Goal: Information Seeking & Learning: Learn about a topic

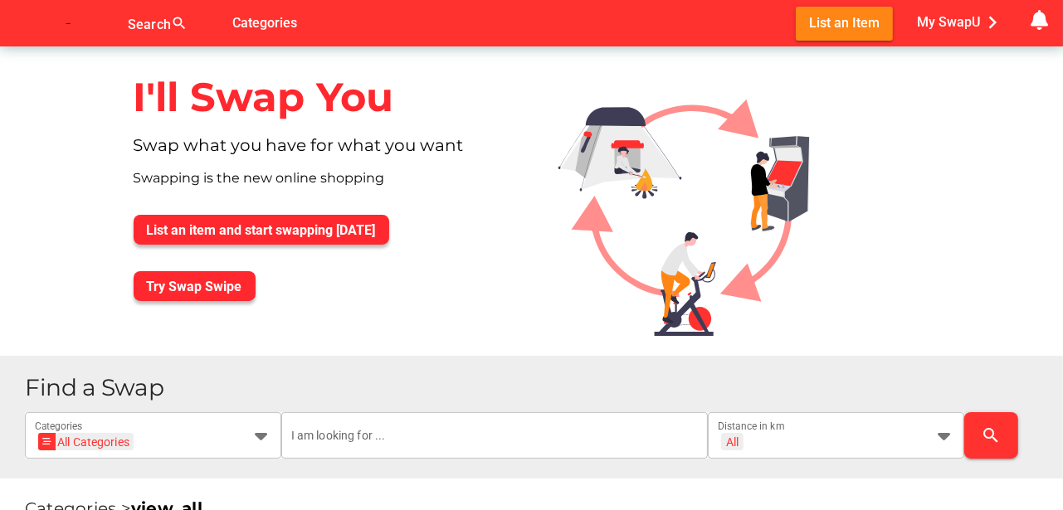
scroll to position [138, 0]
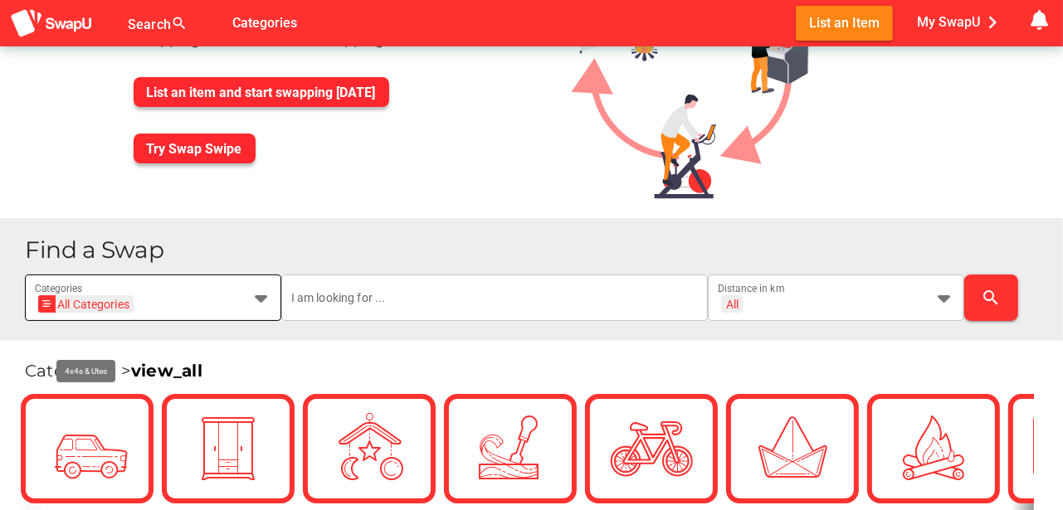
click at [259, 298] on body "Search search false Categories List an Item My SwapU chevron_right getting mess…" at bounding box center [531, 117] width 1063 height 510
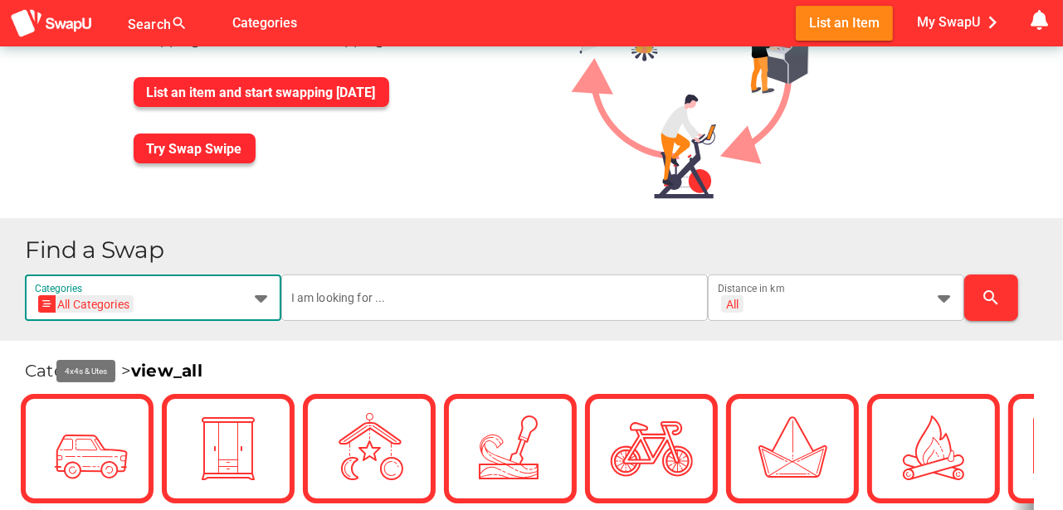
click at [258, 294] on icon at bounding box center [261, 298] width 20 height 20
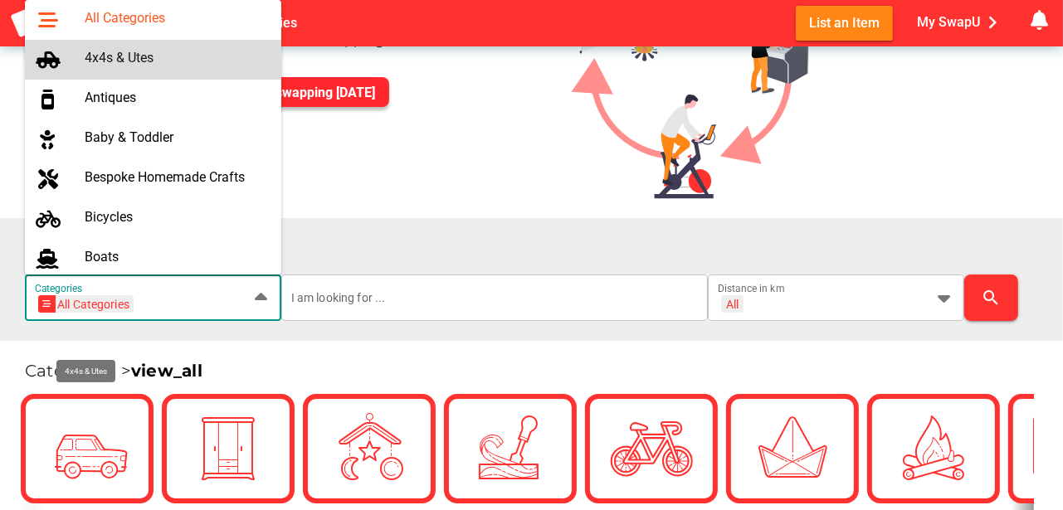
click at [122, 56] on div "4x4s & Utes" at bounding box center [176, 58] width 183 height 16
type input "4x4s & Utes"
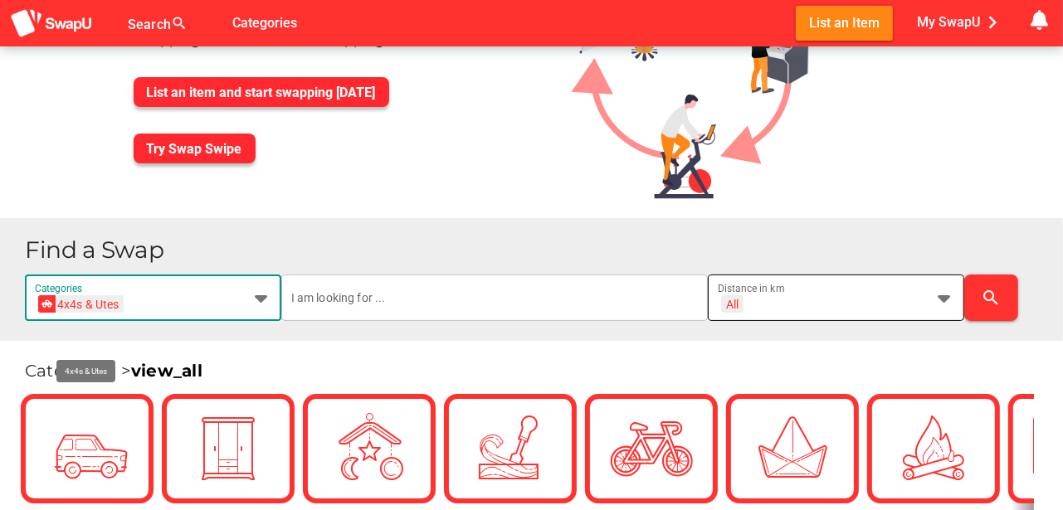
scroll to position [0, 0]
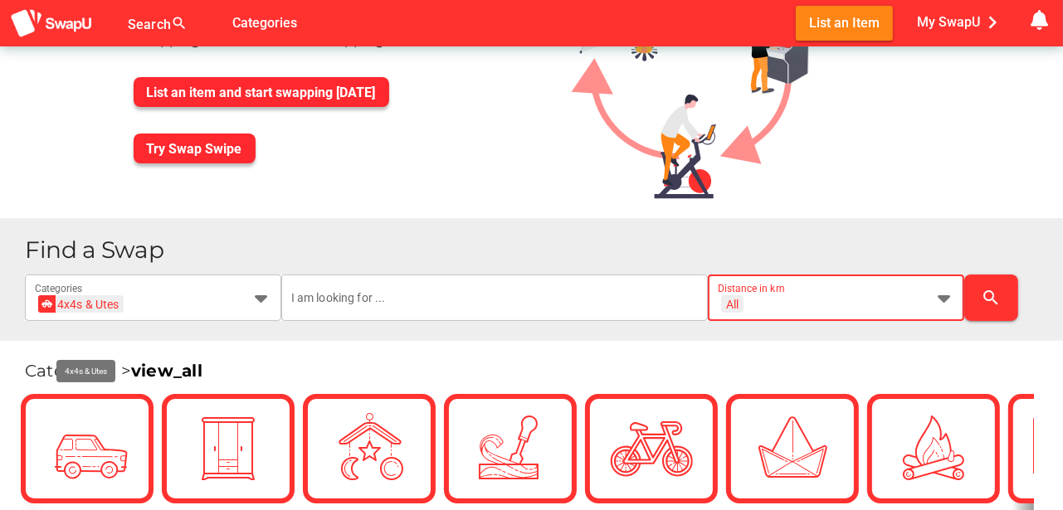
click at [949, 297] on icon at bounding box center [944, 298] width 20 height 20
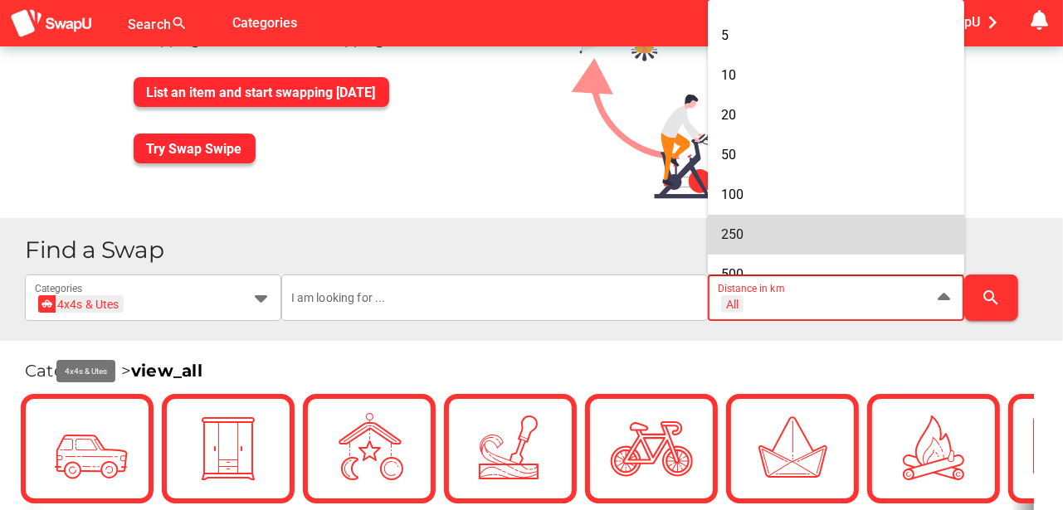
scroll to position [83, 0]
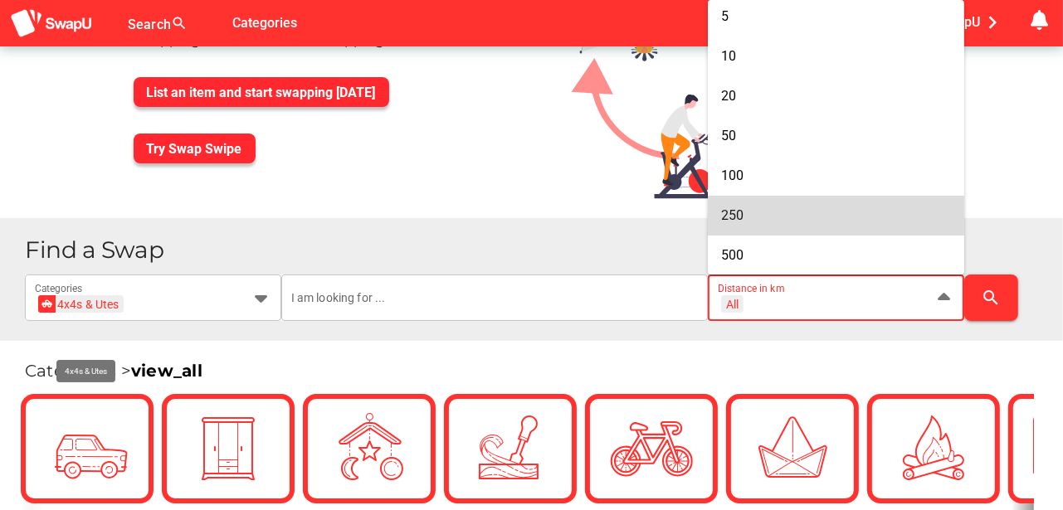
click at [738, 206] on div "250" at bounding box center [836, 215] width 230 height 27
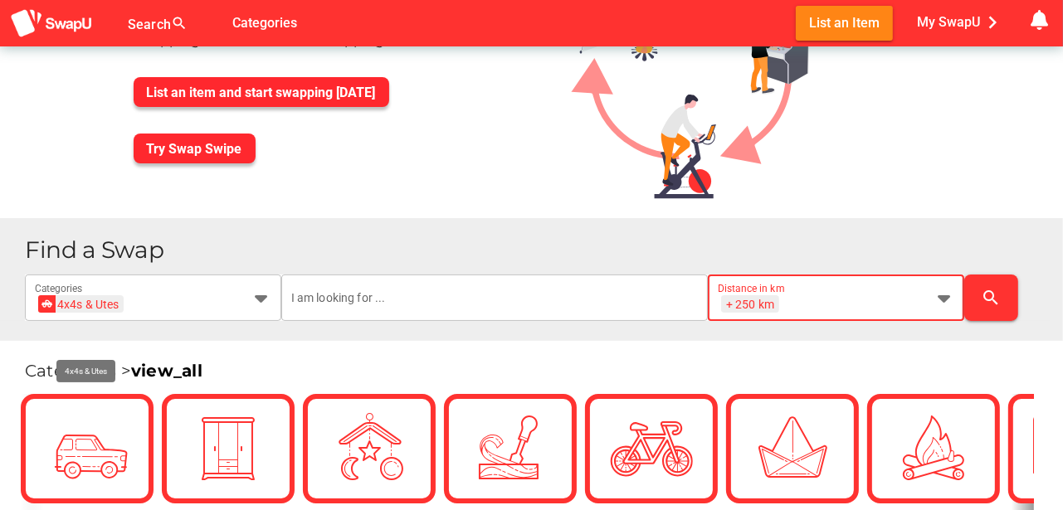
type input "+ 250 km"
click at [995, 299] on icon "search" at bounding box center [991, 298] width 20 height 20
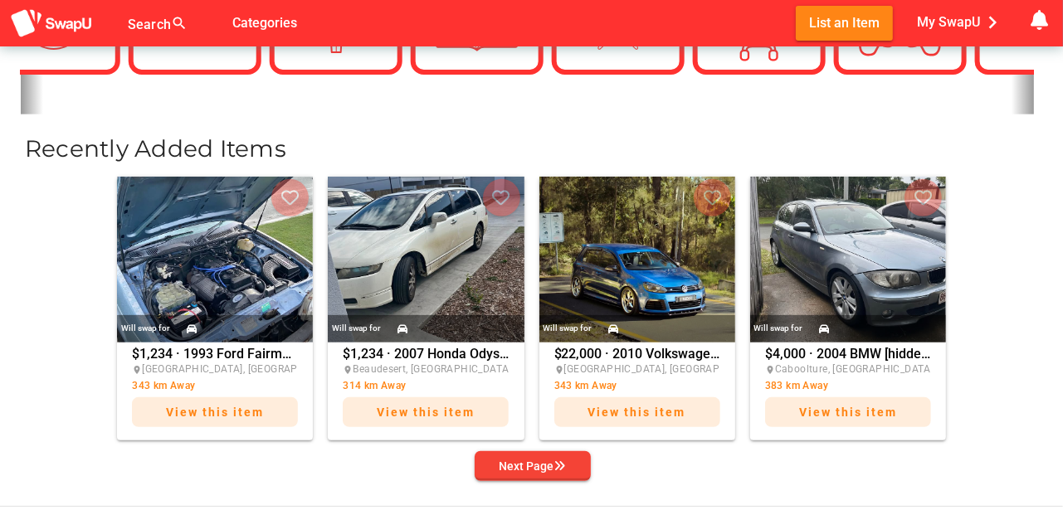
scroll to position [581, 0]
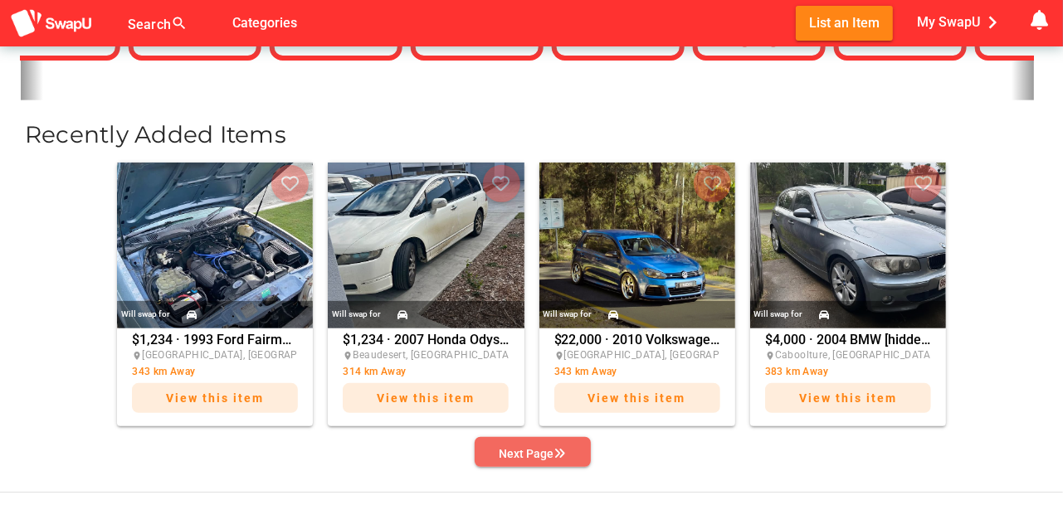
click at [567, 456] on span "Next Page" at bounding box center [533, 453] width 90 height 23
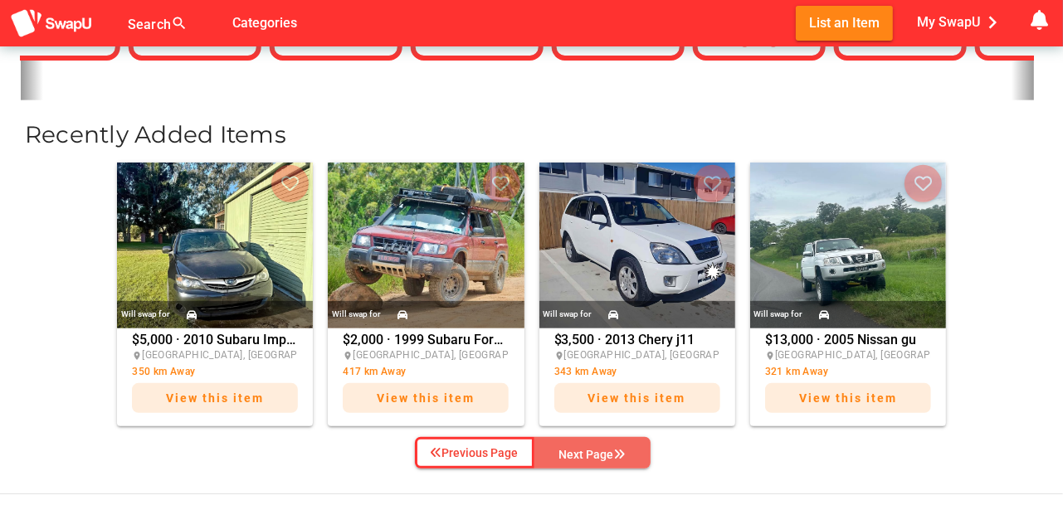
click at [566, 456] on div "Next Page" at bounding box center [592, 455] width 66 height 20
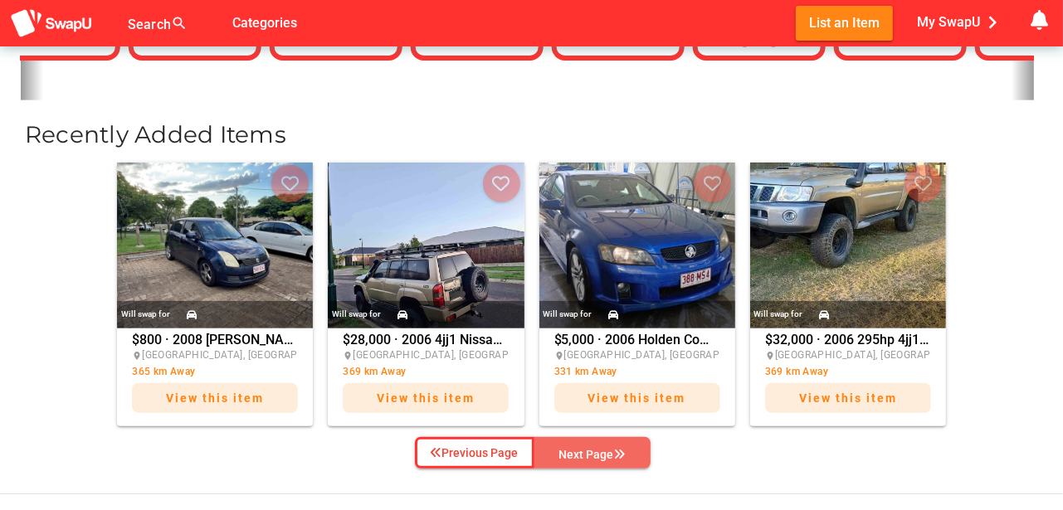
click at [565, 456] on div "Next Page" at bounding box center [592, 455] width 66 height 20
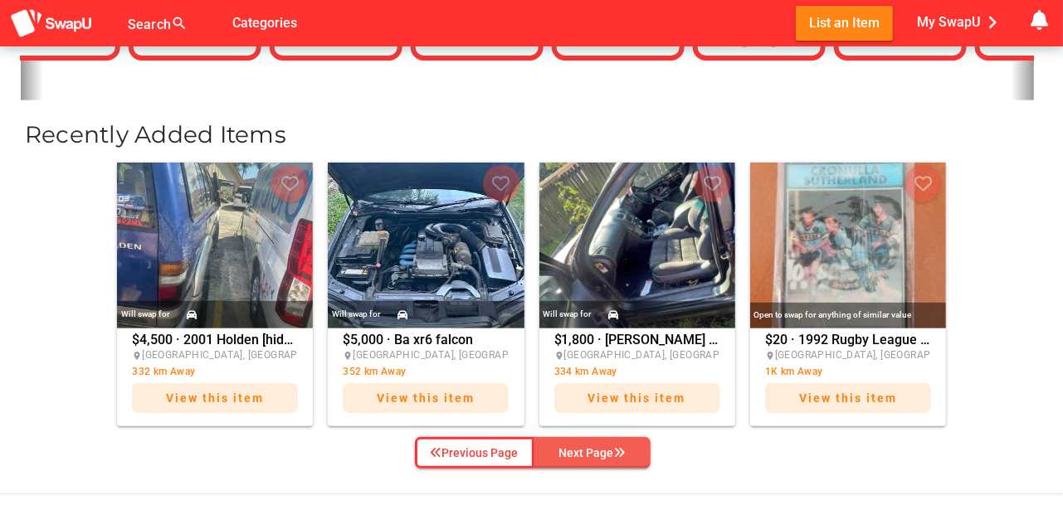
click at [594, 451] on div "Next Page" at bounding box center [592, 453] width 66 height 20
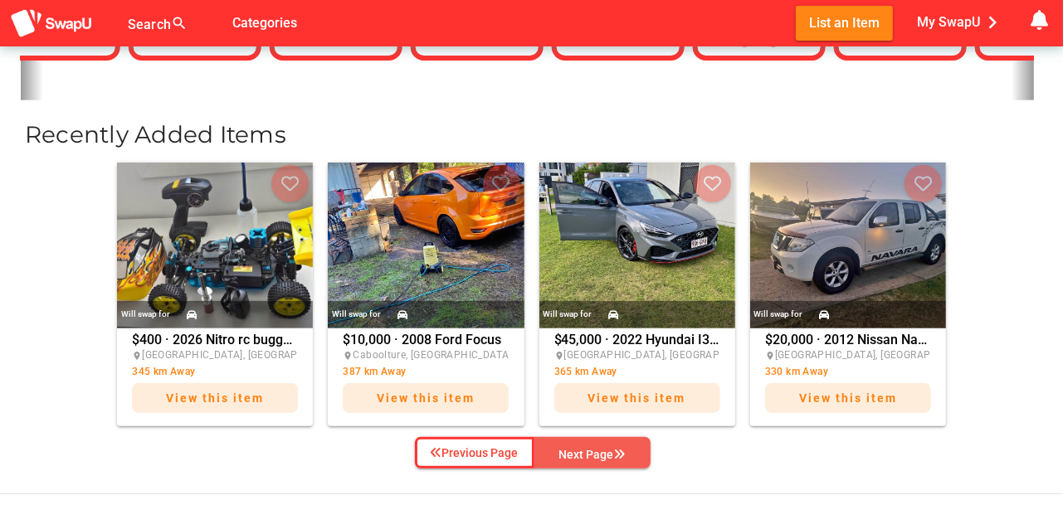
click at [594, 451] on div "Next Page" at bounding box center [592, 455] width 66 height 20
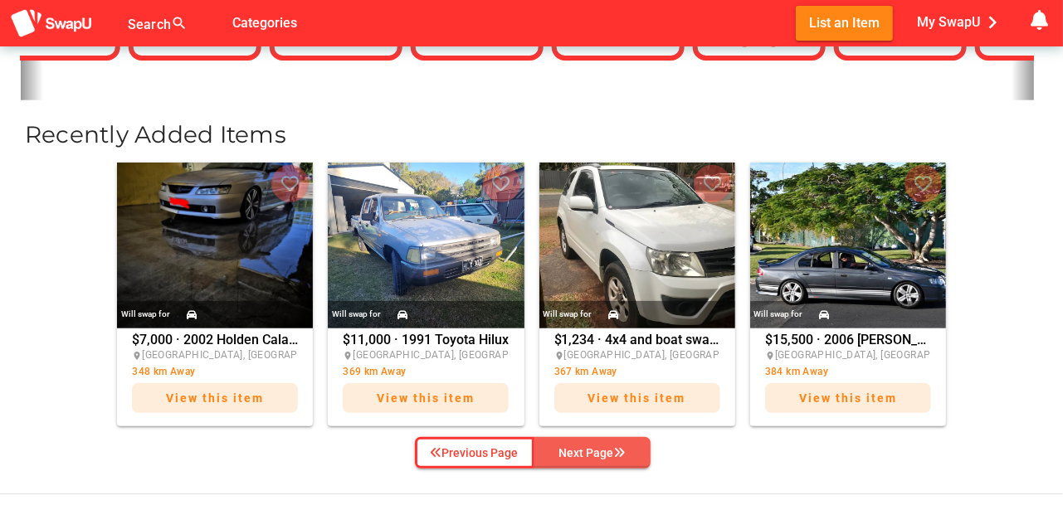
click at [594, 453] on div "Next Page" at bounding box center [592, 453] width 66 height 20
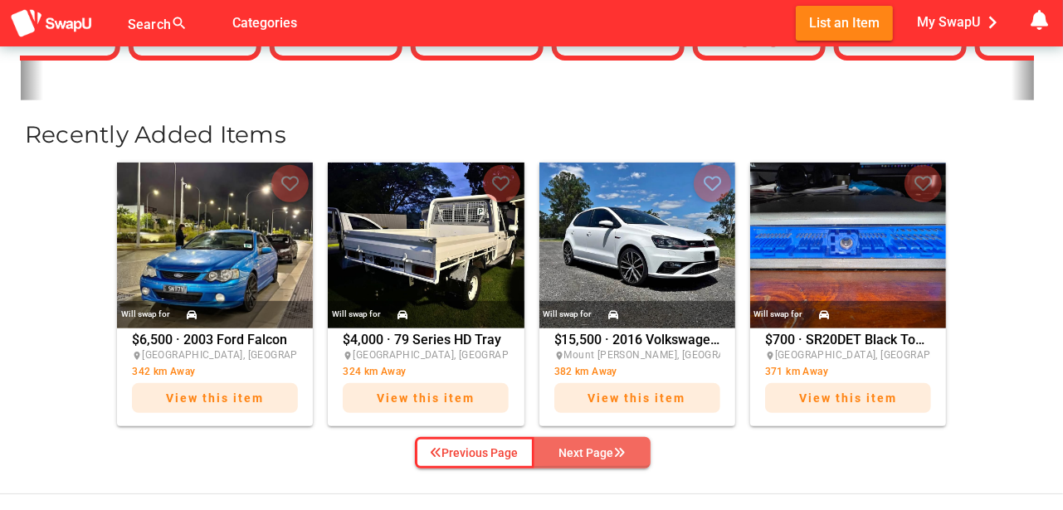
click at [596, 450] on div "Next Page" at bounding box center [592, 453] width 66 height 20
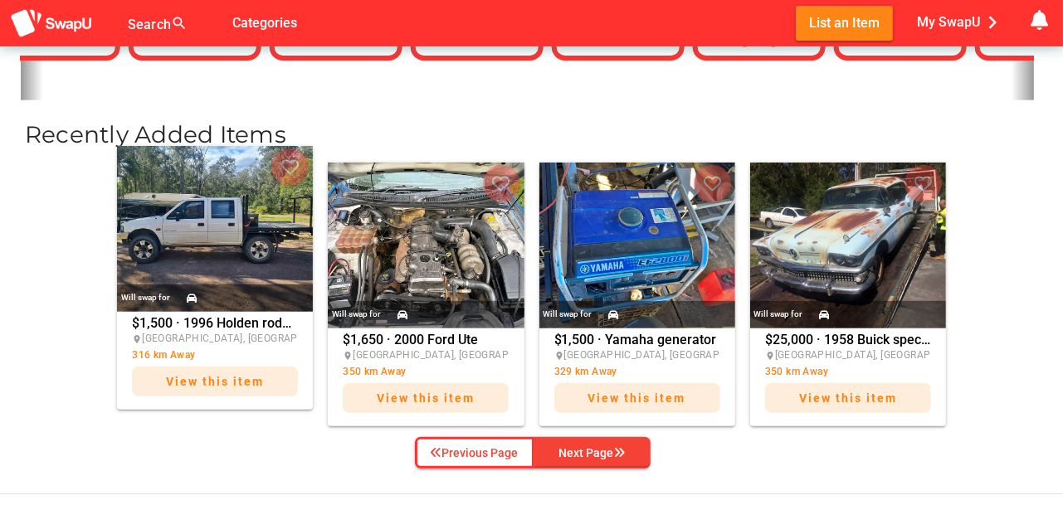
click at [187, 243] on img at bounding box center [215, 229] width 196 height 166
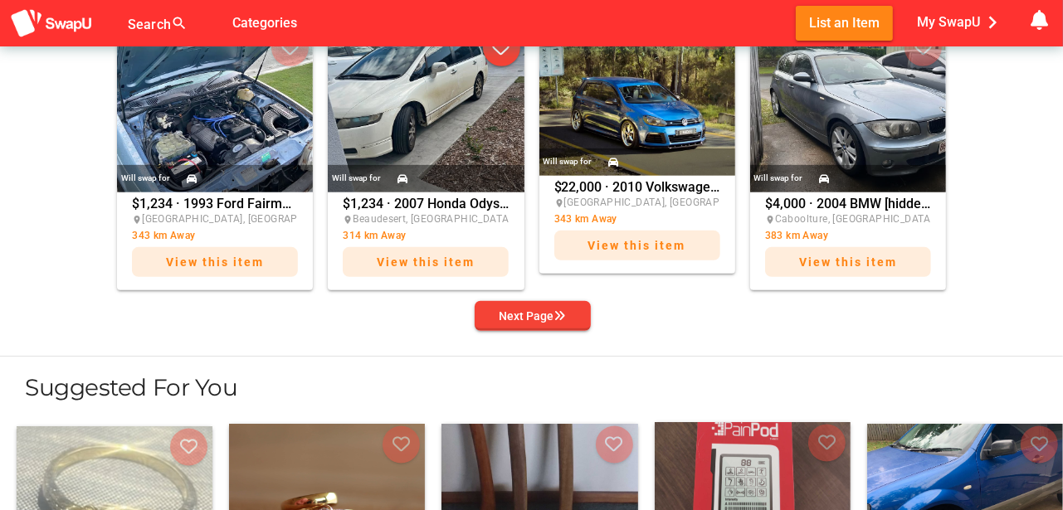
scroll to position [718, 0]
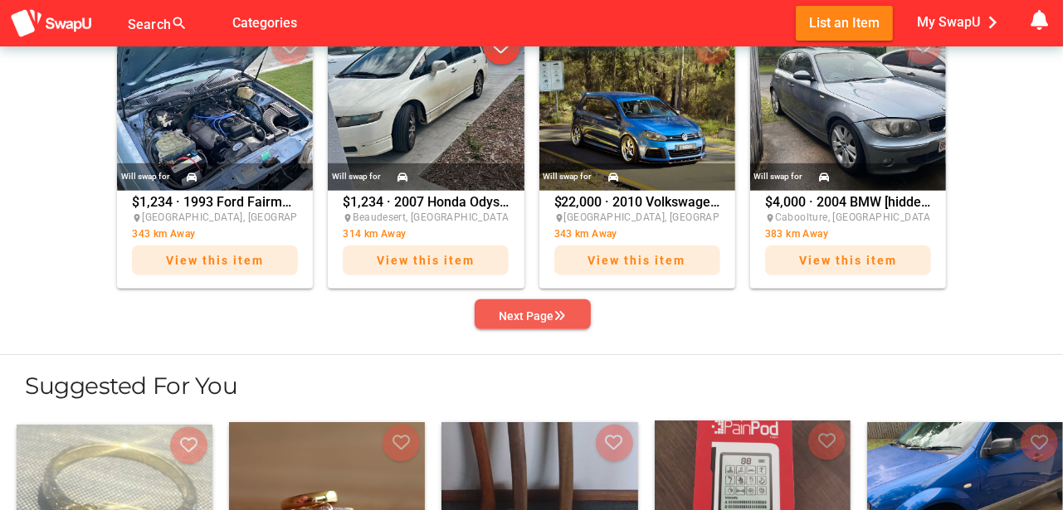
click at [519, 310] on div "Next Page" at bounding box center [532, 316] width 66 height 20
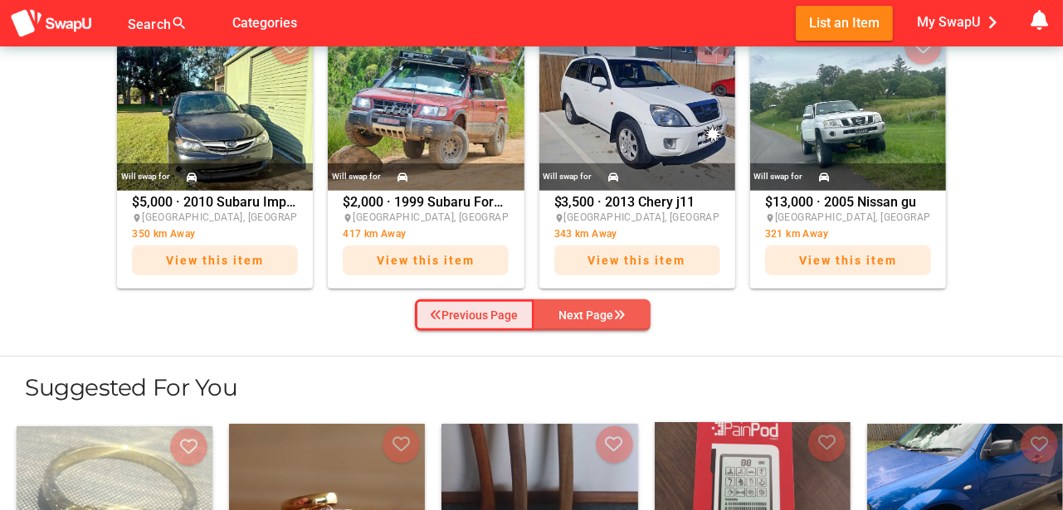
click at [519, 310] on button "Previous Page" at bounding box center [474, 315] width 119 height 32
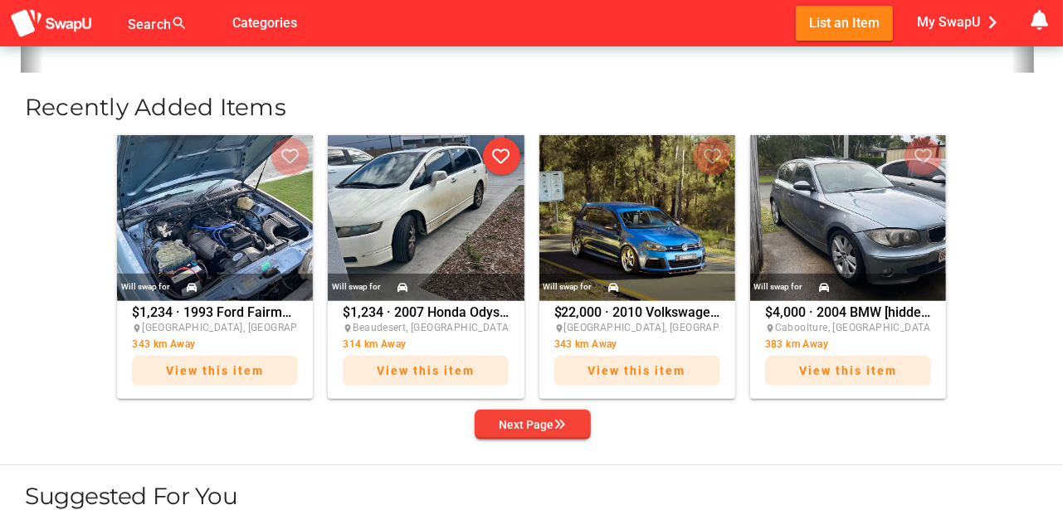
scroll to position [635, 0]
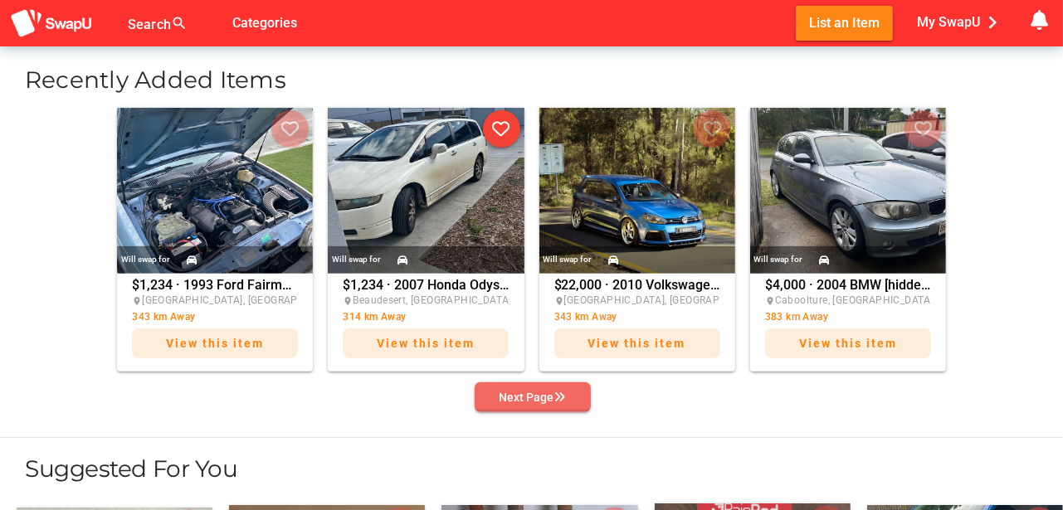
click at [516, 394] on div "Next Page" at bounding box center [532, 397] width 66 height 20
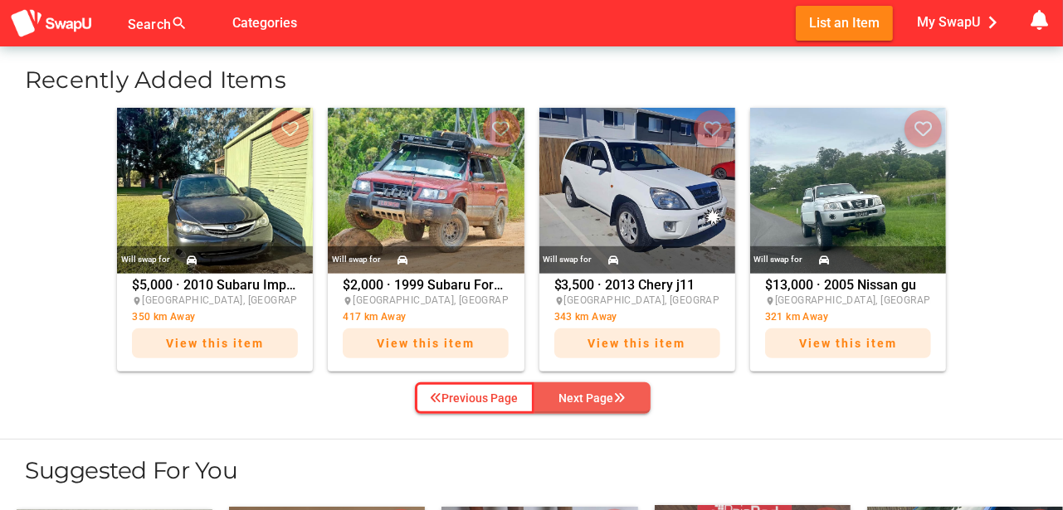
click at [604, 400] on div "Next Page" at bounding box center [592, 398] width 66 height 20
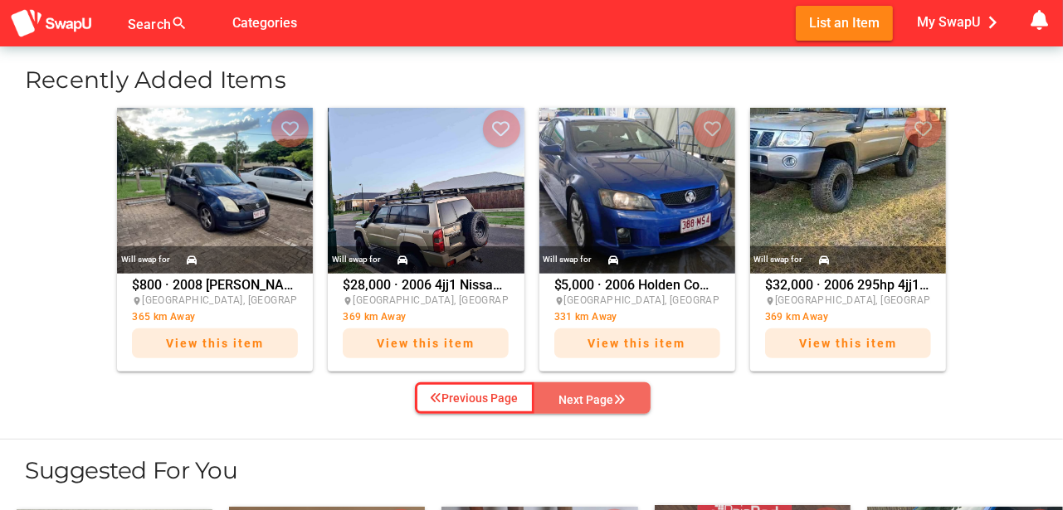
click at [604, 400] on div "Next Page" at bounding box center [592, 400] width 66 height 20
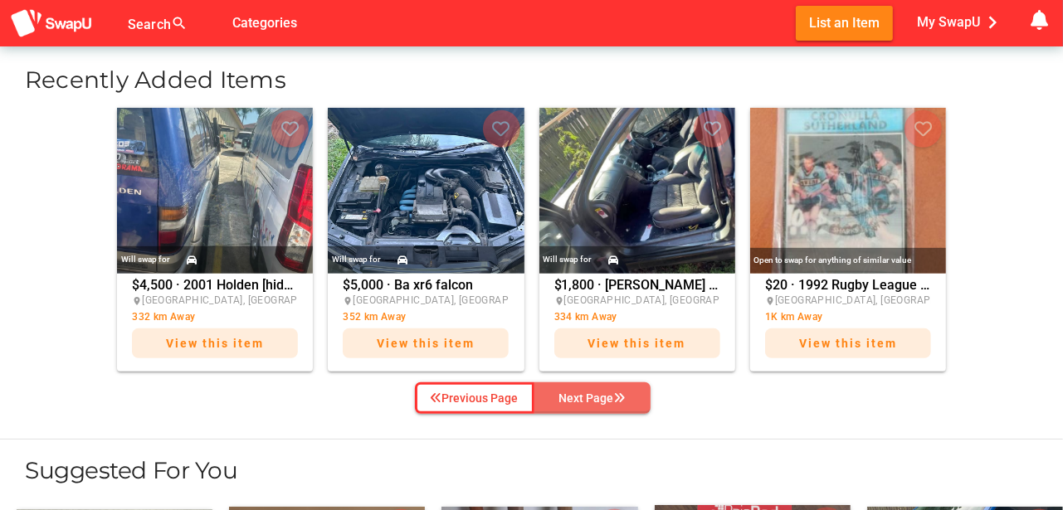
click at [604, 400] on div "Next Page" at bounding box center [592, 398] width 66 height 20
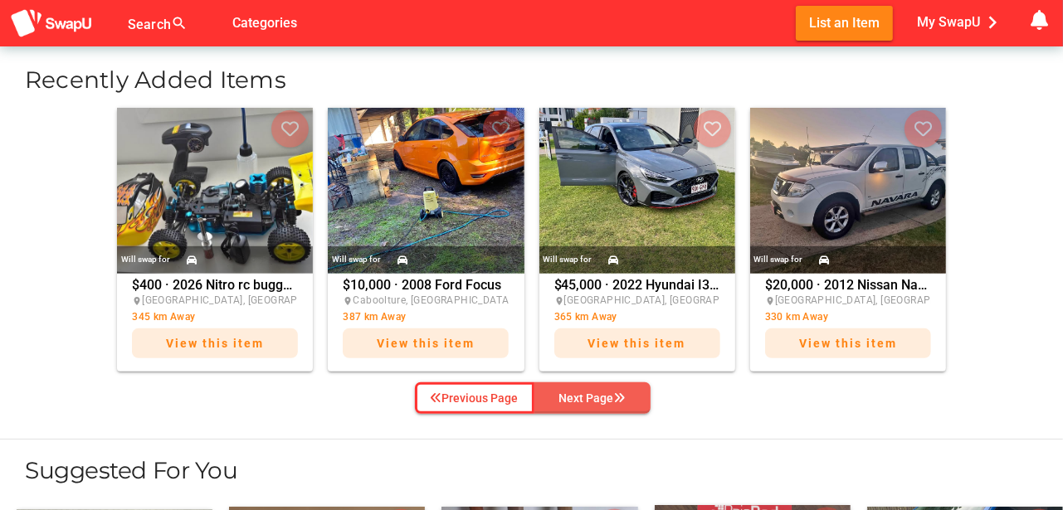
click at [604, 400] on div "Next Page" at bounding box center [592, 398] width 66 height 20
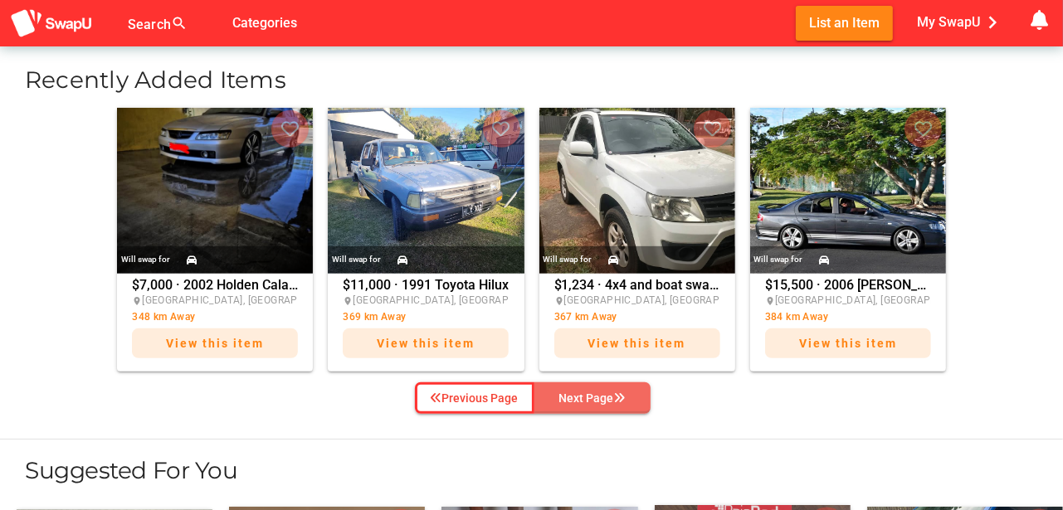
click at [604, 400] on div "Next Page" at bounding box center [592, 398] width 66 height 20
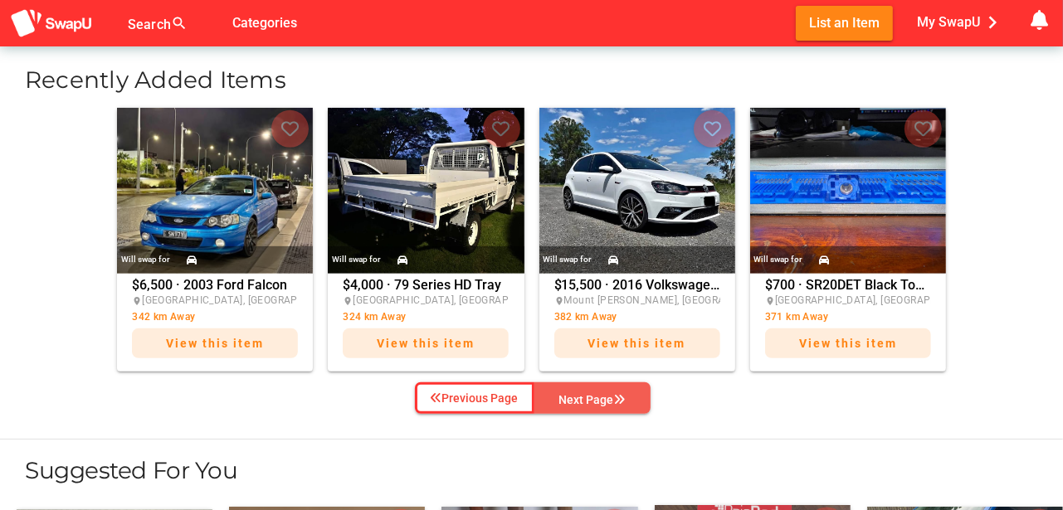
click at [604, 400] on div "Next Page" at bounding box center [592, 400] width 66 height 20
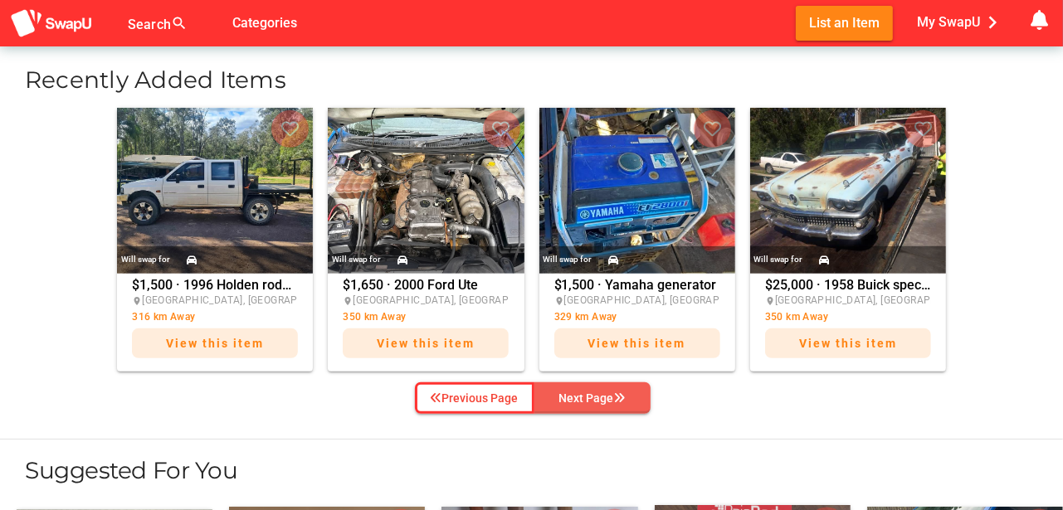
click at [604, 400] on div "Next Page" at bounding box center [592, 398] width 66 height 20
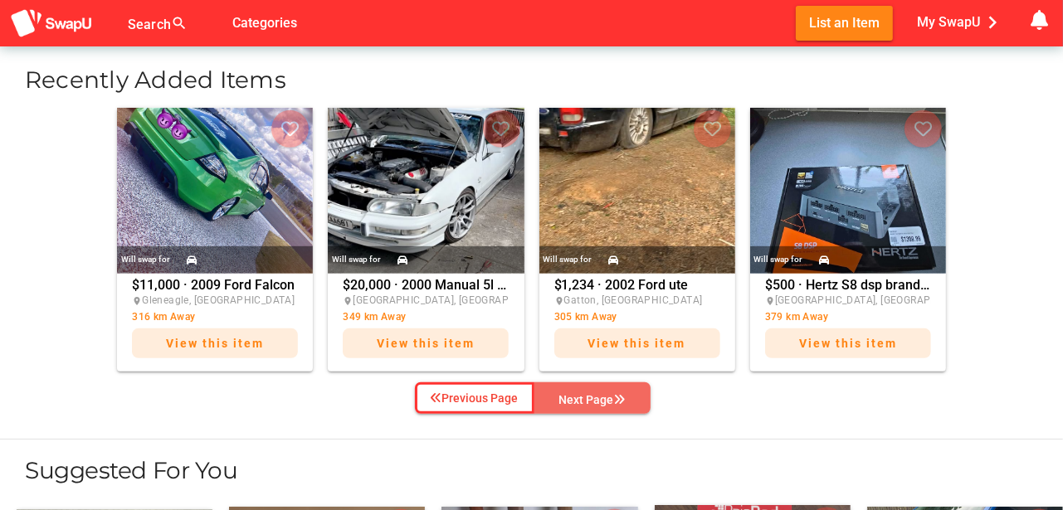
click at [604, 400] on div "Next Page" at bounding box center [592, 400] width 66 height 20
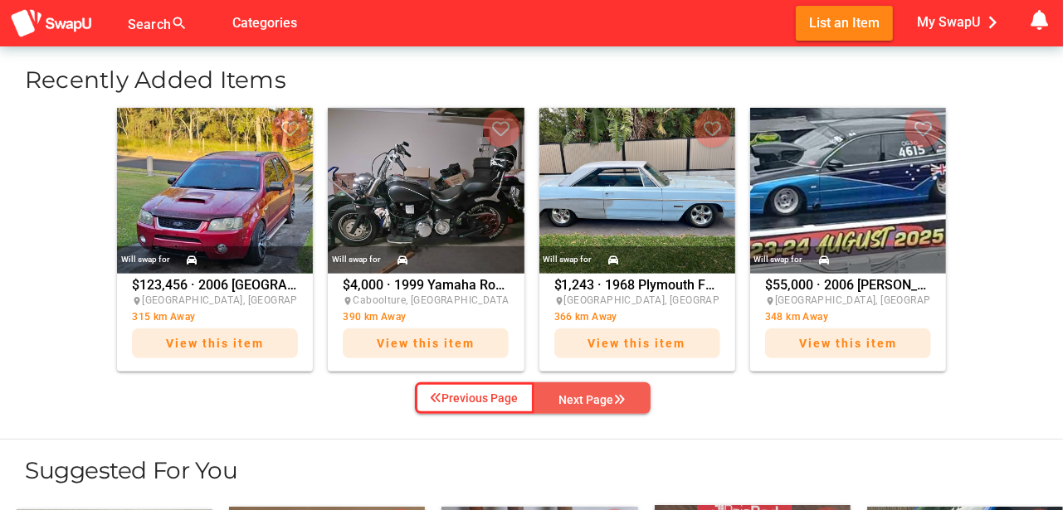
click at [604, 400] on div "Next Page" at bounding box center [592, 400] width 66 height 20
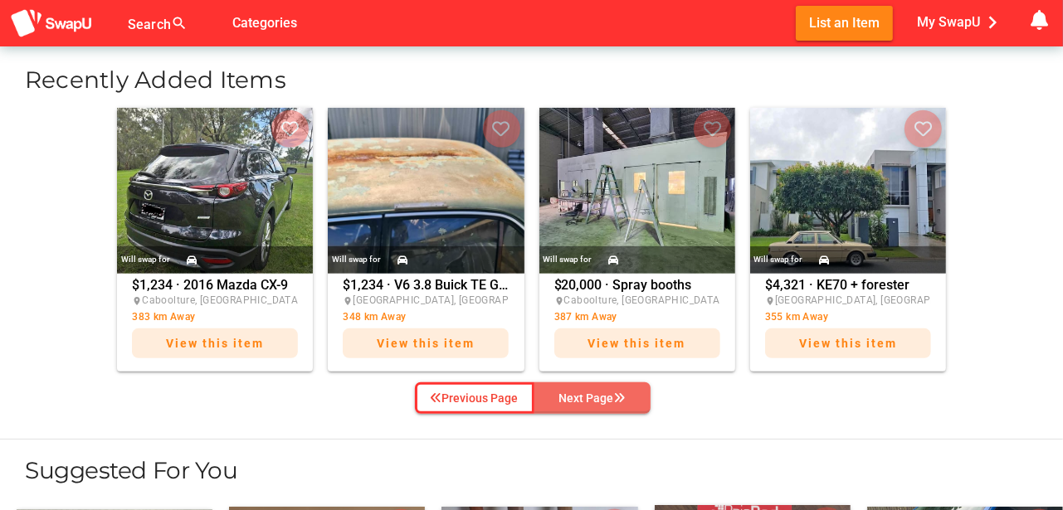
click at [604, 400] on div "Next Page" at bounding box center [592, 398] width 66 height 20
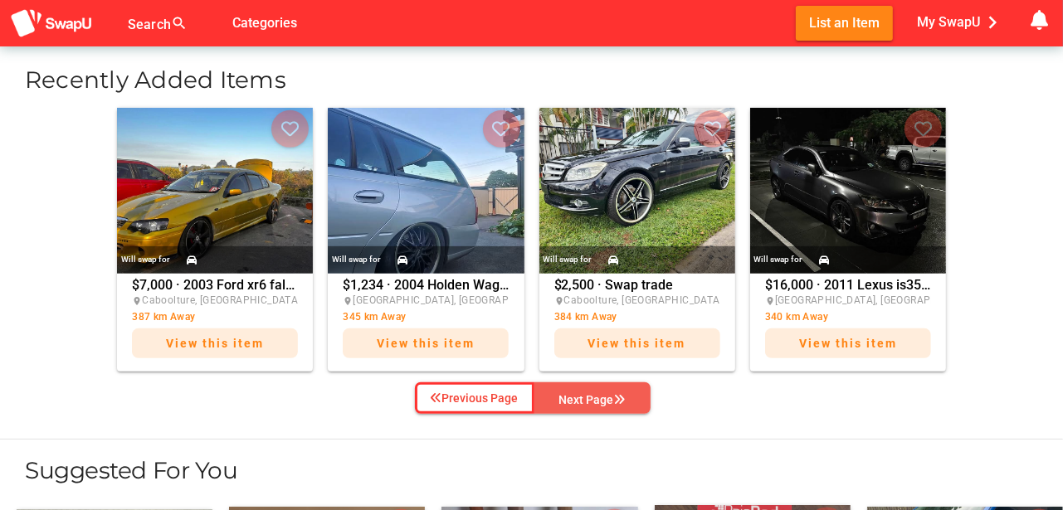
click at [604, 400] on div "Next Page" at bounding box center [592, 400] width 66 height 20
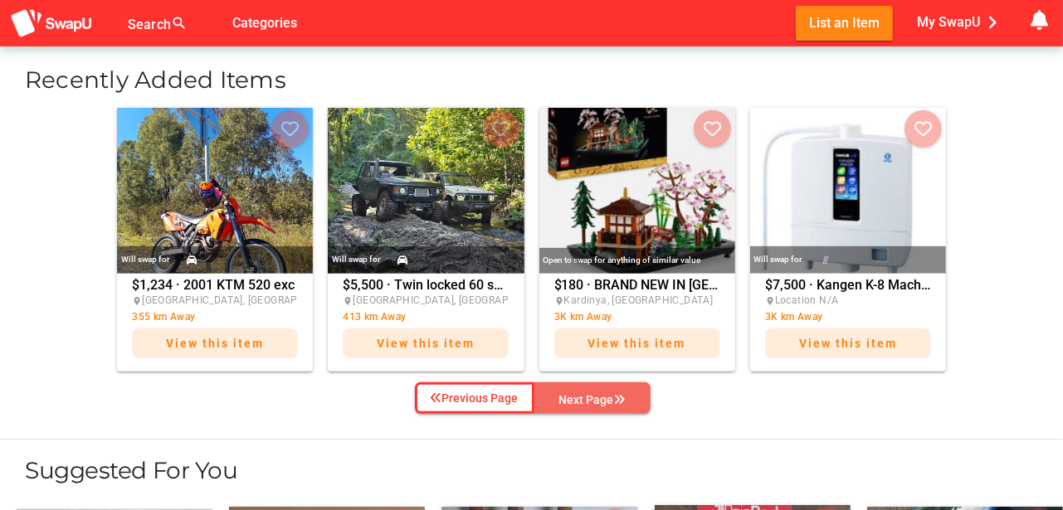
click at [602, 399] on div "Next Page" at bounding box center [592, 400] width 66 height 20
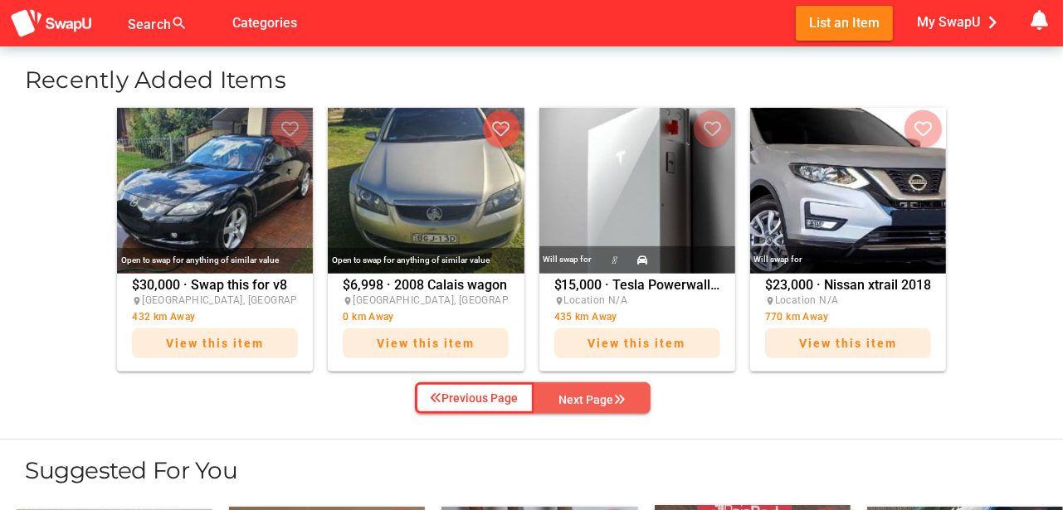
click at [601, 396] on div "Next Page" at bounding box center [592, 400] width 66 height 20
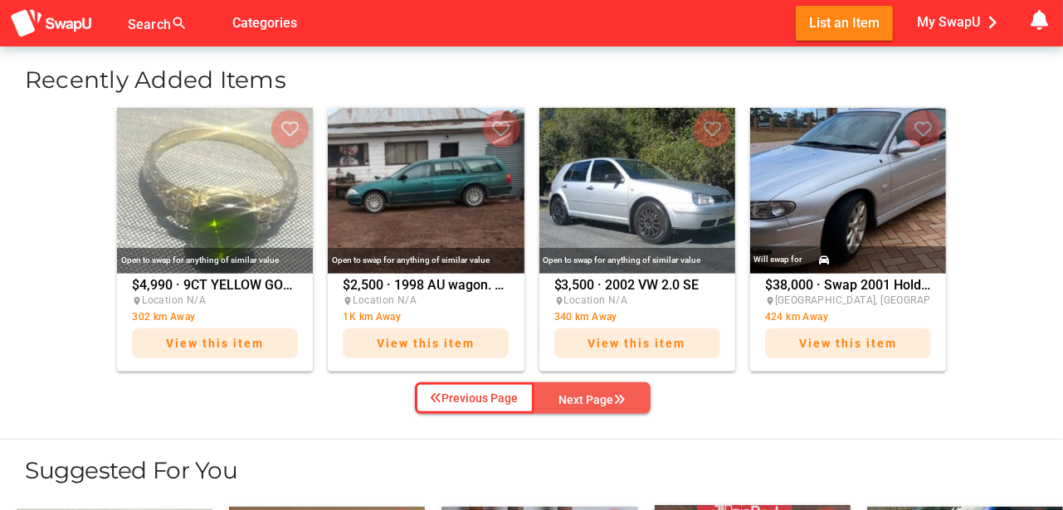
click at [601, 396] on div "Next Page" at bounding box center [592, 400] width 66 height 20
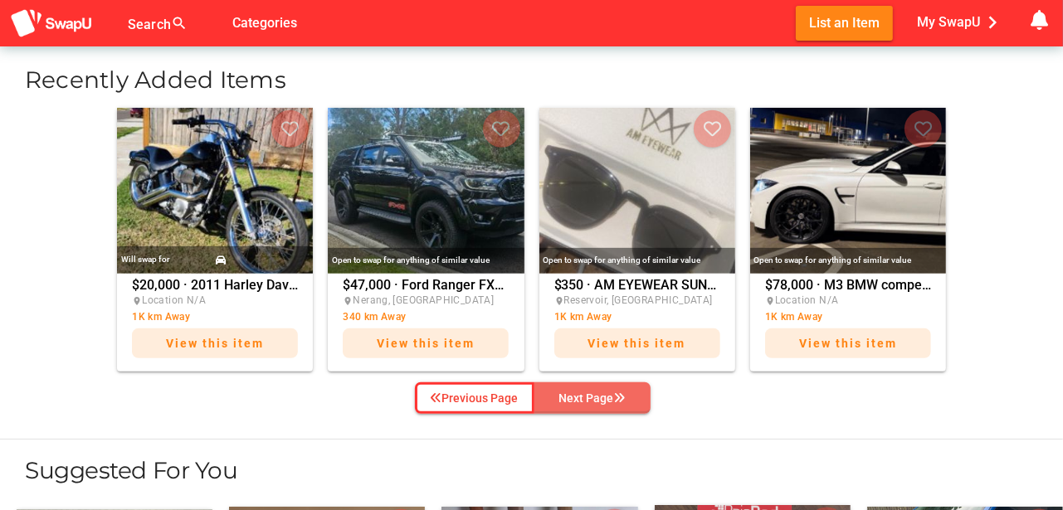
click at [601, 396] on div "Next Page" at bounding box center [592, 398] width 66 height 20
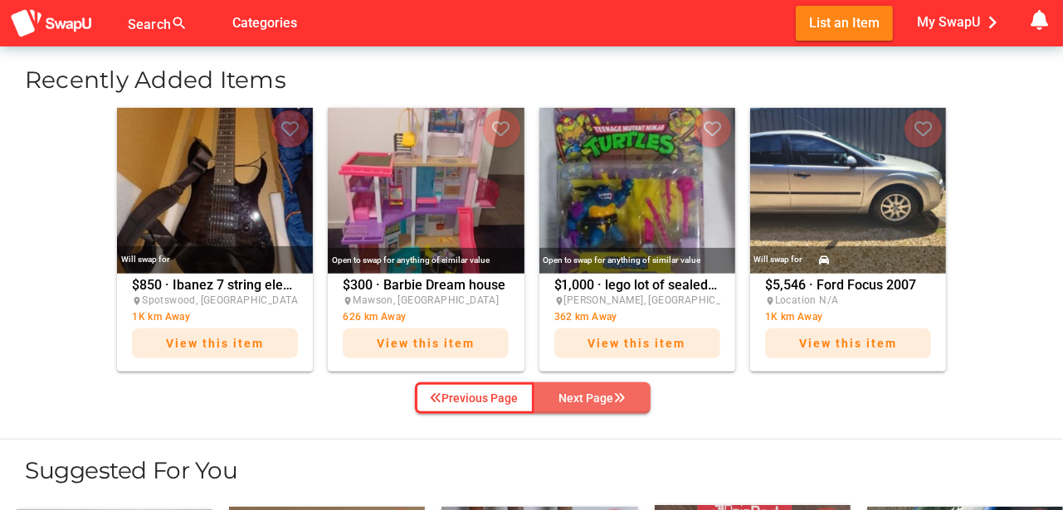
click at [601, 396] on div "Next Page" at bounding box center [592, 398] width 66 height 20
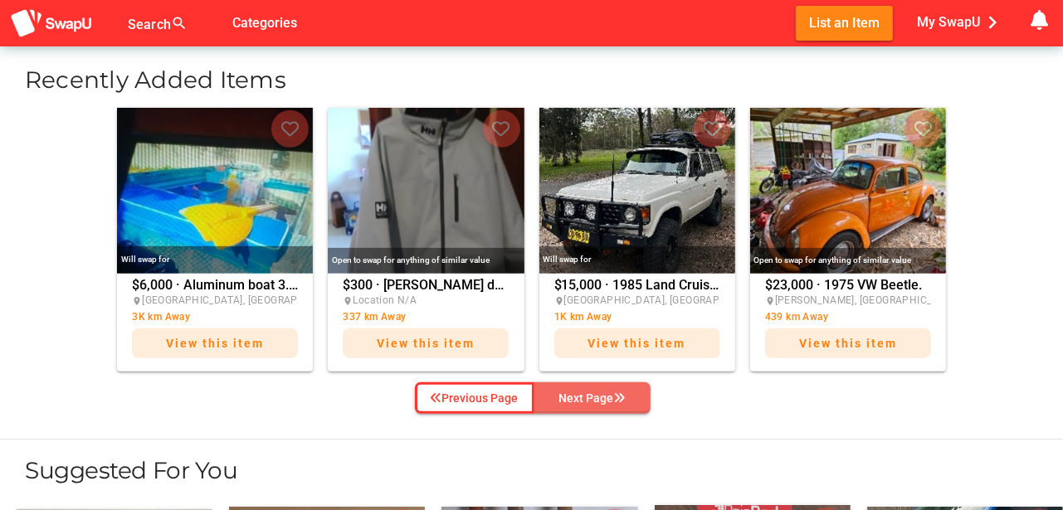
click at [601, 396] on div "Next Page" at bounding box center [592, 398] width 66 height 20
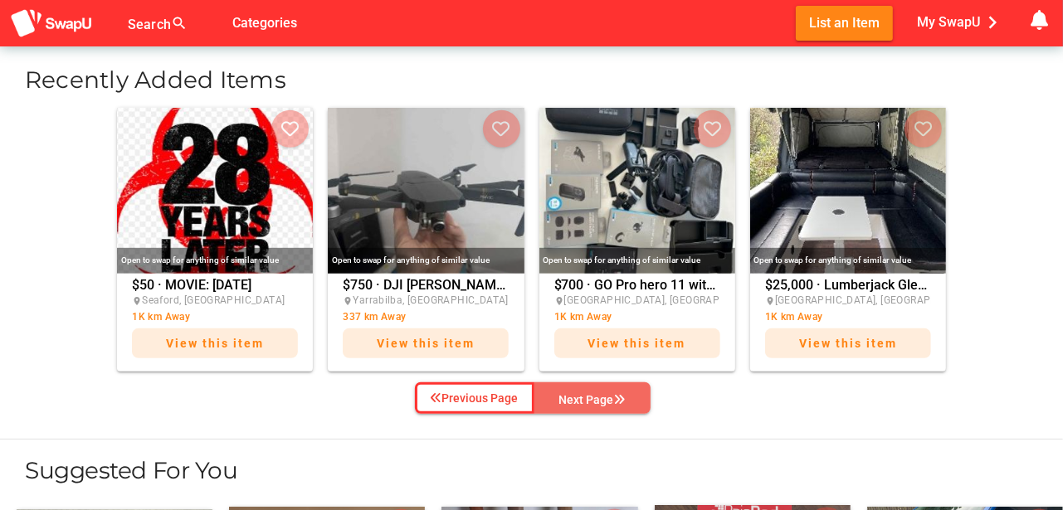
click at [601, 396] on div "Next Page" at bounding box center [592, 400] width 66 height 20
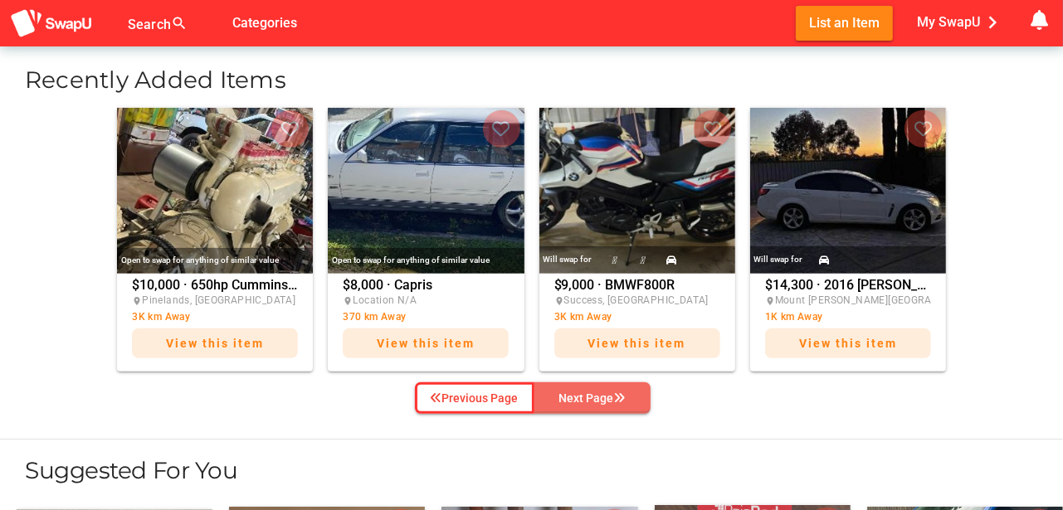
click at [601, 396] on div "Next Page" at bounding box center [592, 398] width 66 height 20
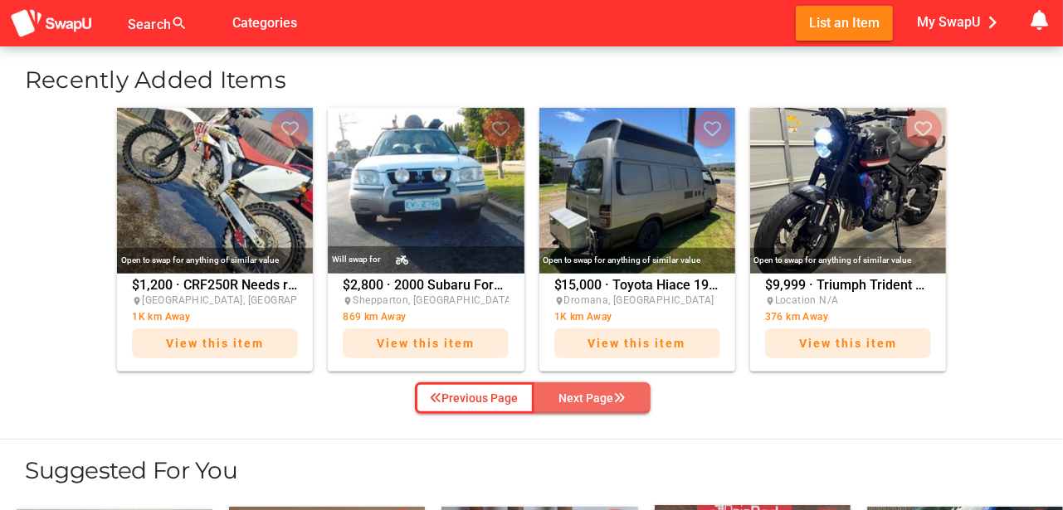
click at [601, 396] on div "Next Page" at bounding box center [592, 398] width 66 height 20
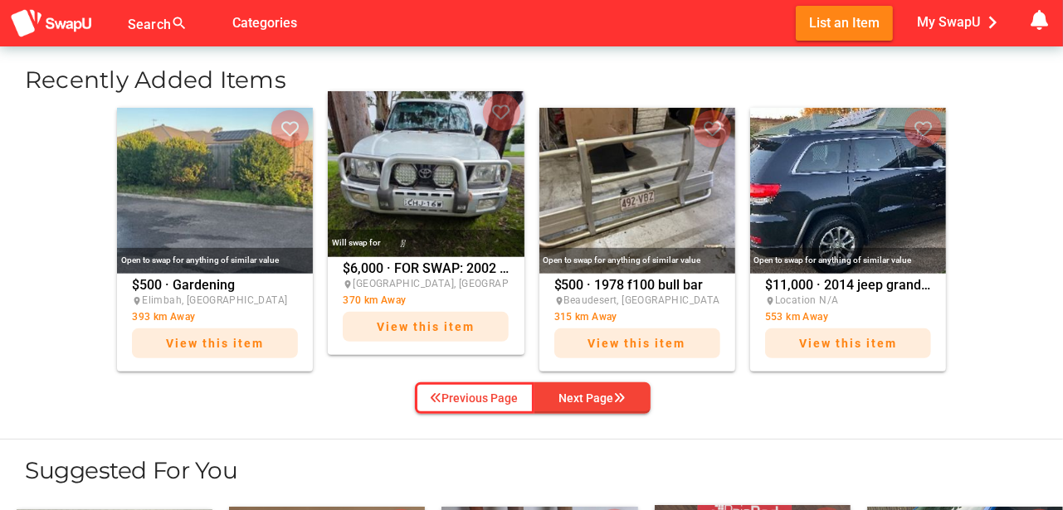
click at [426, 191] on img at bounding box center [426, 174] width 196 height 166
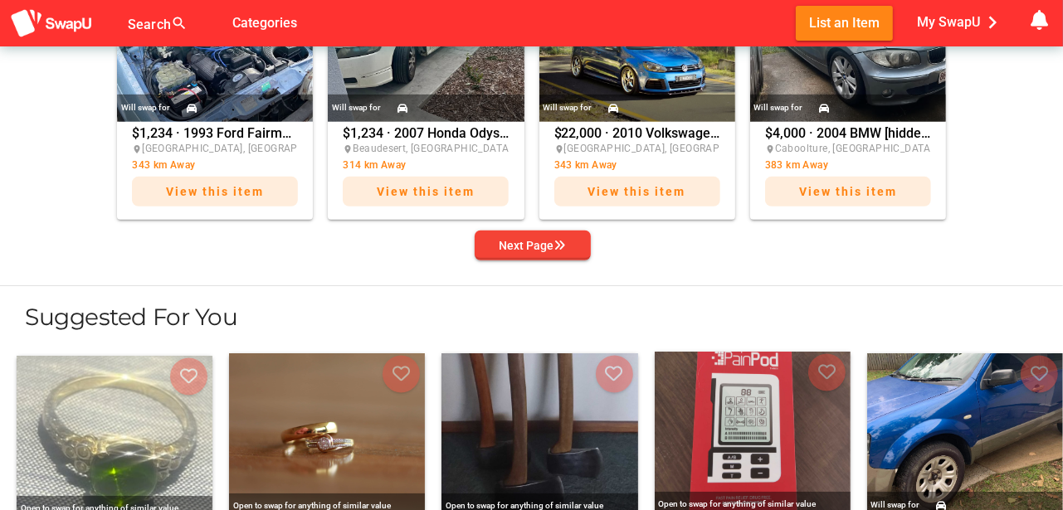
scroll to position [857, 0]
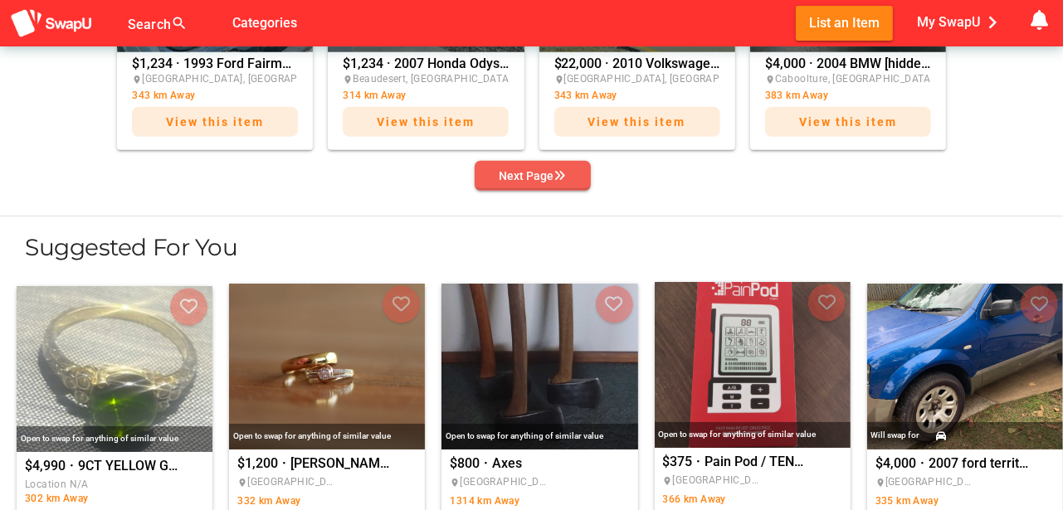
click at [552, 173] on div "Next Page" at bounding box center [532, 176] width 66 height 20
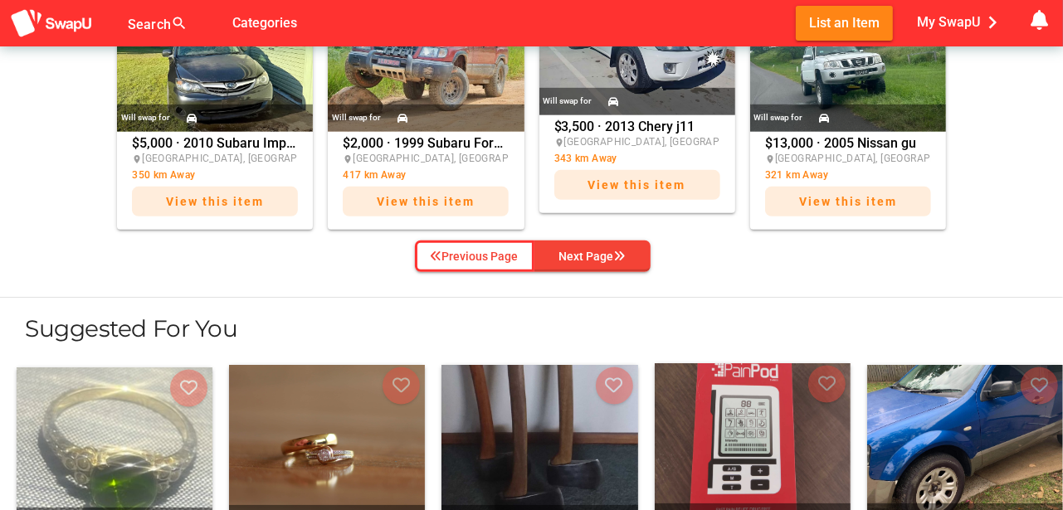
scroll to position [718, 0]
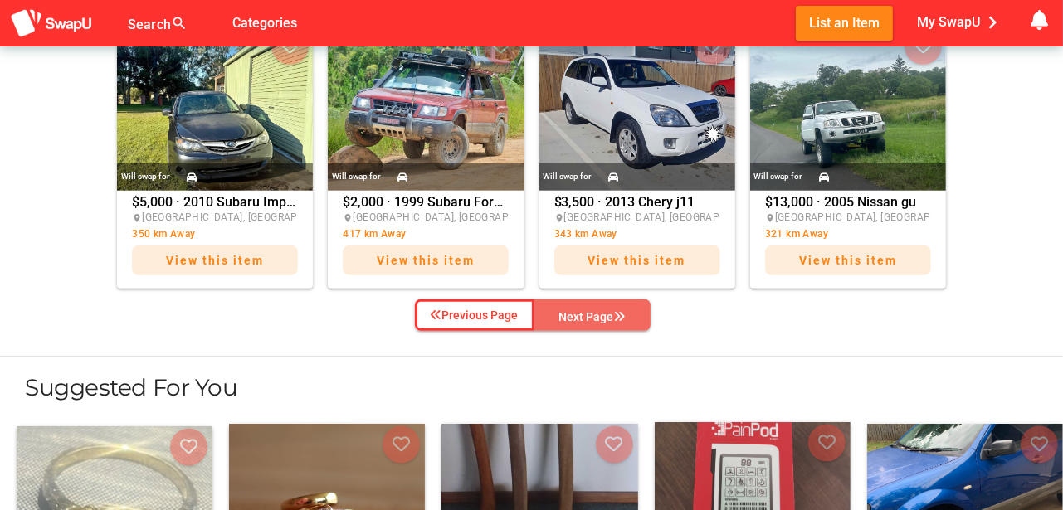
click at [596, 309] on div "Next Page" at bounding box center [592, 317] width 66 height 20
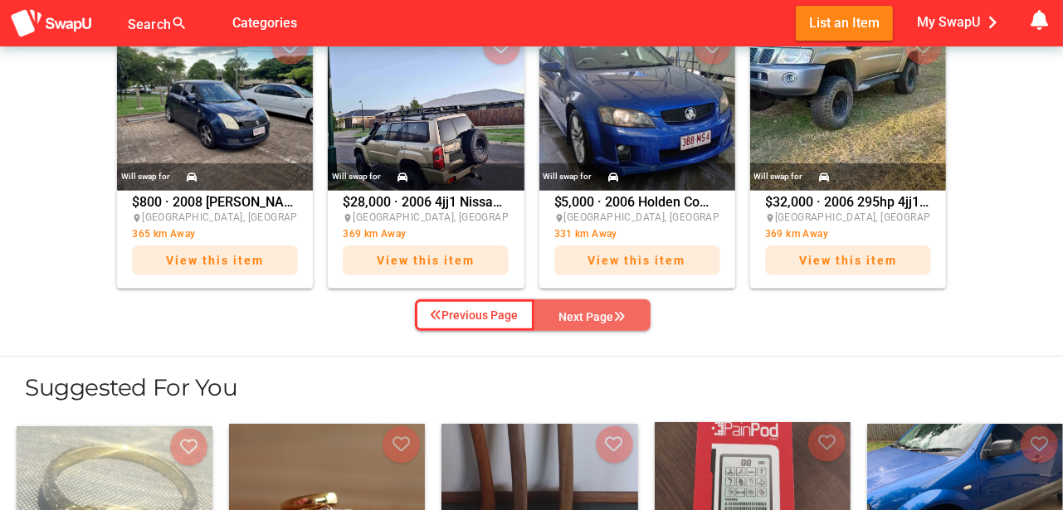
click at [596, 309] on div "Next Page" at bounding box center [592, 317] width 66 height 20
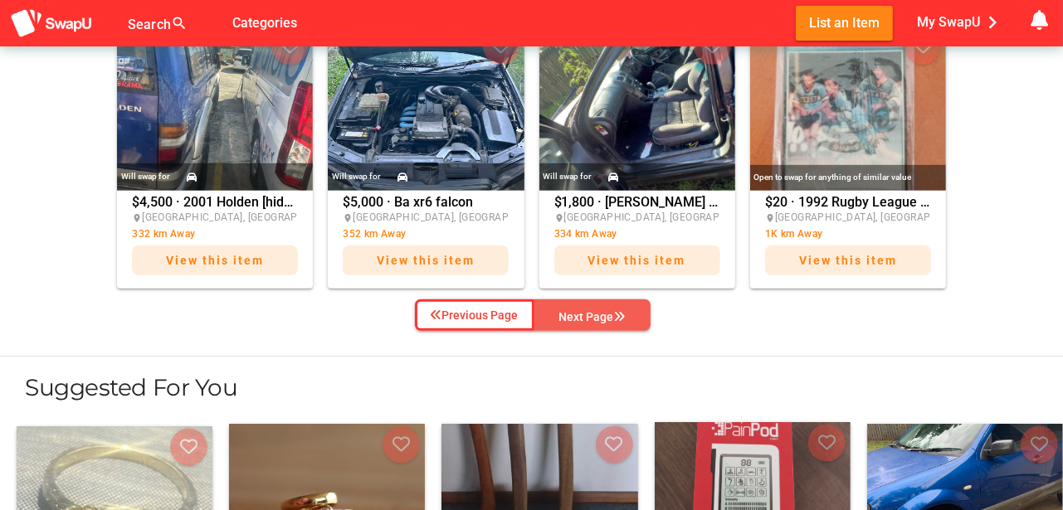
click at [596, 309] on div "Next Page" at bounding box center [592, 317] width 66 height 20
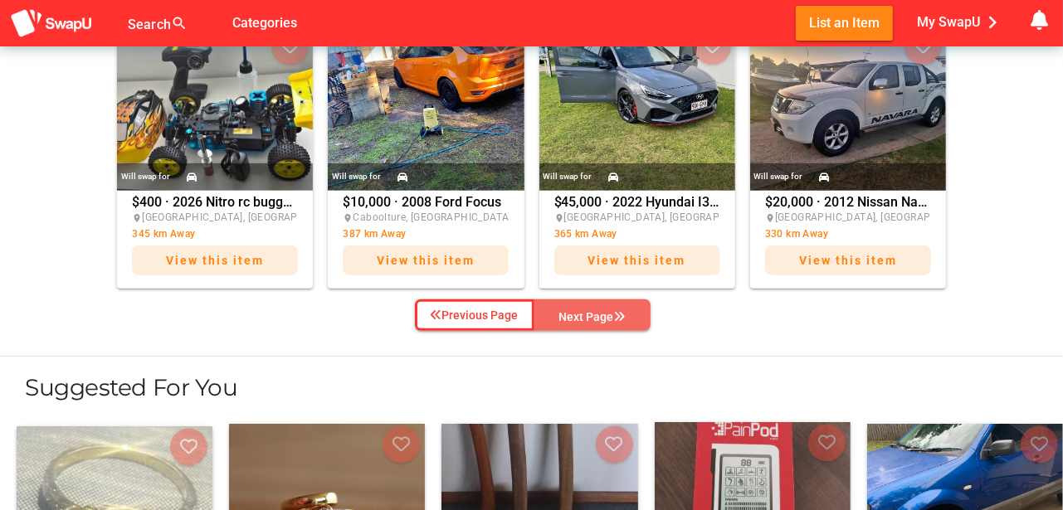
click at [596, 309] on div "Next Page" at bounding box center [592, 317] width 66 height 20
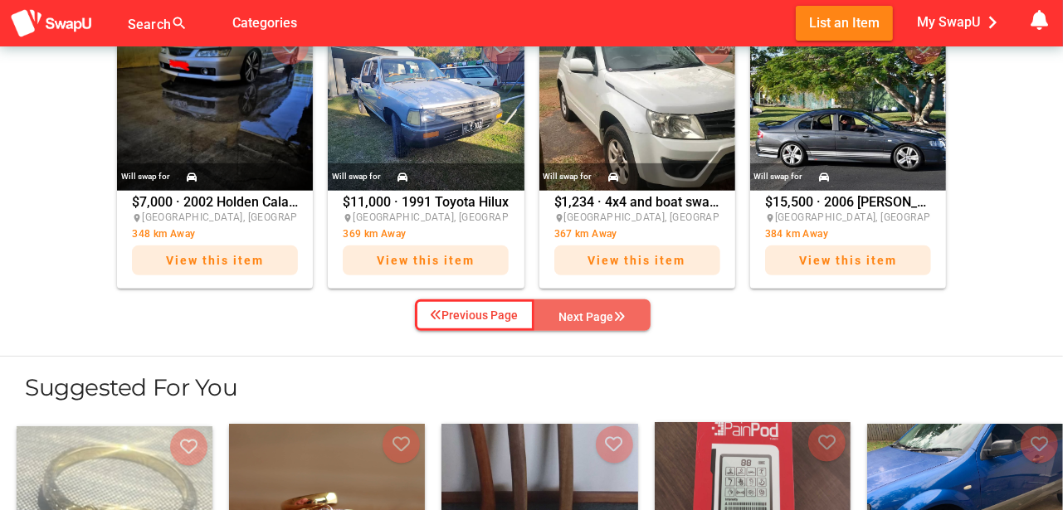
click at [596, 309] on div "Next Page" at bounding box center [592, 317] width 66 height 20
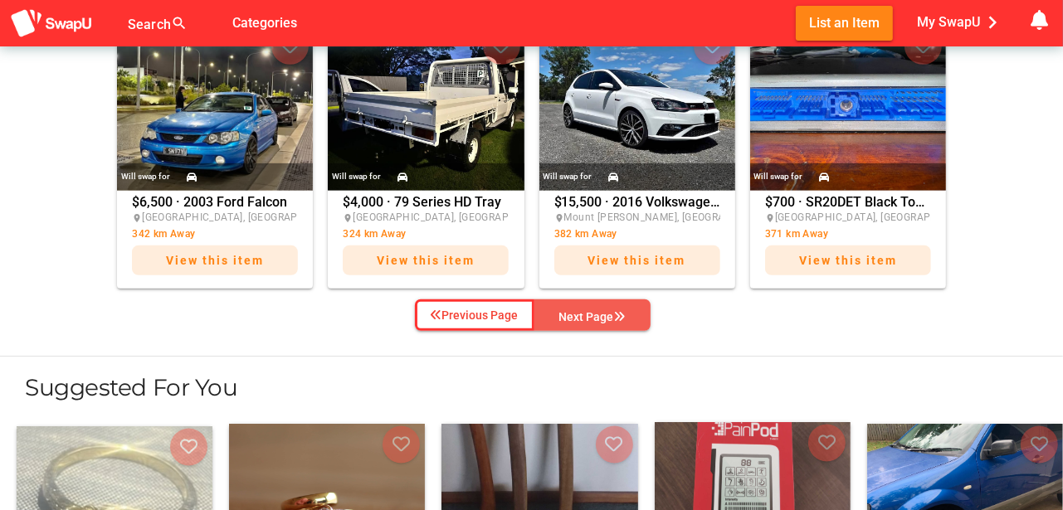
click at [596, 309] on div "Next Page" at bounding box center [592, 317] width 66 height 20
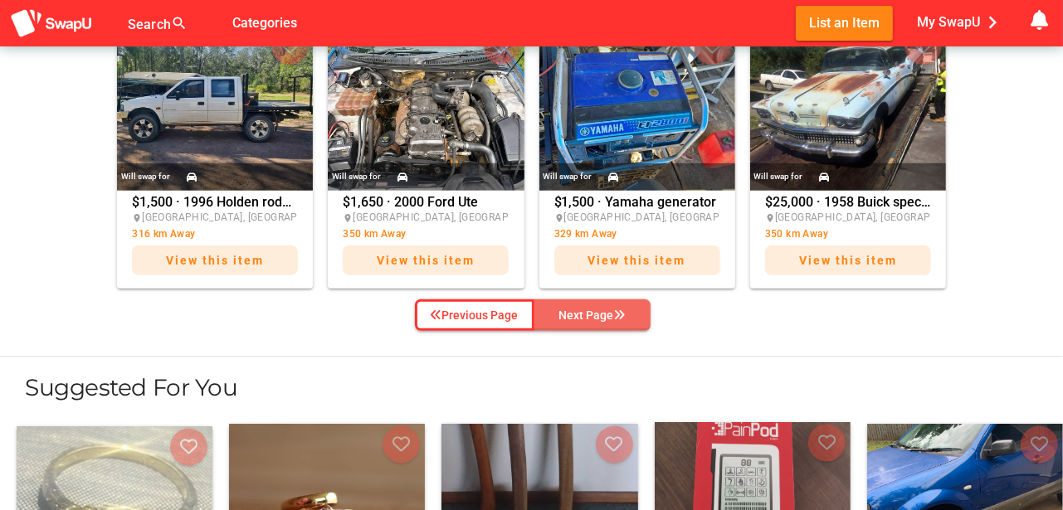
click at [596, 309] on div "Next Page" at bounding box center [592, 315] width 66 height 20
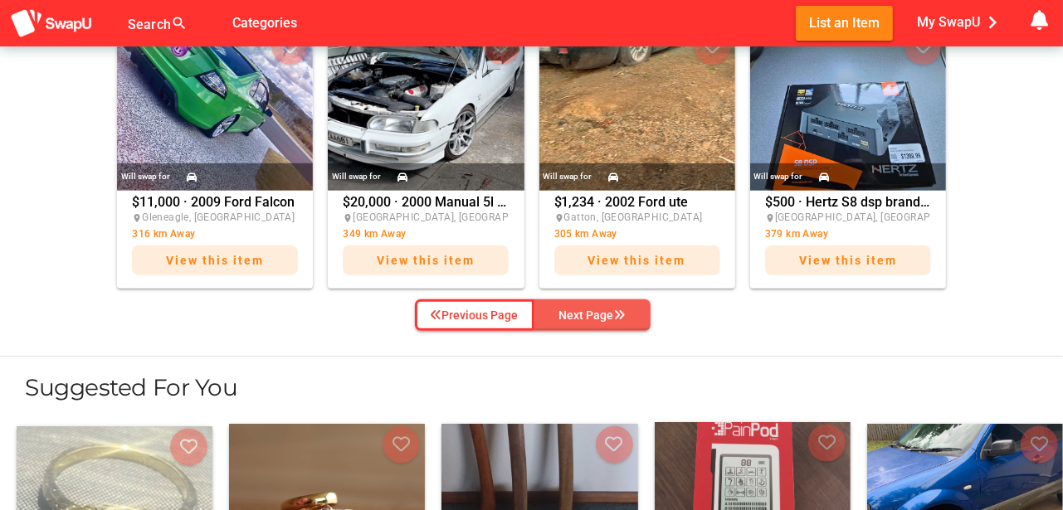
click at [596, 309] on div "Next Page" at bounding box center [592, 315] width 66 height 20
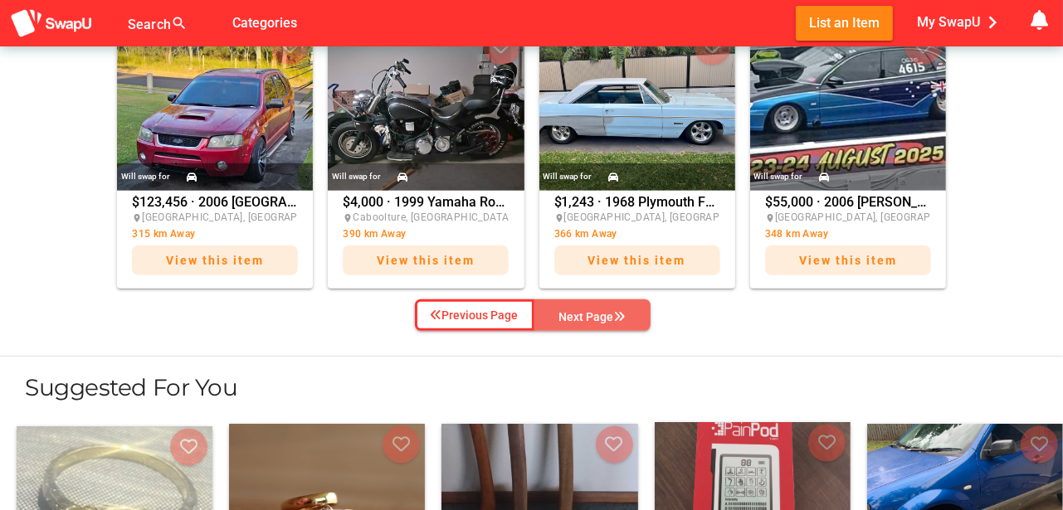
click at [596, 309] on div "Next Page" at bounding box center [592, 317] width 66 height 20
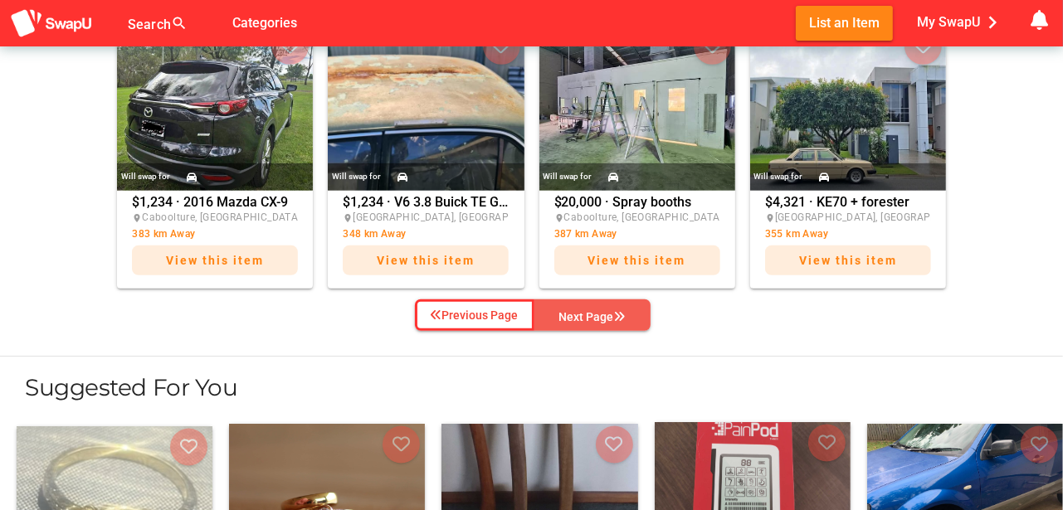
click at [596, 309] on div "Next Page" at bounding box center [592, 317] width 66 height 20
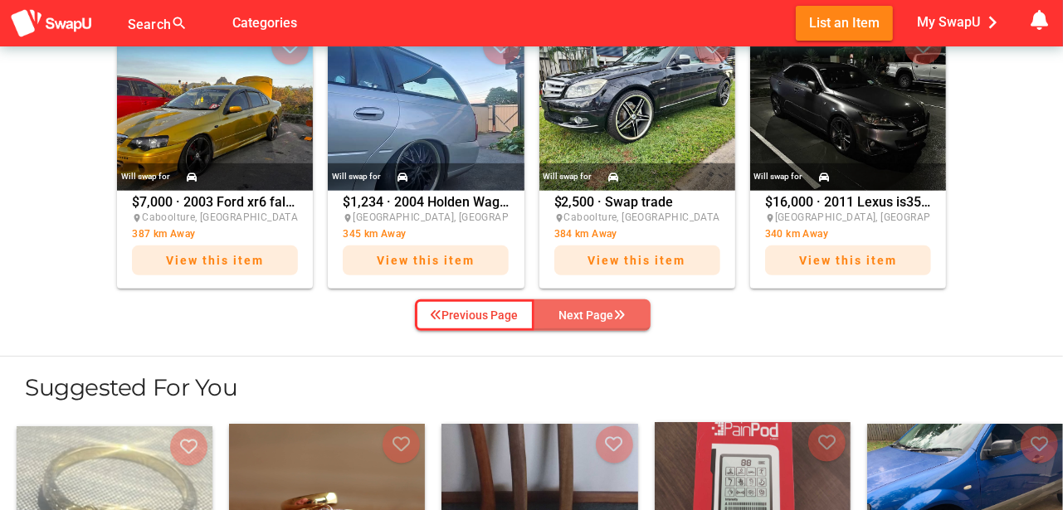
click at [596, 309] on div "Next Page" at bounding box center [592, 315] width 66 height 20
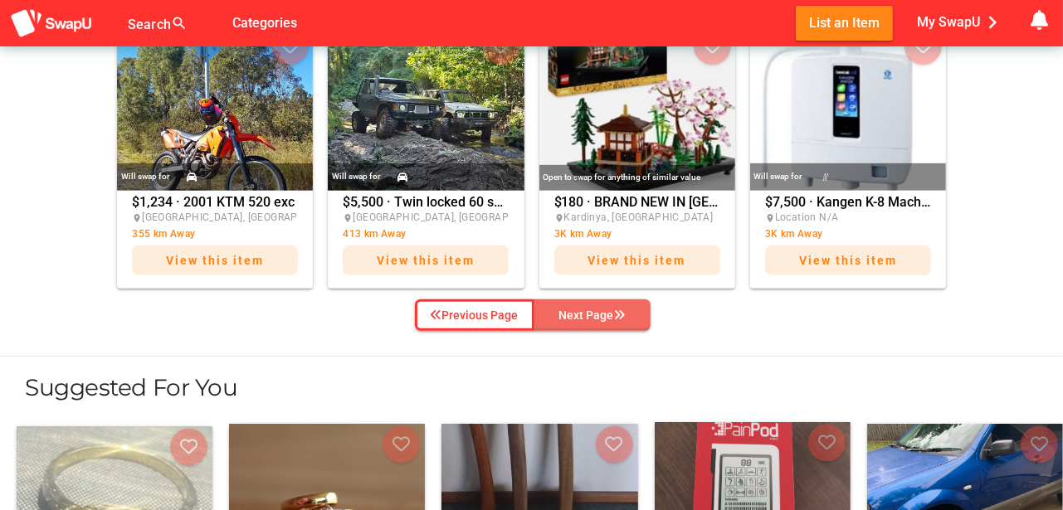
click at [596, 309] on div "Next Page" at bounding box center [592, 315] width 66 height 20
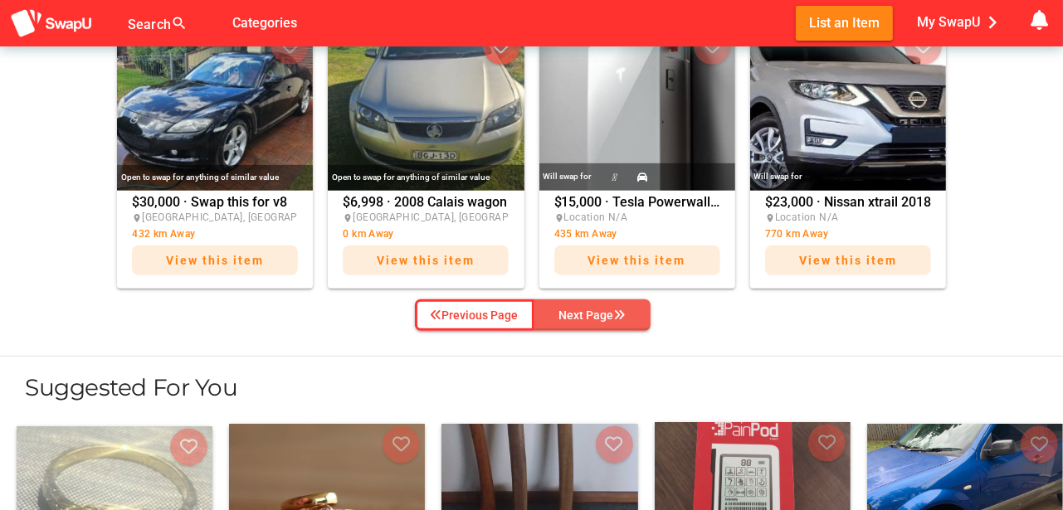
click at [596, 309] on div "Next Page" at bounding box center [592, 315] width 66 height 20
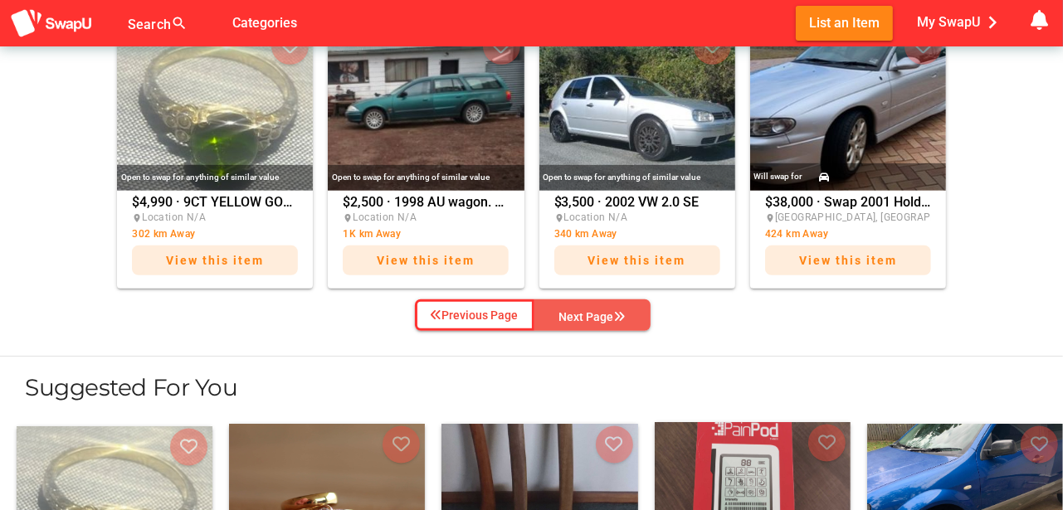
click at [596, 309] on div "Next Page" at bounding box center [592, 317] width 66 height 20
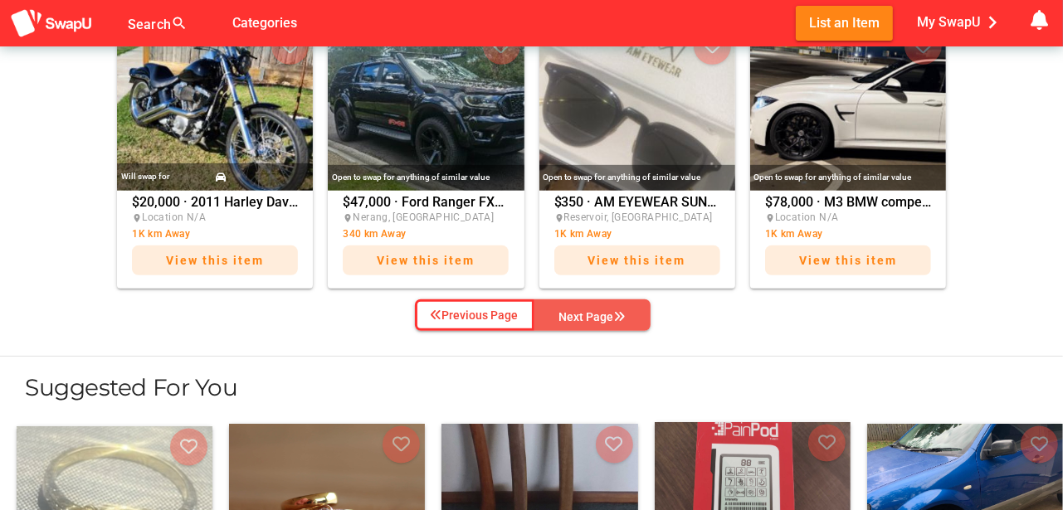
click at [596, 309] on div "Next Page" at bounding box center [592, 317] width 66 height 20
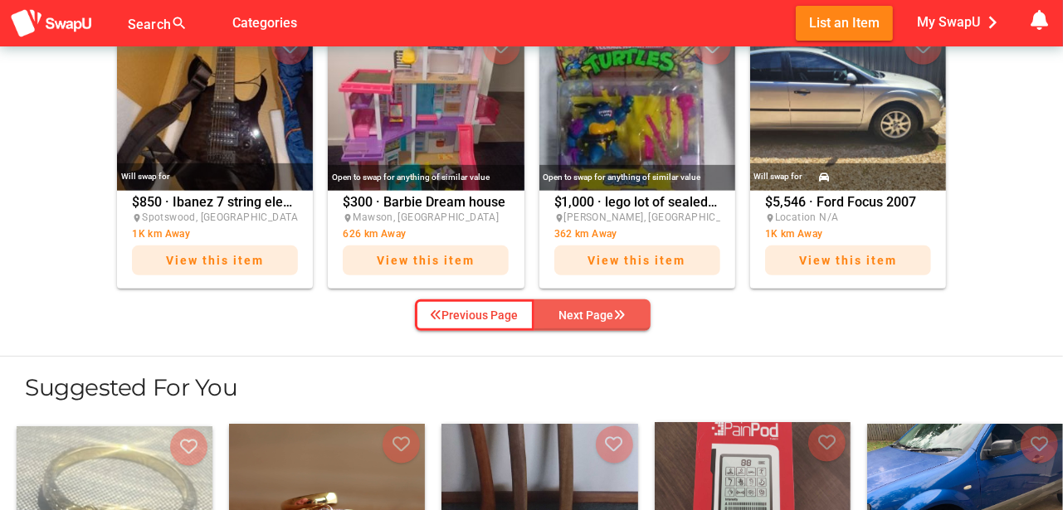
click at [596, 309] on div "Next Page" at bounding box center [592, 315] width 66 height 20
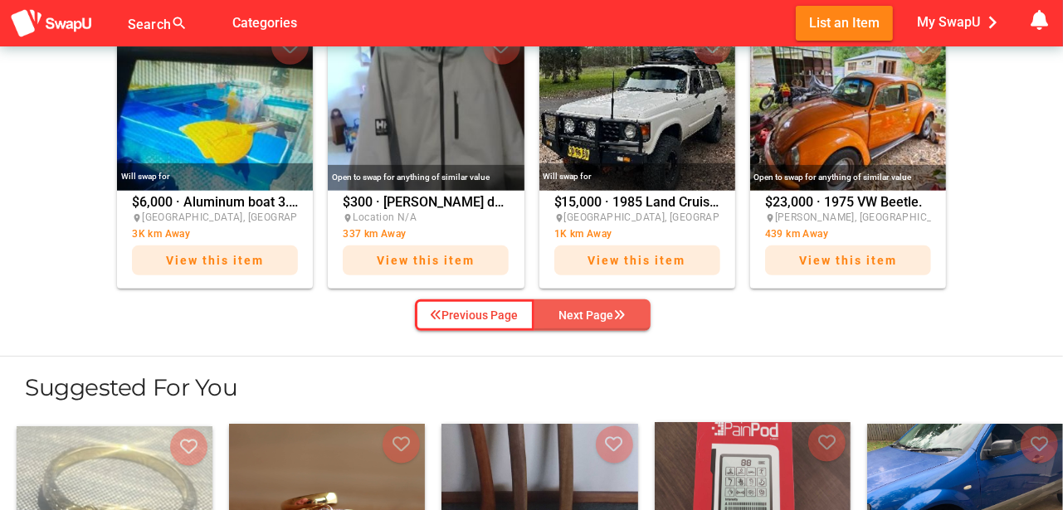
click at [596, 309] on div "Next Page" at bounding box center [592, 315] width 66 height 20
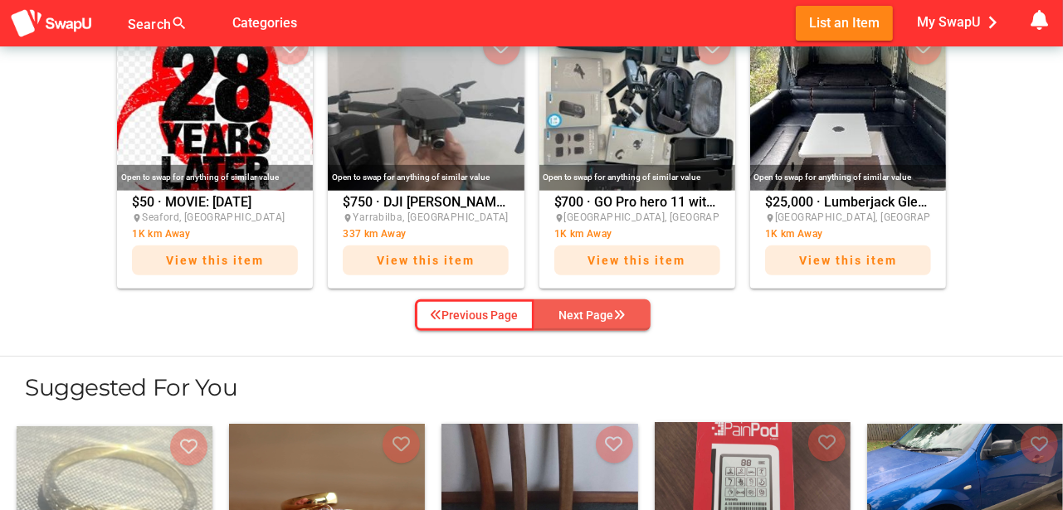
click at [596, 309] on div "Next Page" at bounding box center [592, 315] width 66 height 20
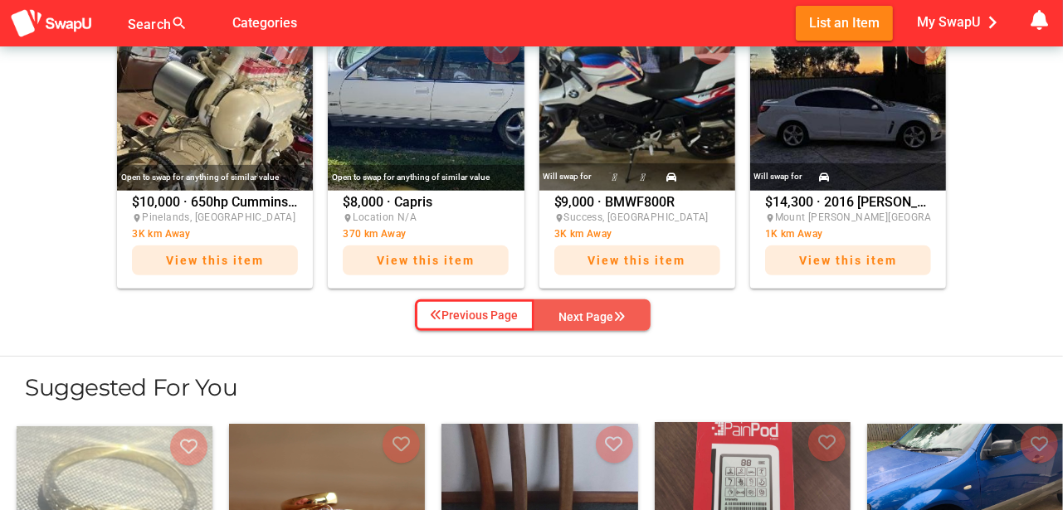
click at [596, 309] on div "Next Page" at bounding box center [592, 317] width 66 height 20
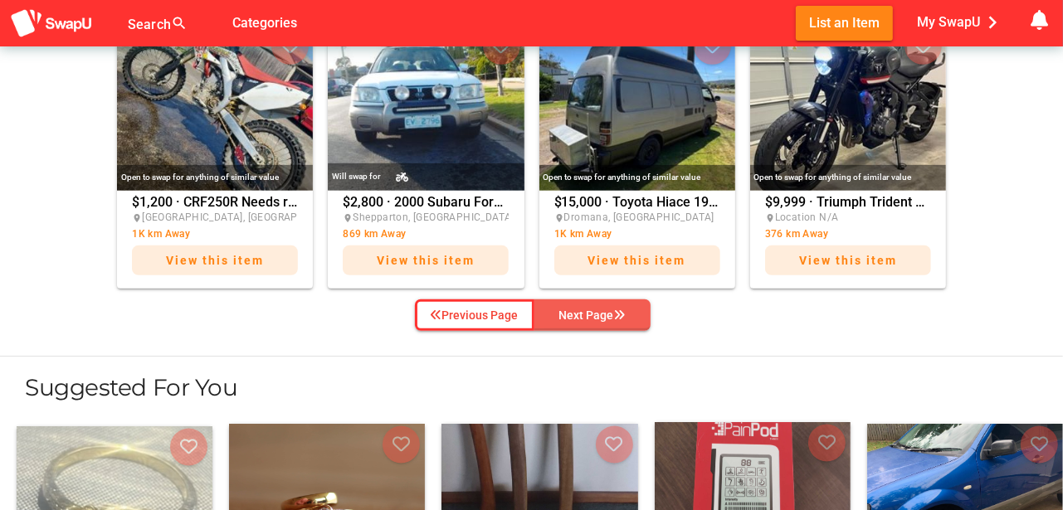
click at [596, 309] on div "Next Page" at bounding box center [592, 315] width 66 height 20
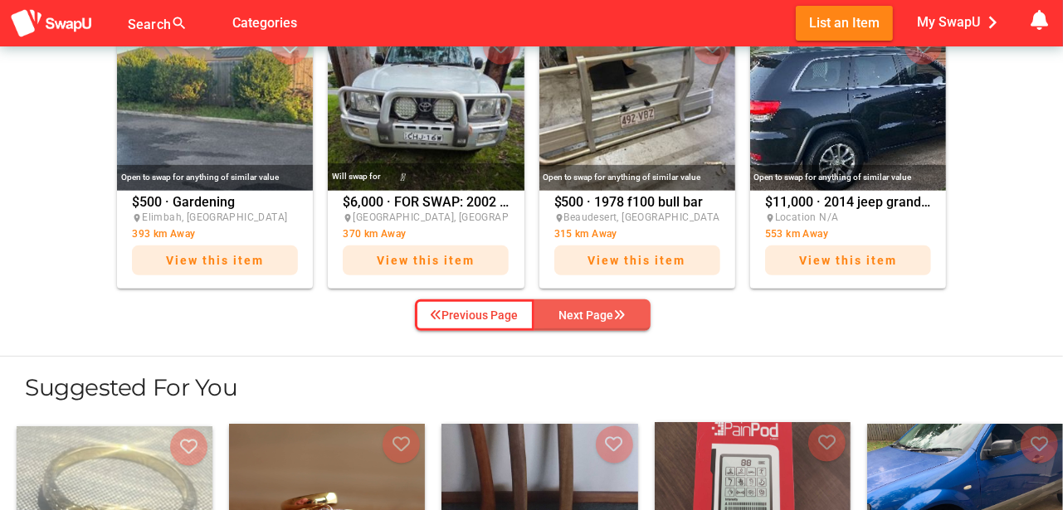
click at [596, 309] on div "Next Page" at bounding box center [592, 315] width 66 height 20
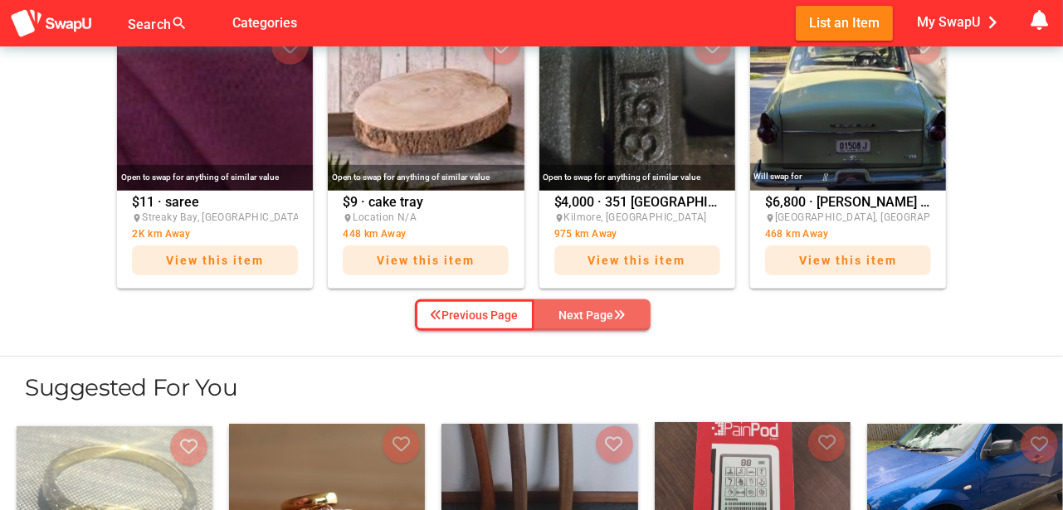
click at [596, 309] on div "Next Page" at bounding box center [592, 315] width 66 height 20
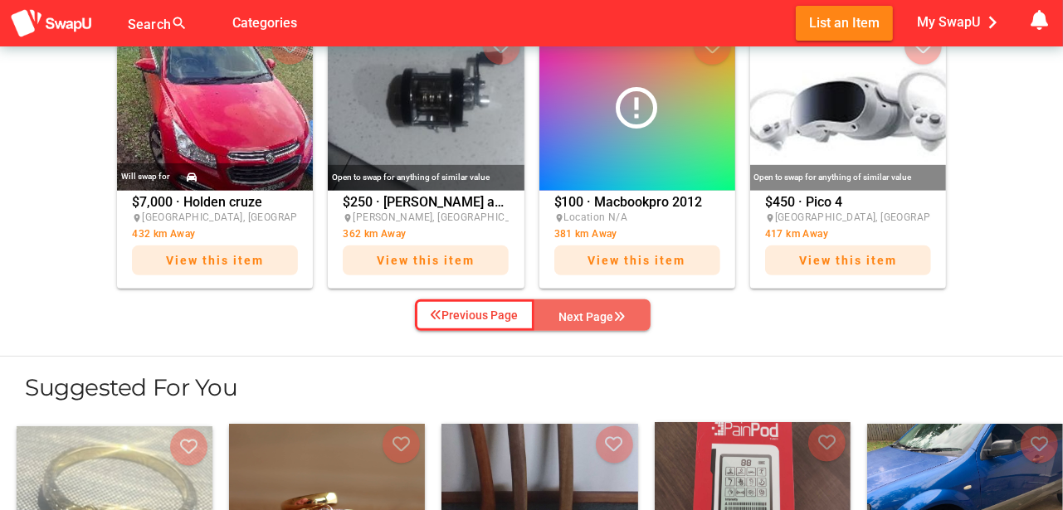
click at [596, 309] on div "Next Page" at bounding box center [592, 317] width 66 height 20
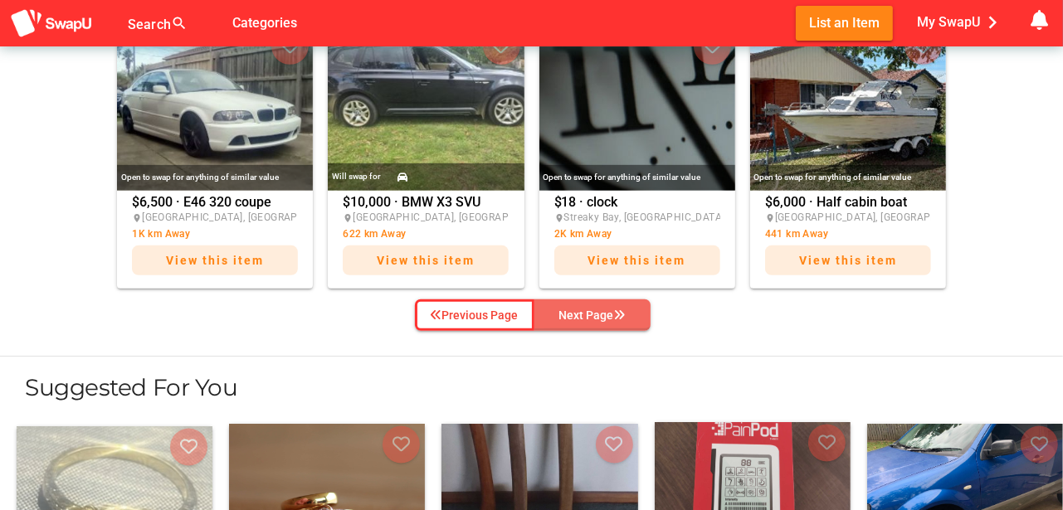
click at [596, 310] on div "Next Page" at bounding box center [592, 315] width 66 height 20
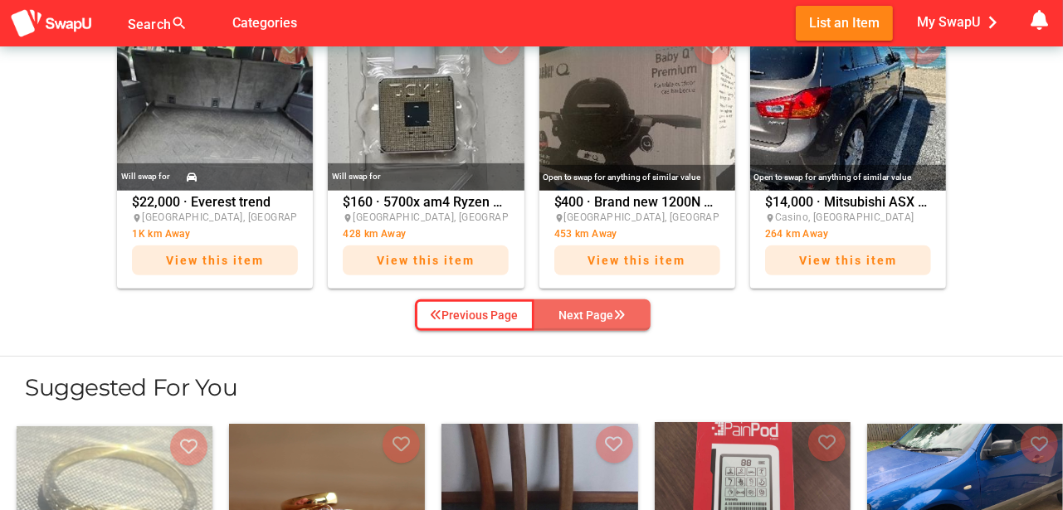
click at [596, 310] on div "Next Page" at bounding box center [592, 315] width 66 height 20
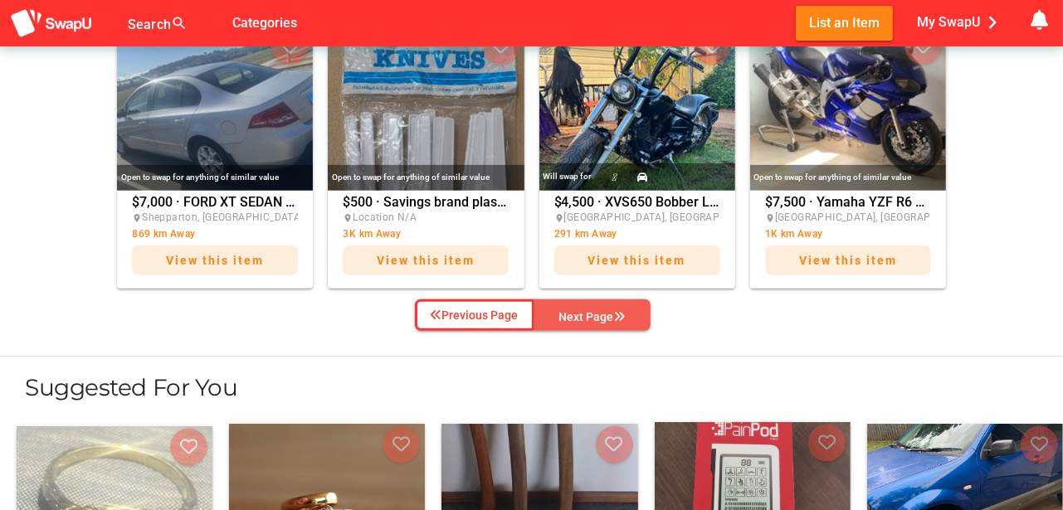
click at [597, 309] on div "Next Page" at bounding box center [592, 317] width 66 height 20
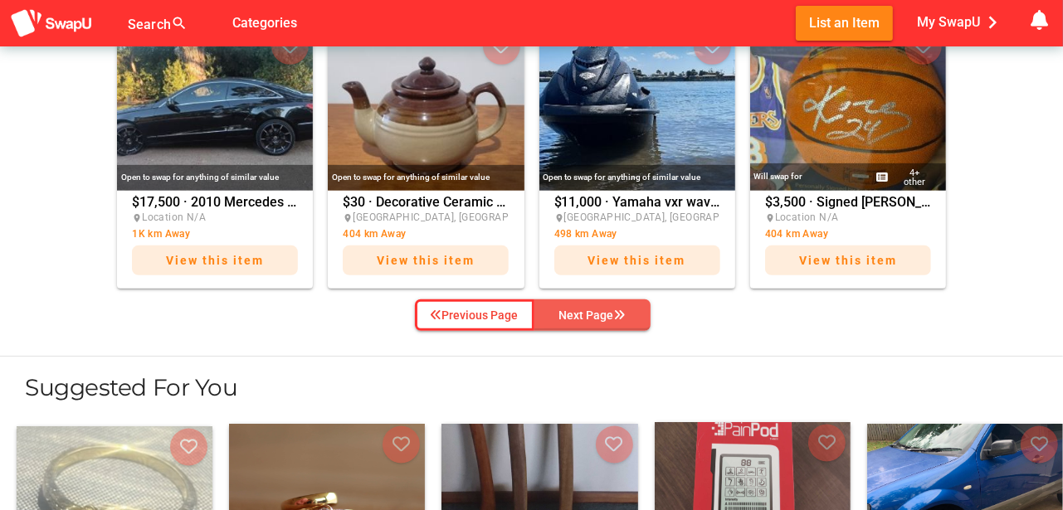
click at [597, 309] on div "Next Page" at bounding box center [592, 315] width 66 height 20
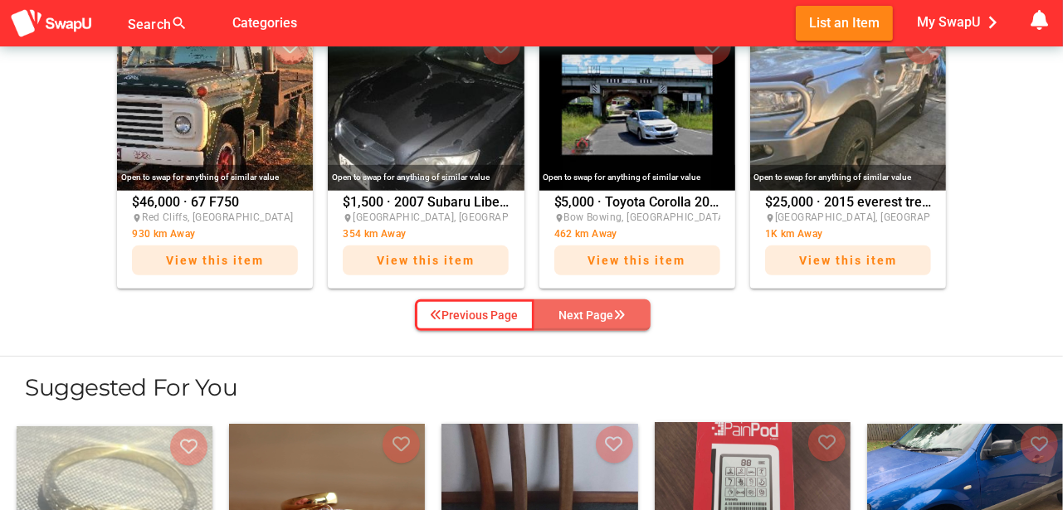
click at [597, 309] on div "Next Page" at bounding box center [592, 315] width 66 height 20
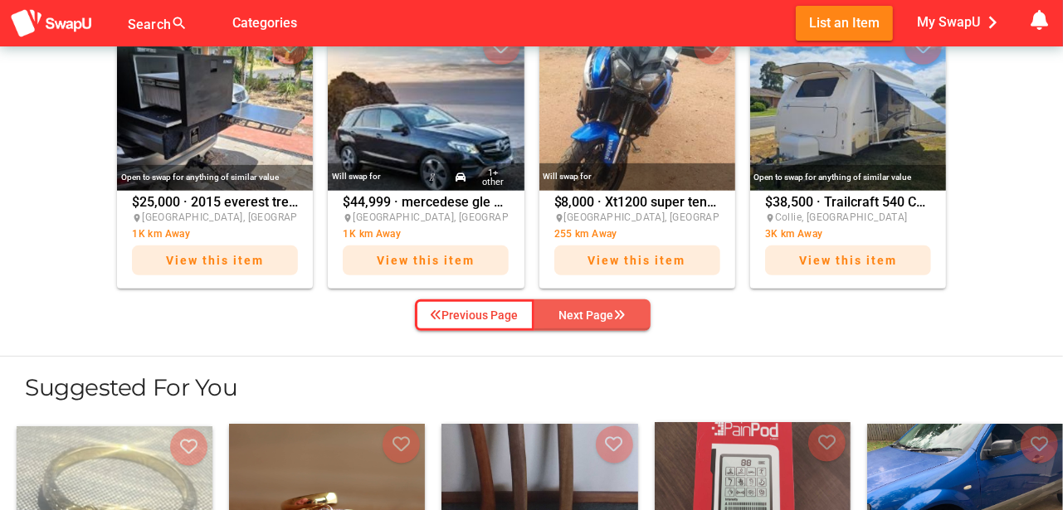
click at [597, 309] on div "Next Page" at bounding box center [592, 315] width 66 height 20
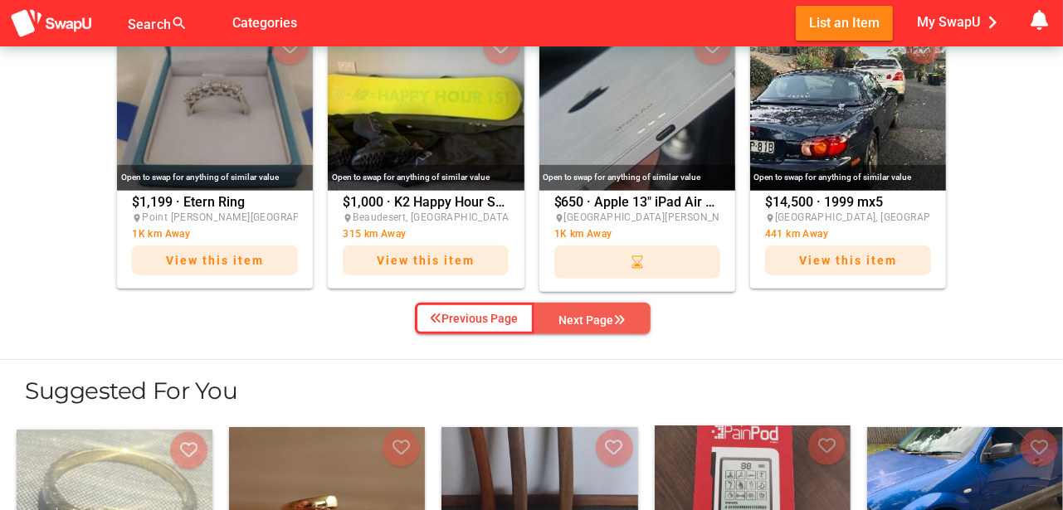
click at [597, 310] on div "Next Page" at bounding box center [592, 320] width 66 height 20
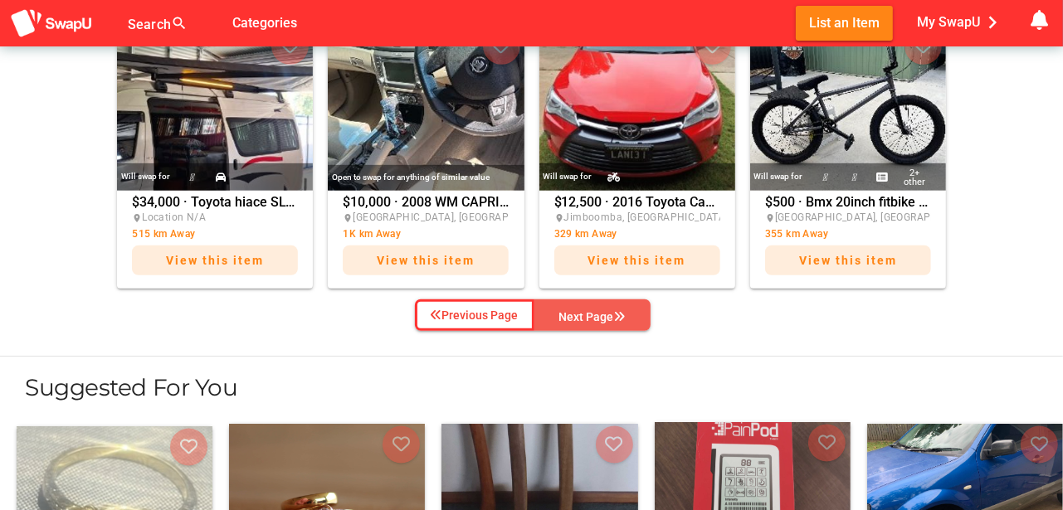
click at [597, 309] on div "Next Page" at bounding box center [592, 317] width 66 height 20
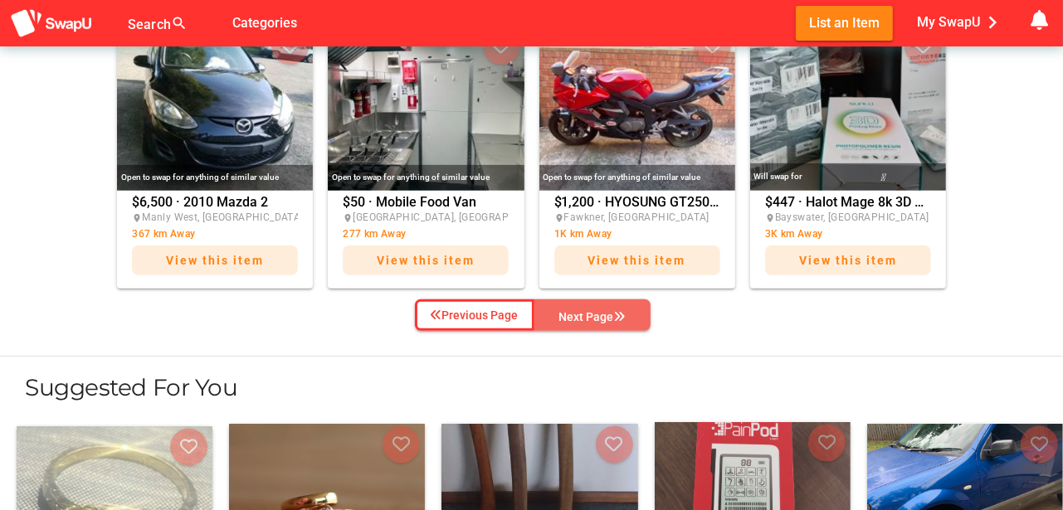
click at [597, 309] on div "Next Page" at bounding box center [592, 317] width 66 height 20
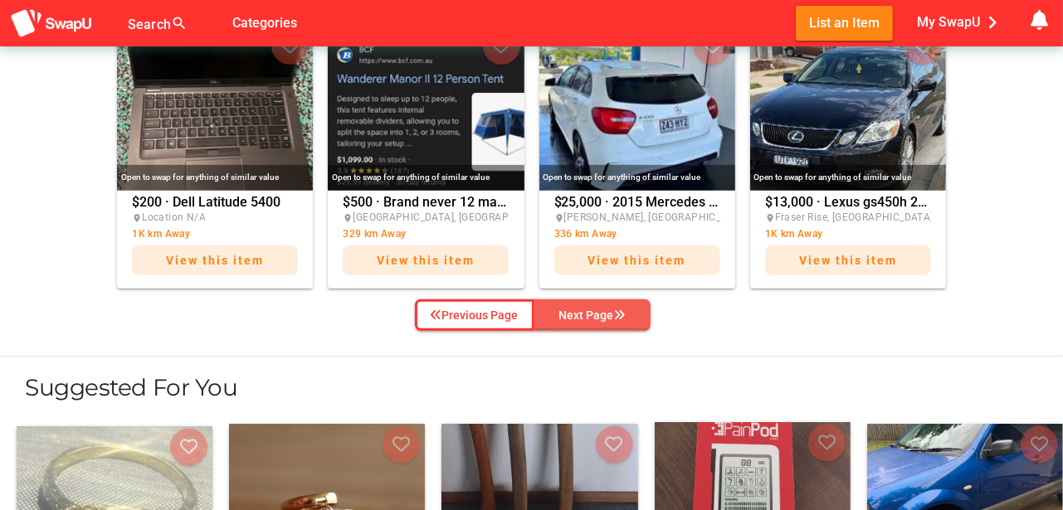
click at [597, 309] on div "Next Page" at bounding box center [592, 315] width 66 height 20
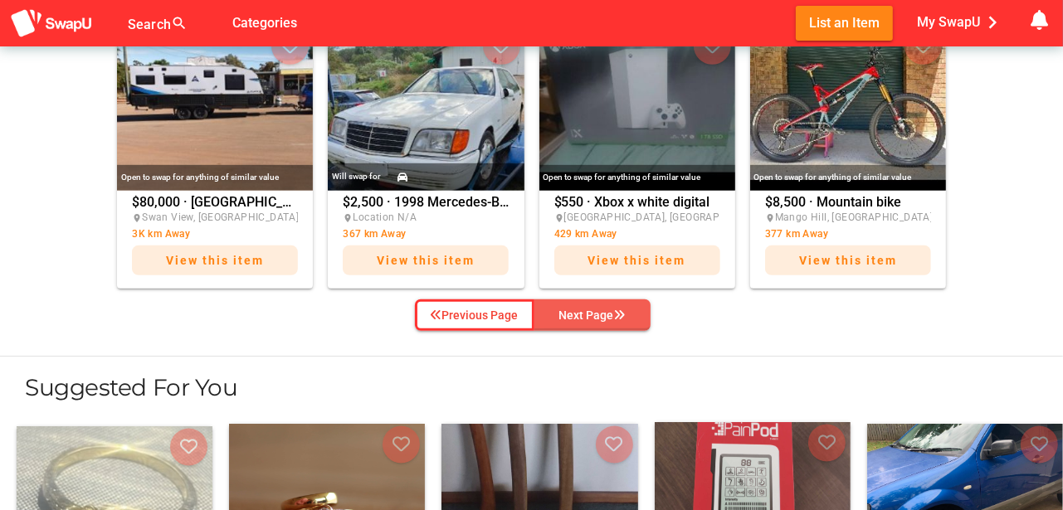
click at [597, 309] on div "Next Page" at bounding box center [592, 315] width 66 height 20
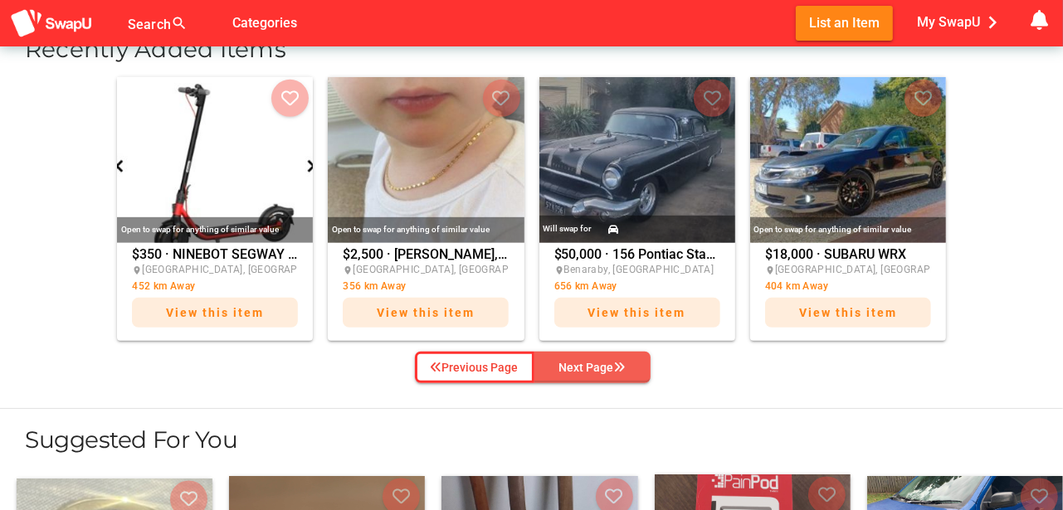
scroll to position [664, 0]
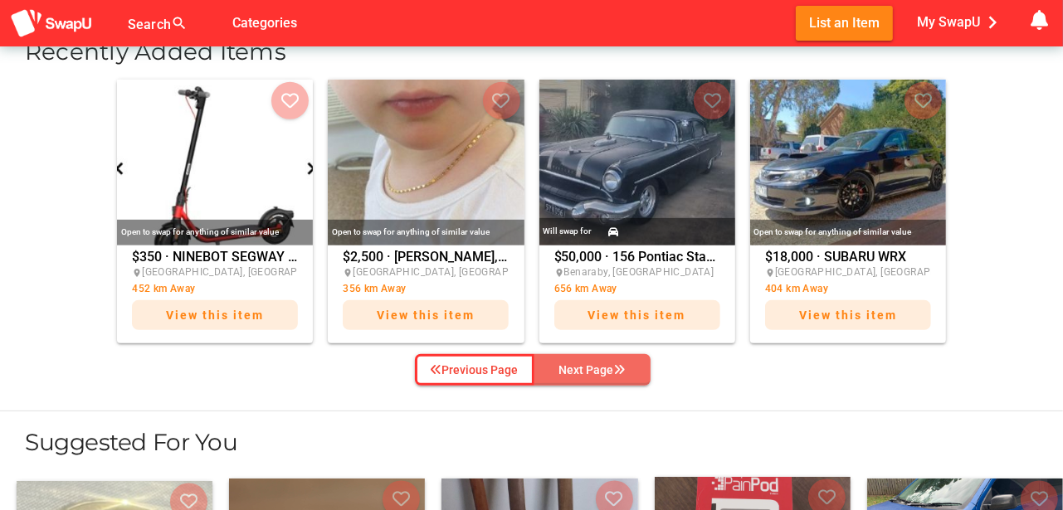
click at [590, 365] on div "Next Page" at bounding box center [592, 370] width 66 height 20
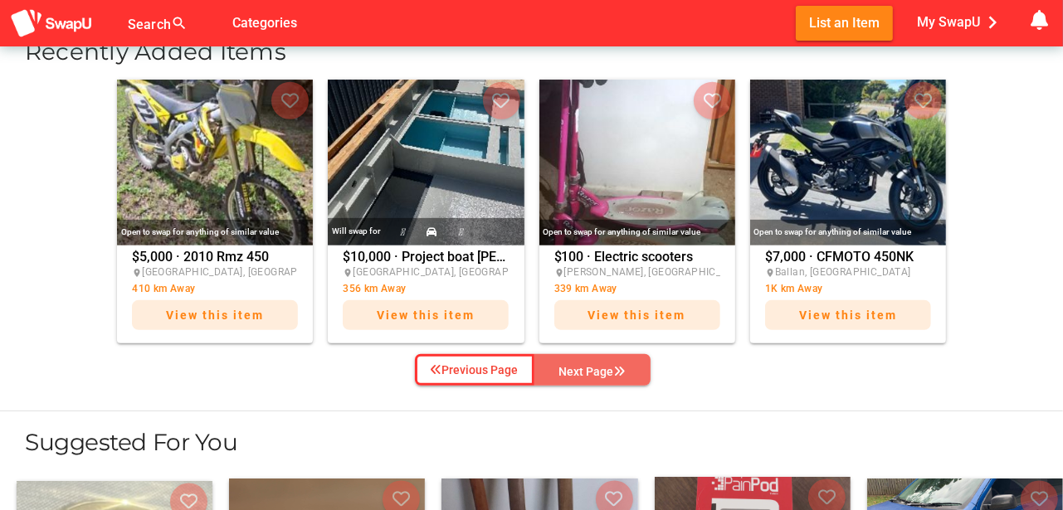
click at [590, 365] on div "Next Page" at bounding box center [592, 372] width 66 height 20
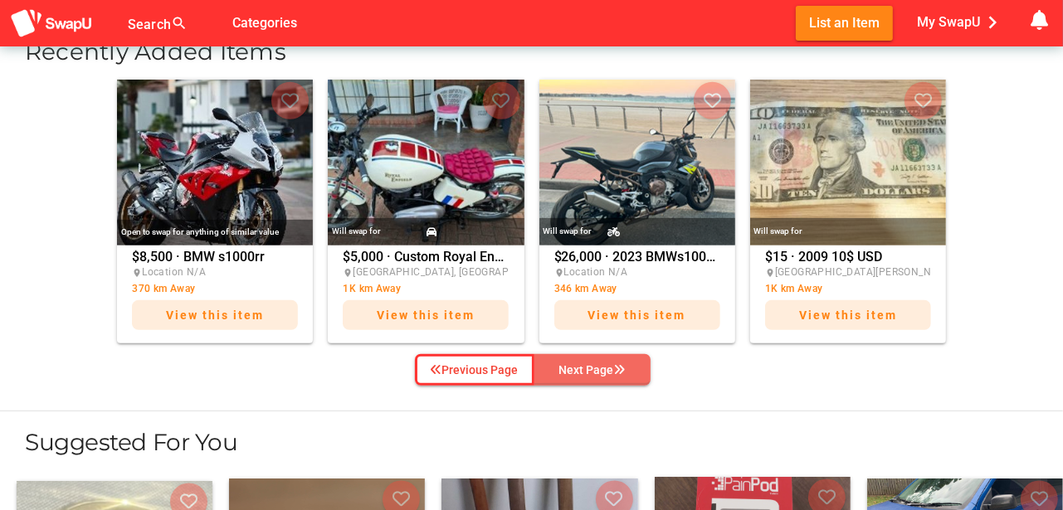
click at [589, 365] on div "Next Page" at bounding box center [592, 370] width 66 height 20
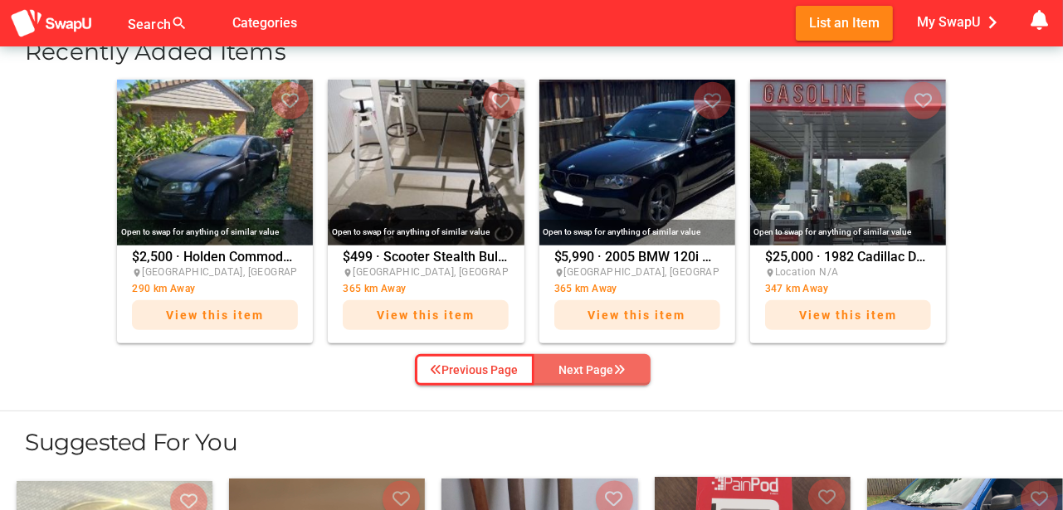
click at [589, 365] on div "Next Page" at bounding box center [592, 370] width 66 height 20
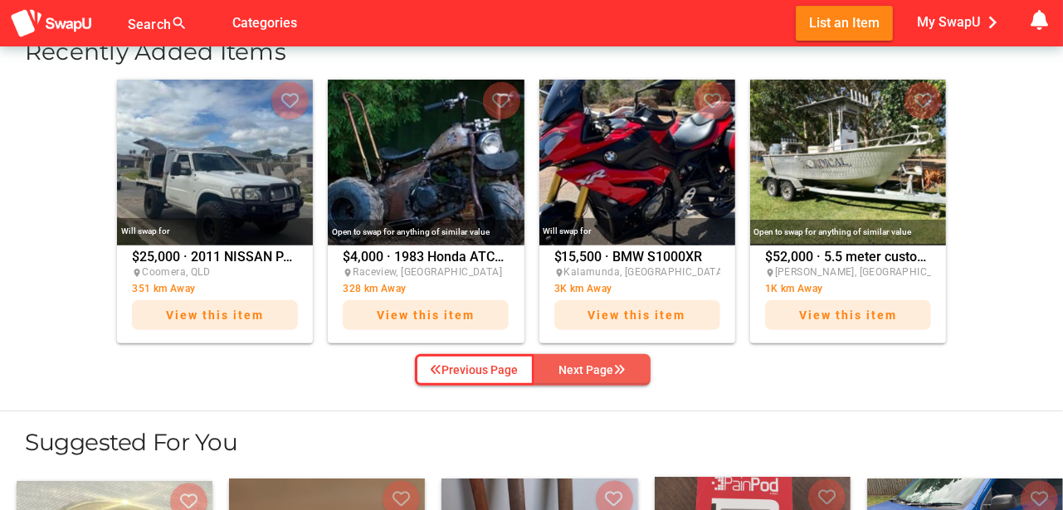
click at [589, 365] on div "Next Page" at bounding box center [592, 370] width 66 height 20
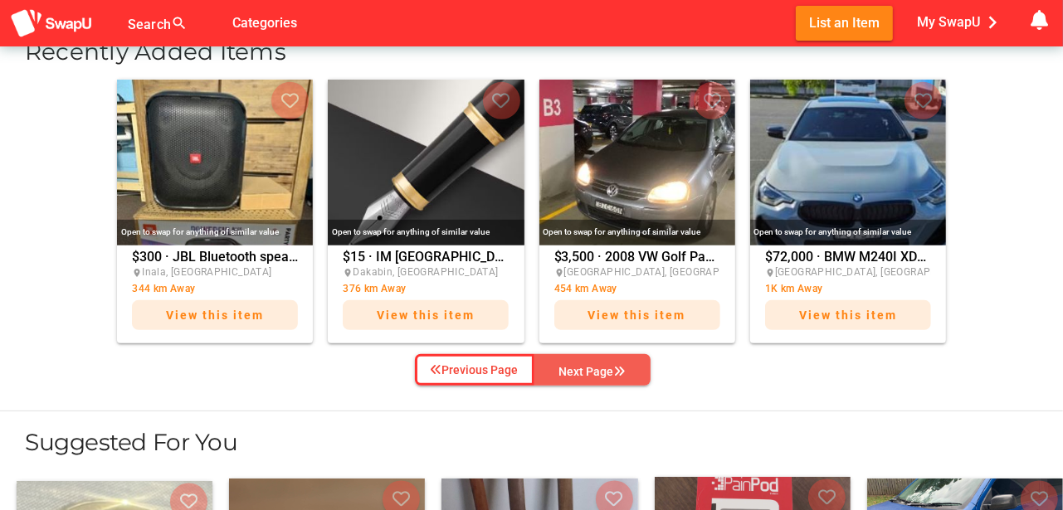
click at [589, 365] on div "Next Page" at bounding box center [592, 372] width 66 height 20
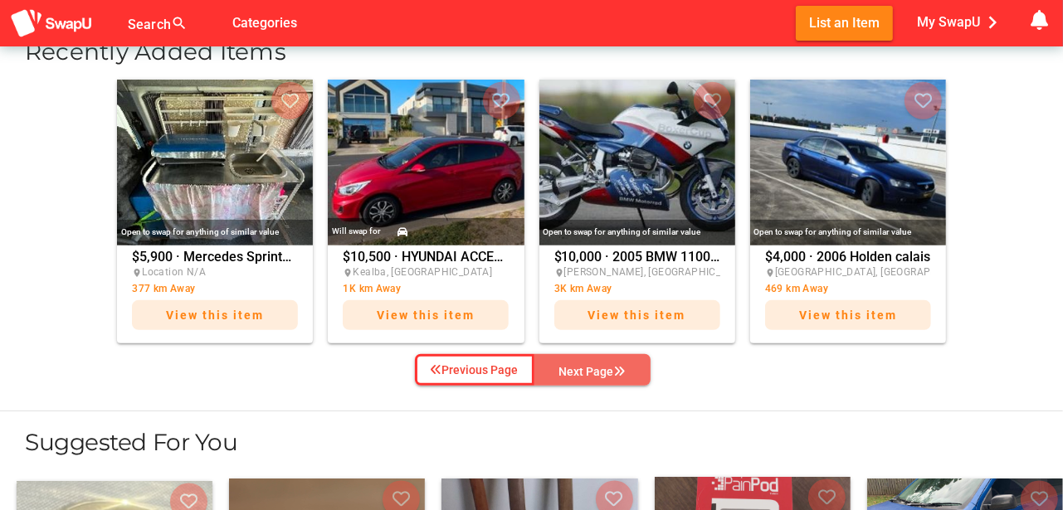
click at [592, 365] on div "Next Page" at bounding box center [592, 372] width 66 height 20
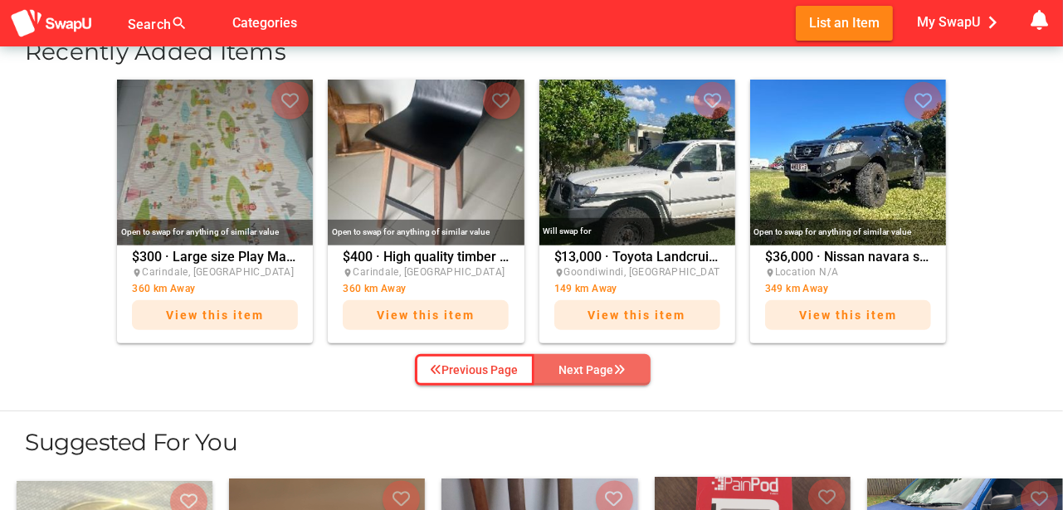
click at [592, 365] on div "Next Page" at bounding box center [592, 370] width 66 height 20
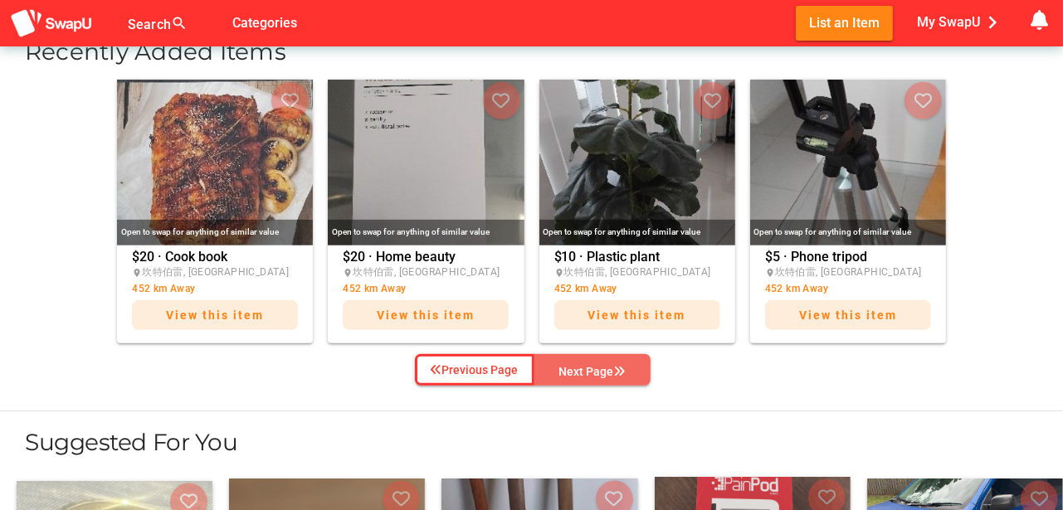
click at [592, 365] on div "Next Page" at bounding box center [592, 372] width 66 height 20
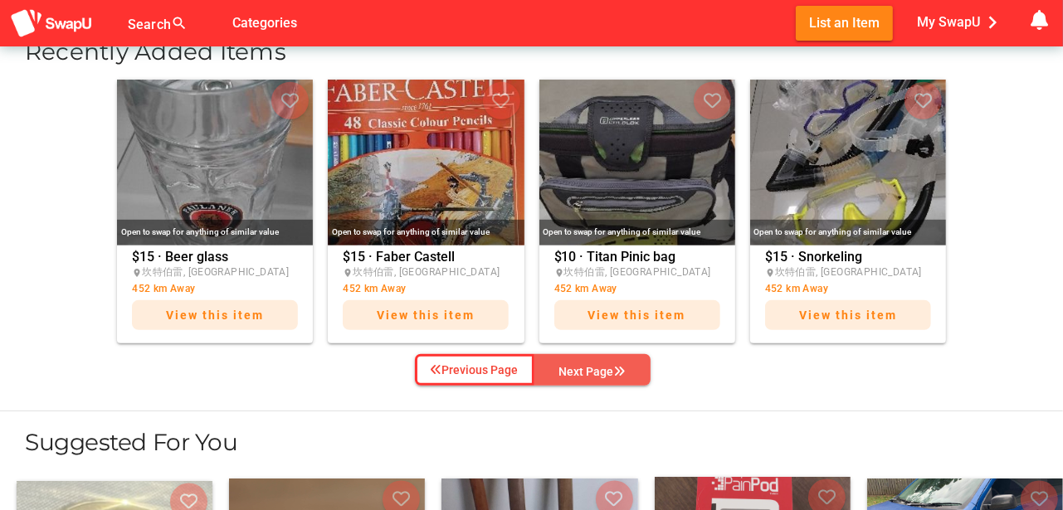
click at [592, 365] on div "Next Page" at bounding box center [592, 372] width 66 height 20
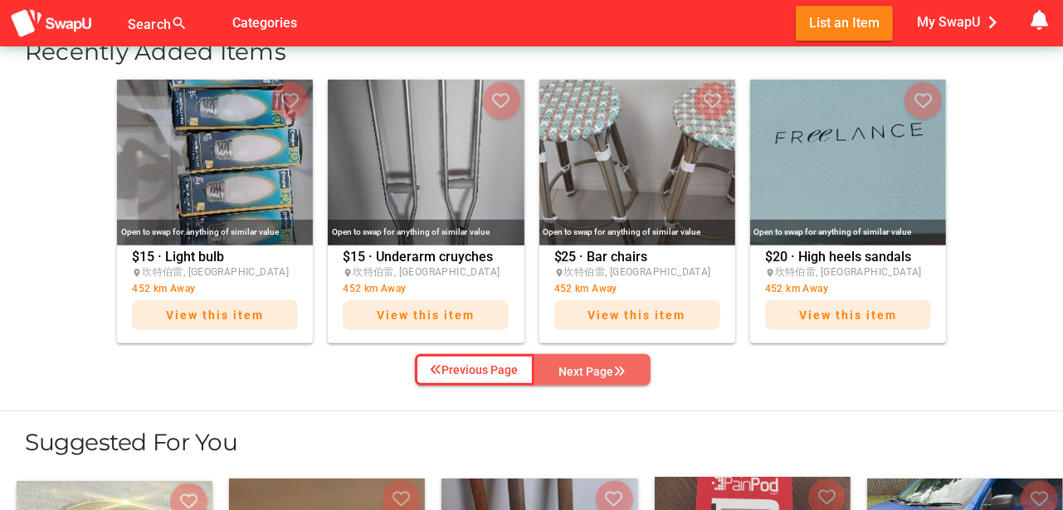
click at [592, 365] on div "Next Page" at bounding box center [592, 372] width 66 height 20
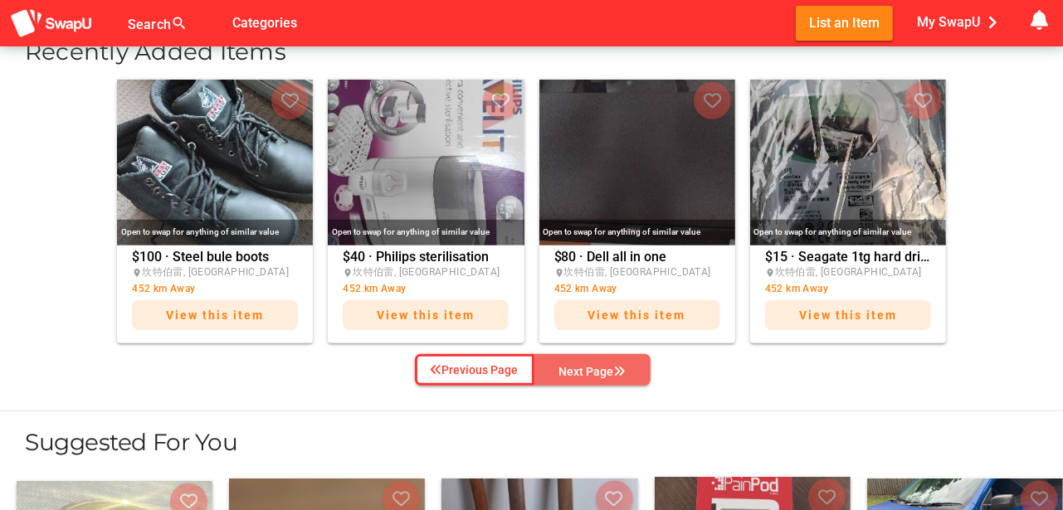
click at [592, 365] on div "Next Page" at bounding box center [592, 372] width 66 height 20
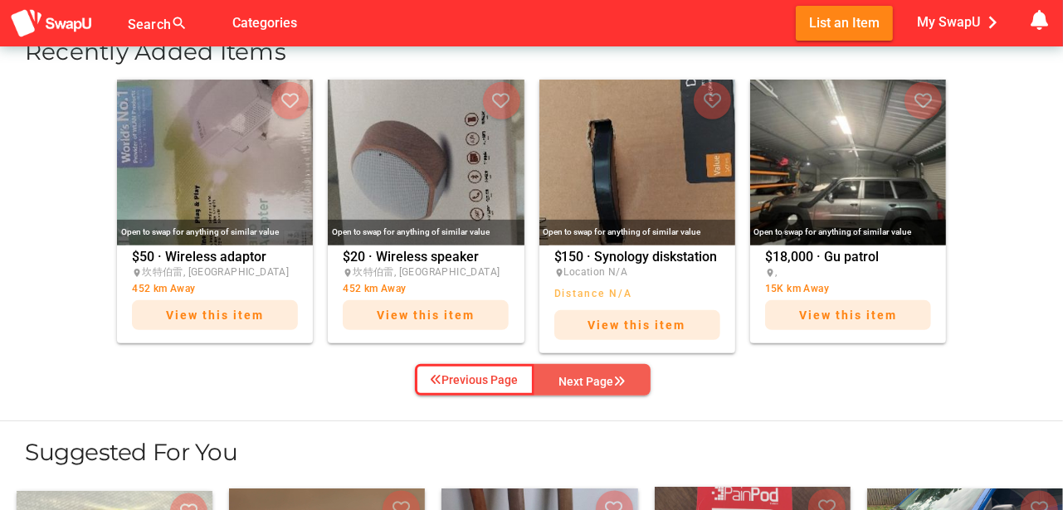
click at [592, 365] on button "Next Page" at bounding box center [592, 380] width 116 height 32
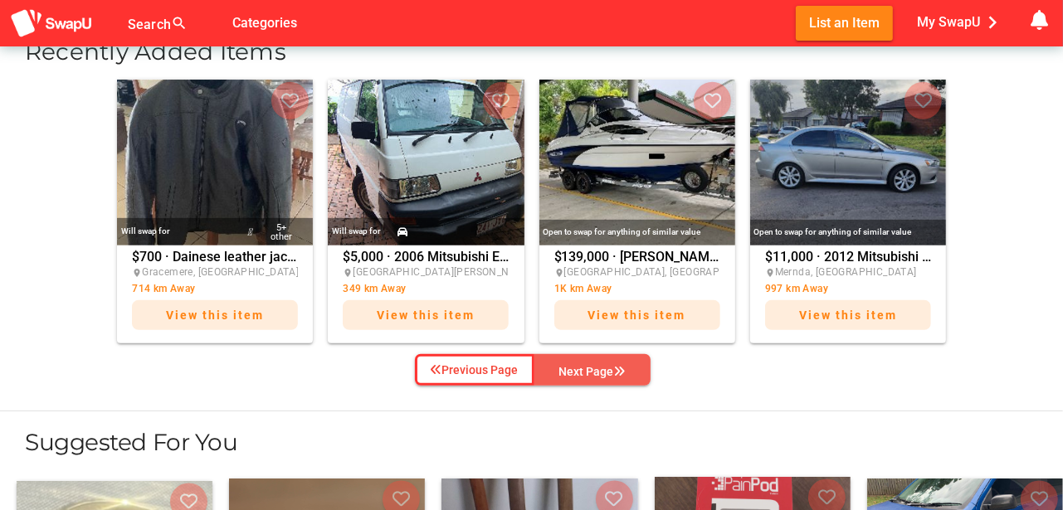
click at [592, 365] on div "Next Page" at bounding box center [592, 372] width 66 height 20
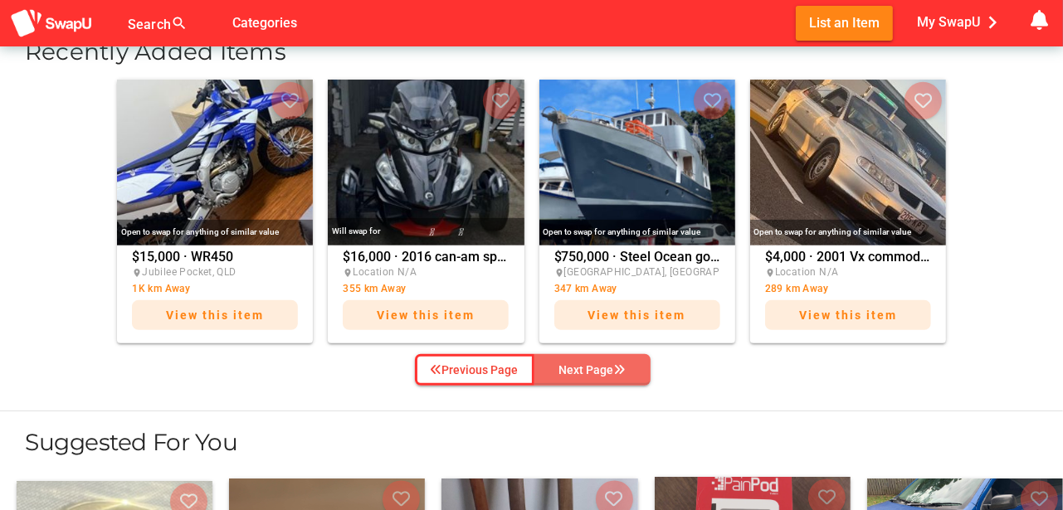
click at [592, 365] on div "Next Page" at bounding box center [592, 370] width 66 height 20
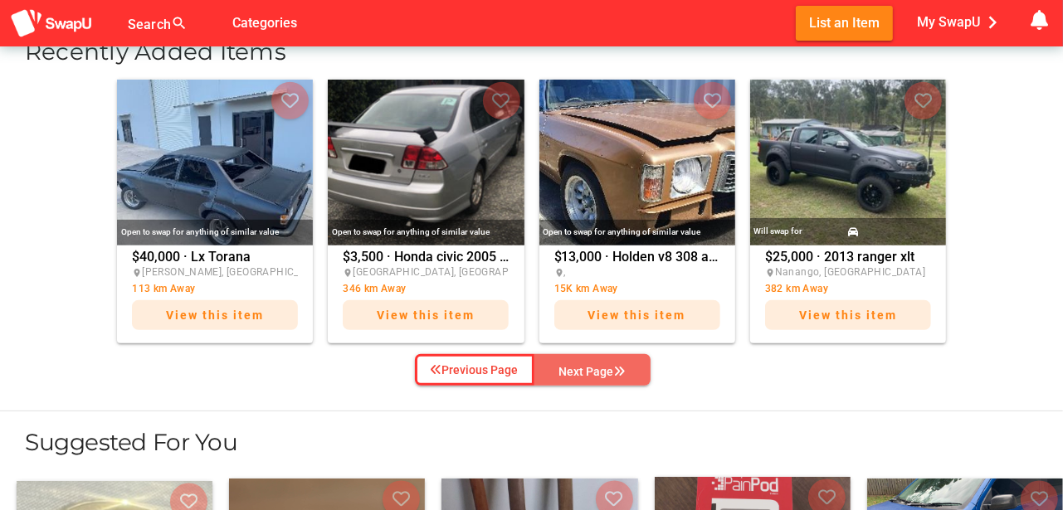
click at [592, 365] on div "Next Page" at bounding box center [592, 372] width 66 height 20
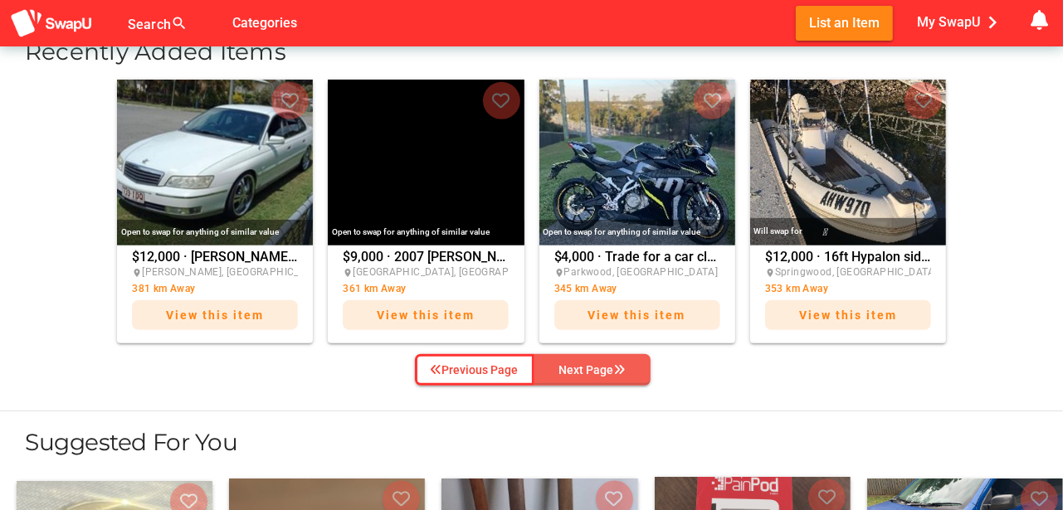
click at [592, 365] on div "Next Page" at bounding box center [592, 370] width 66 height 20
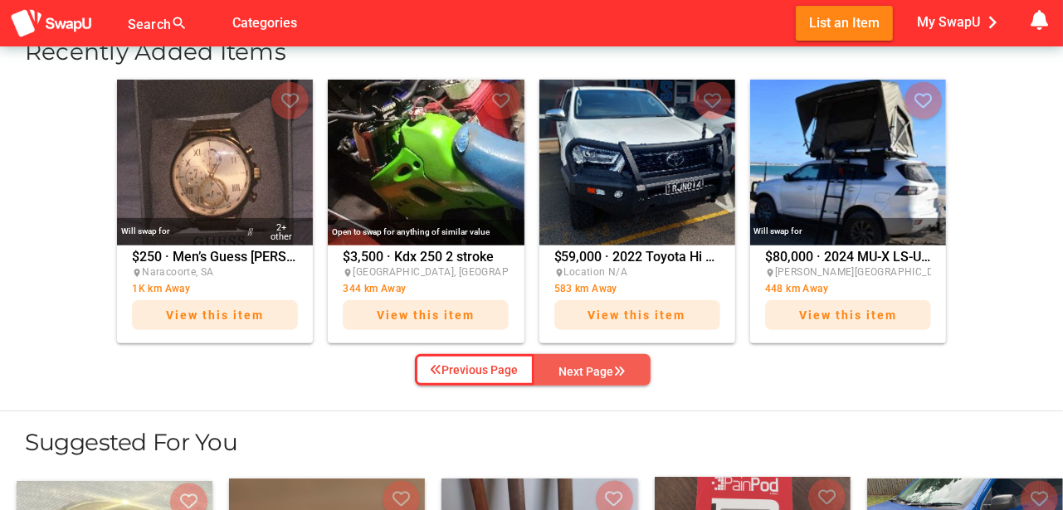
click at [592, 365] on div "Next Page" at bounding box center [592, 372] width 66 height 20
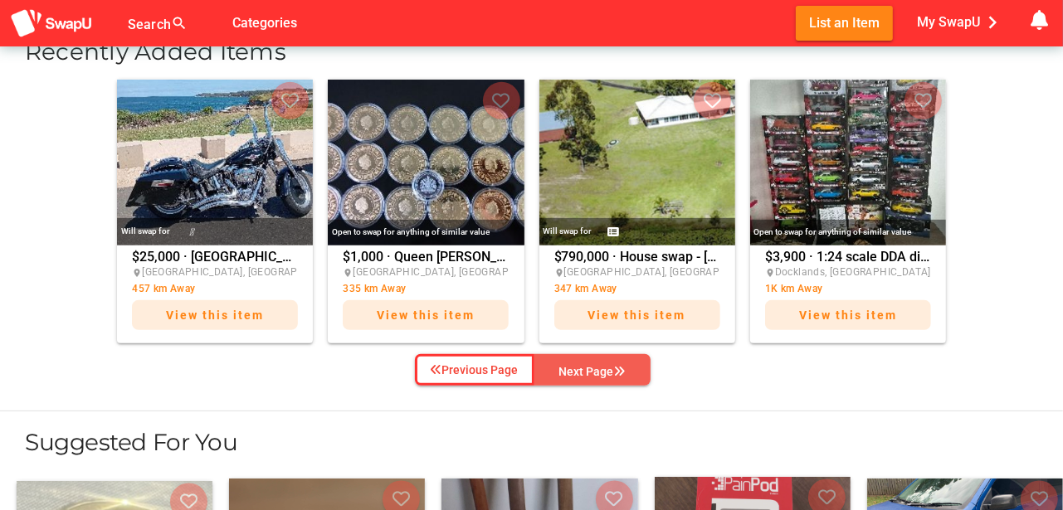
click at [592, 365] on div "Next Page" at bounding box center [592, 372] width 66 height 20
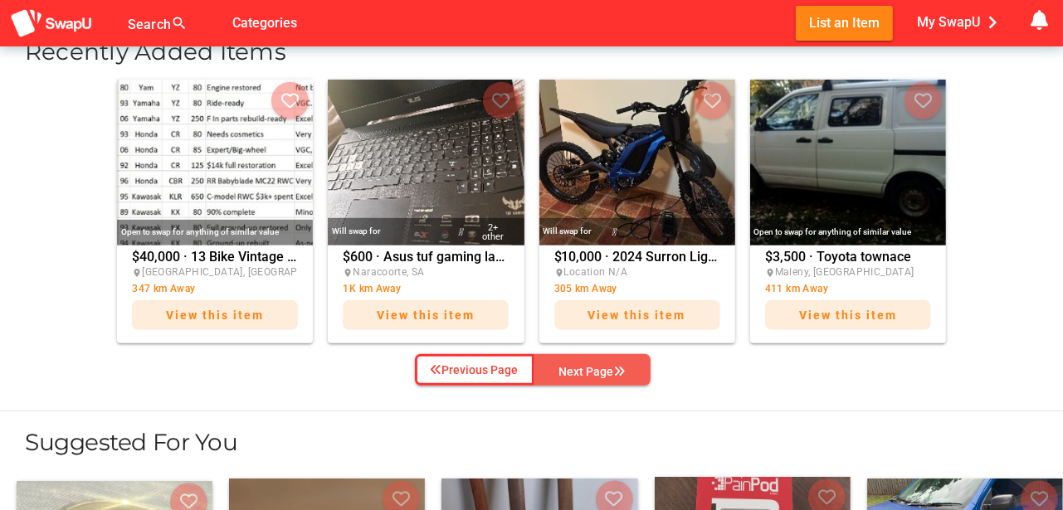
click at [593, 365] on div "Next Page" at bounding box center [592, 372] width 66 height 20
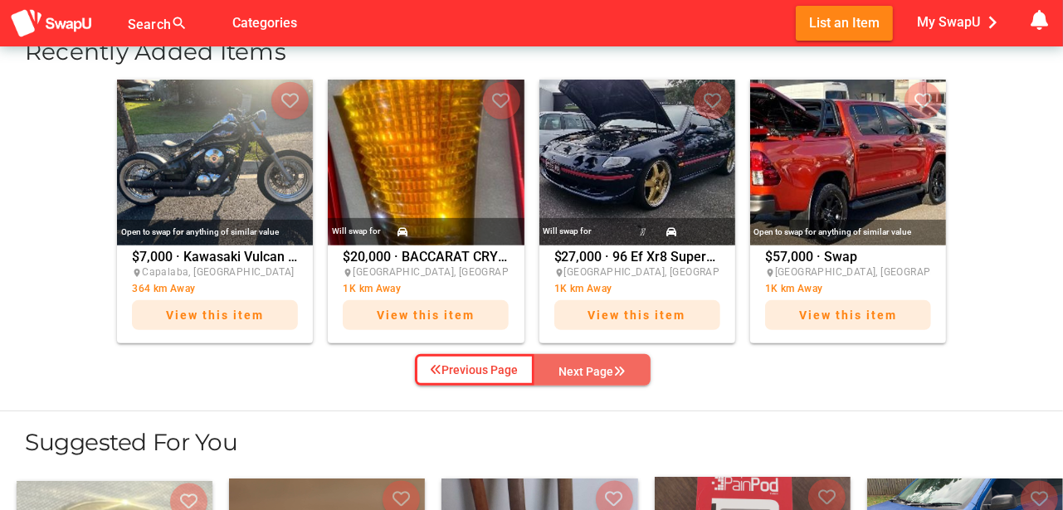
click at [593, 365] on div "Next Page" at bounding box center [592, 372] width 66 height 20
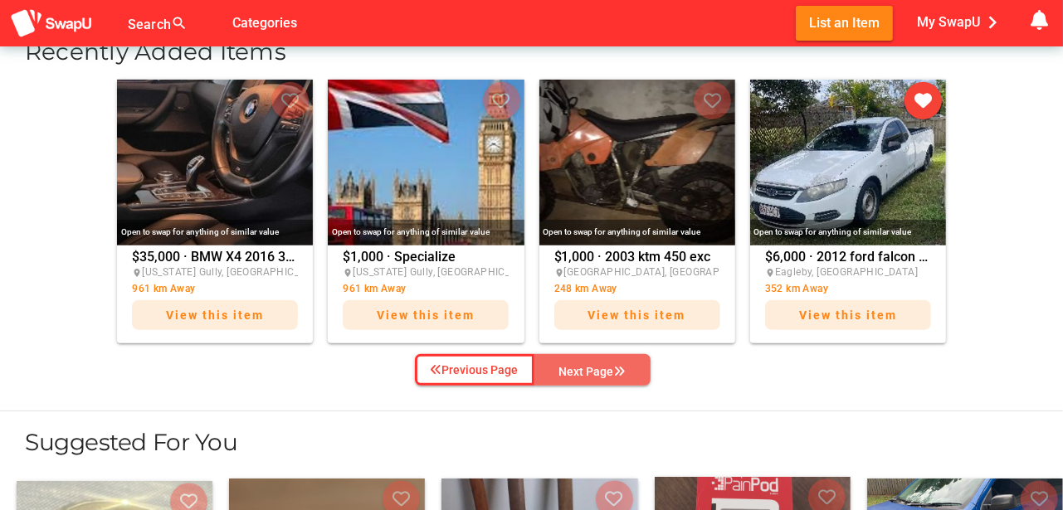
click at [593, 365] on div "Next Page" at bounding box center [592, 372] width 66 height 20
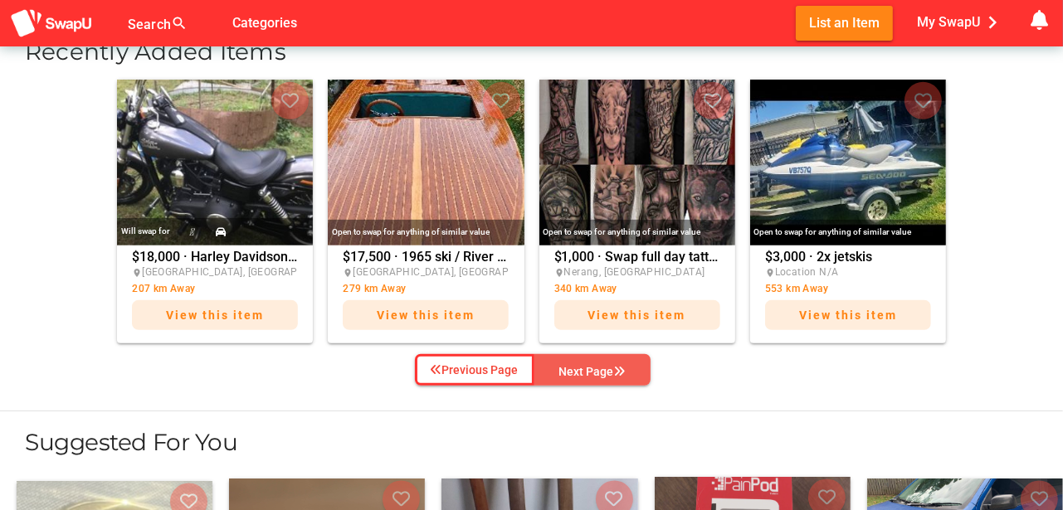
click at [593, 365] on div "Next Page" at bounding box center [592, 372] width 66 height 20
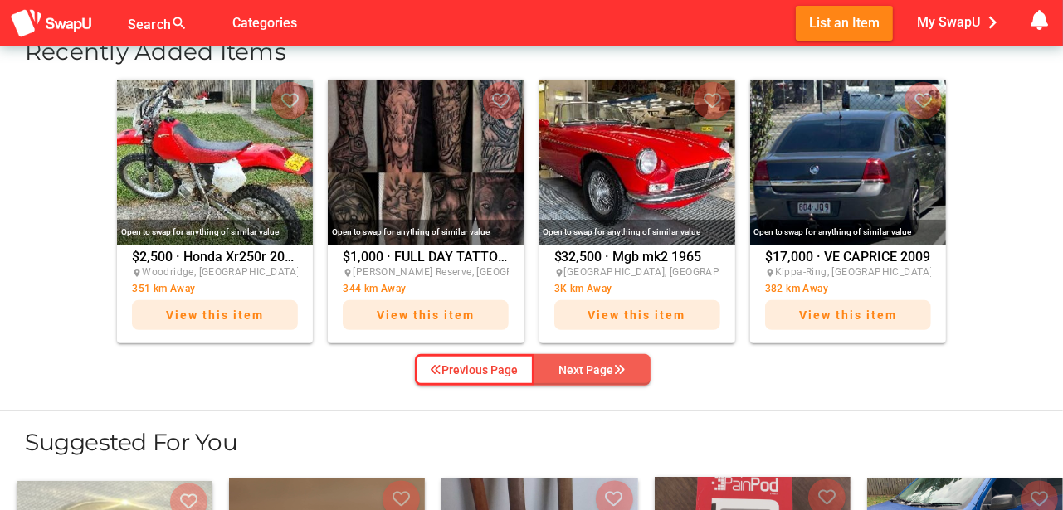
click at [593, 365] on div "Next Page" at bounding box center [592, 370] width 66 height 20
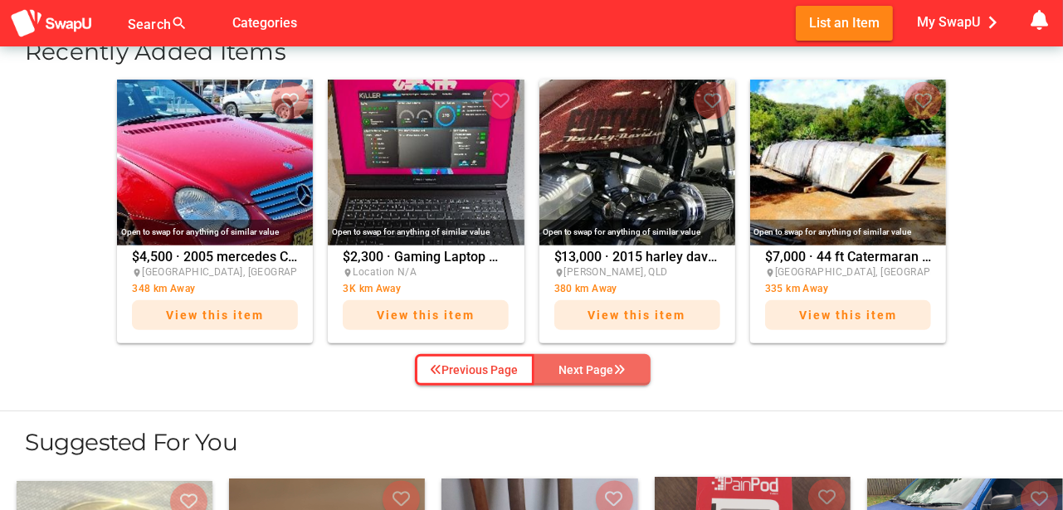
click at [593, 365] on div "Next Page" at bounding box center [592, 370] width 66 height 20
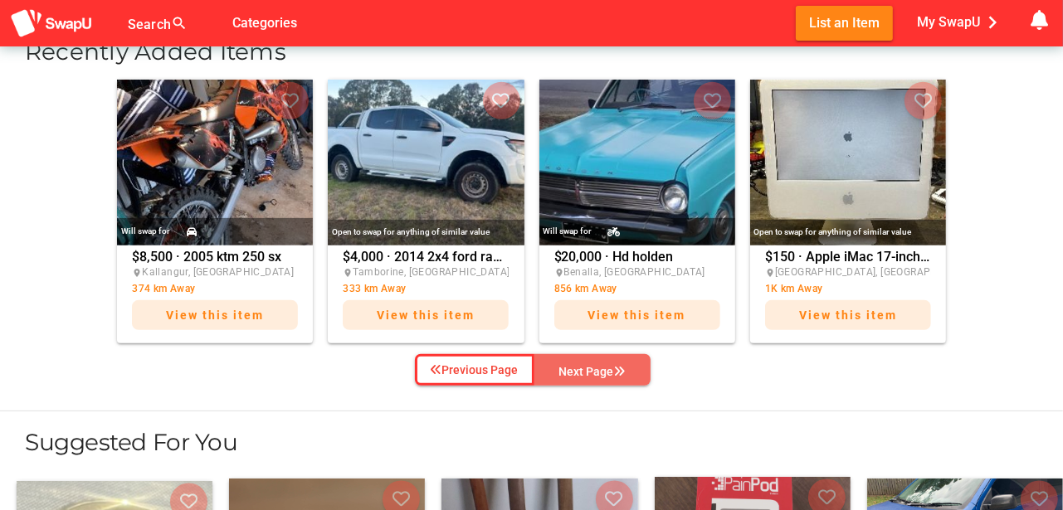
click at [593, 365] on div "Next Page" at bounding box center [592, 372] width 66 height 20
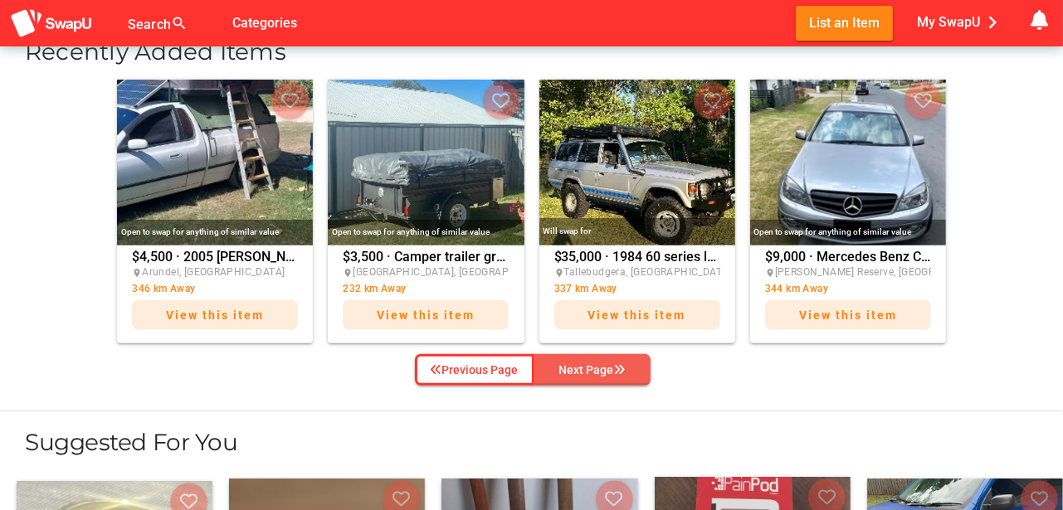
click at [593, 365] on div "Next Page" at bounding box center [592, 370] width 66 height 20
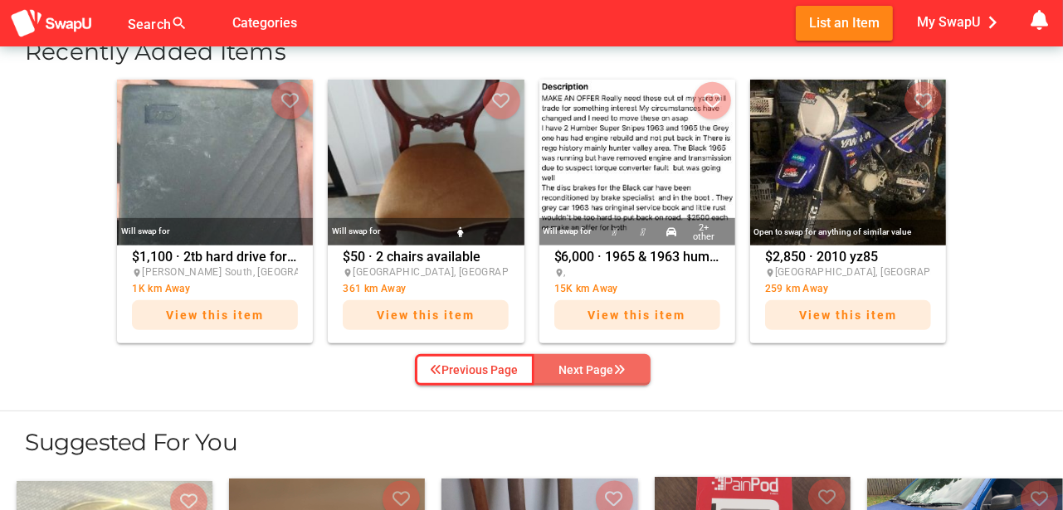
click at [593, 365] on div "Next Page" at bounding box center [592, 370] width 66 height 20
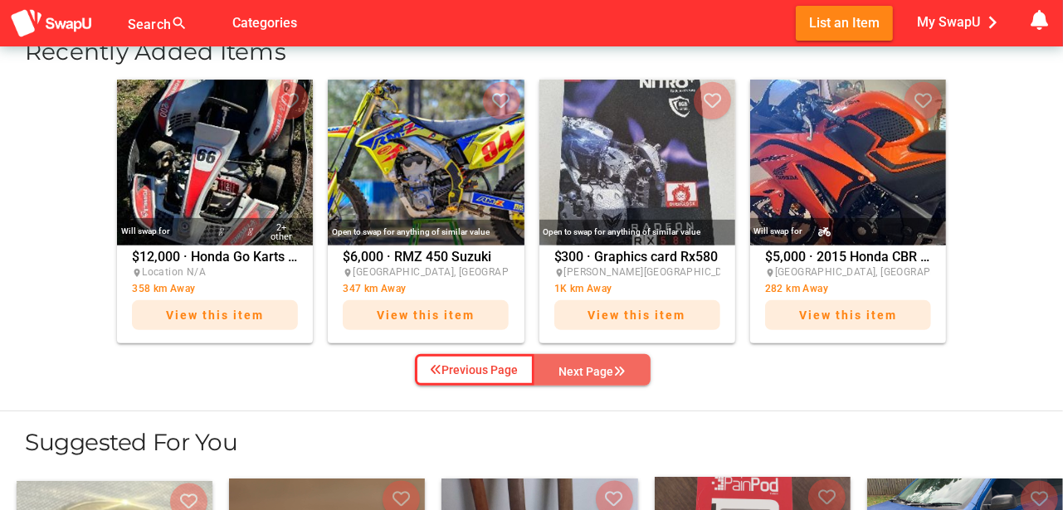
click at [593, 365] on div "Next Page" at bounding box center [592, 372] width 66 height 20
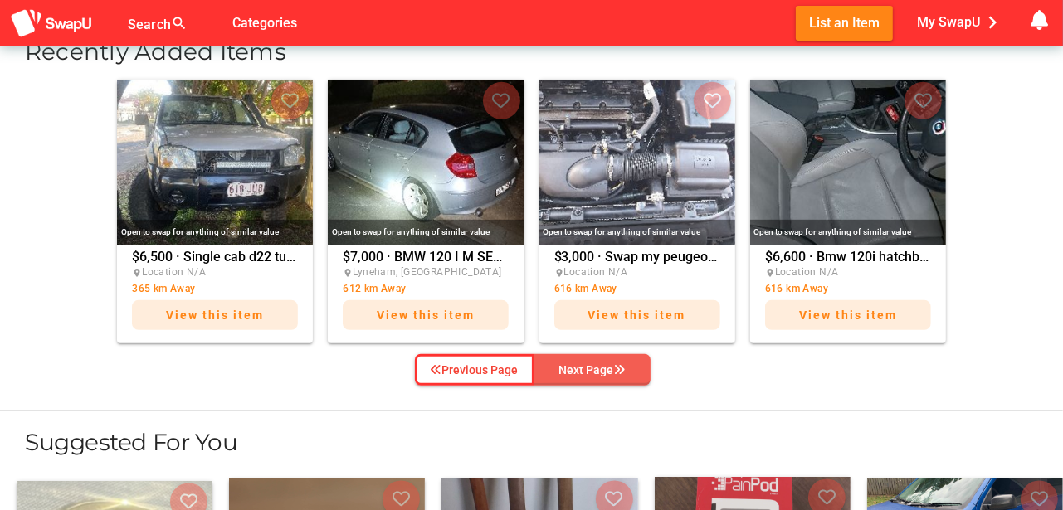
click at [593, 365] on div "Next Page" at bounding box center [592, 370] width 66 height 20
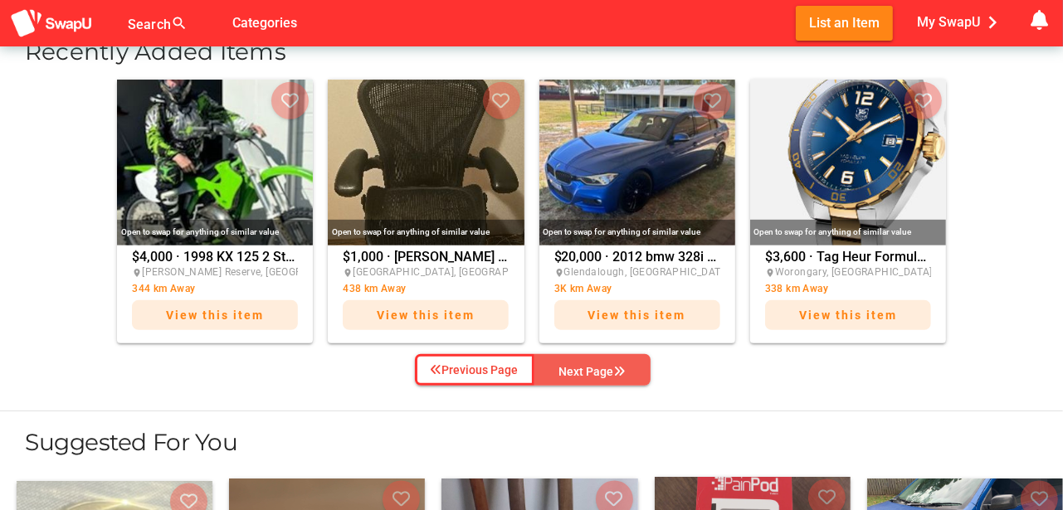
click at [593, 365] on div "Next Page" at bounding box center [592, 372] width 66 height 20
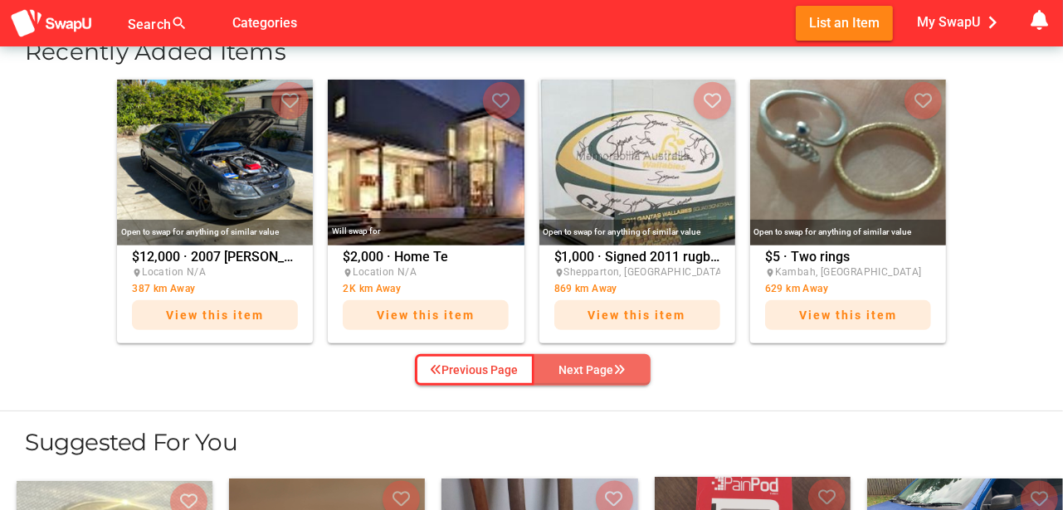
click at [593, 365] on div "Next Page" at bounding box center [592, 370] width 66 height 20
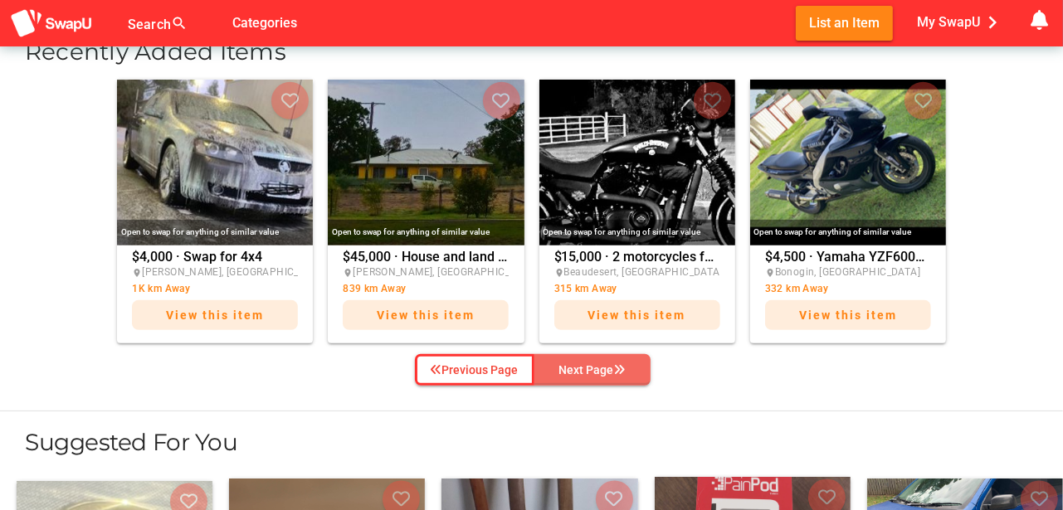
click at [593, 365] on div "Next Page" at bounding box center [592, 370] width 66 height 20
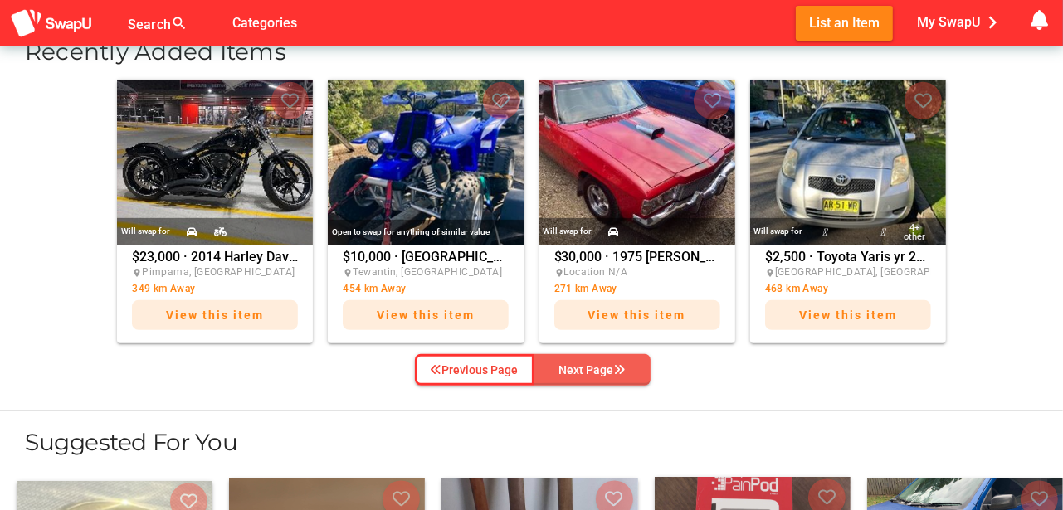
click at [593, 365] on div "Next Page" at bounding box center [592, 370] width 66 height 20
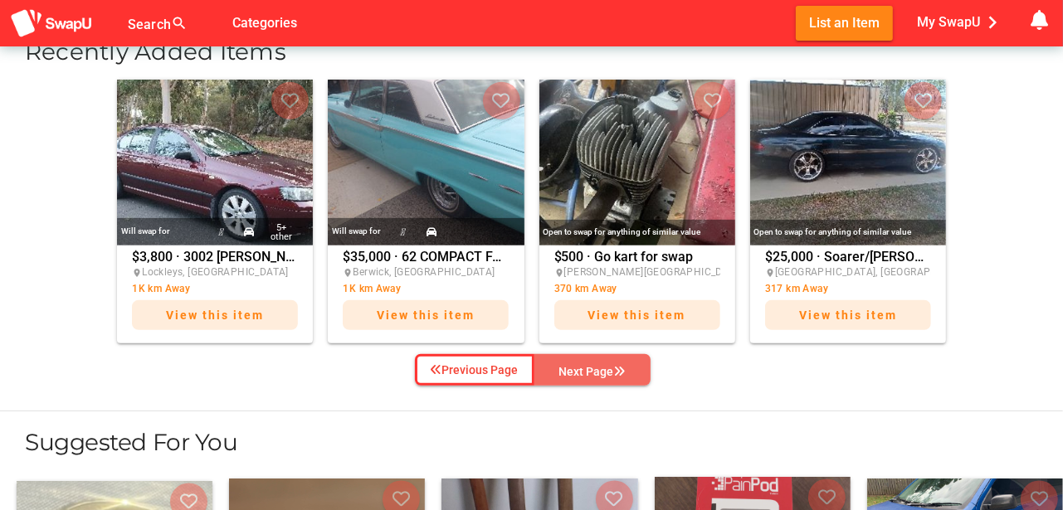
click at [593, 365] on div "Next Page" at bounding box center [592, 372] width 66 height 20
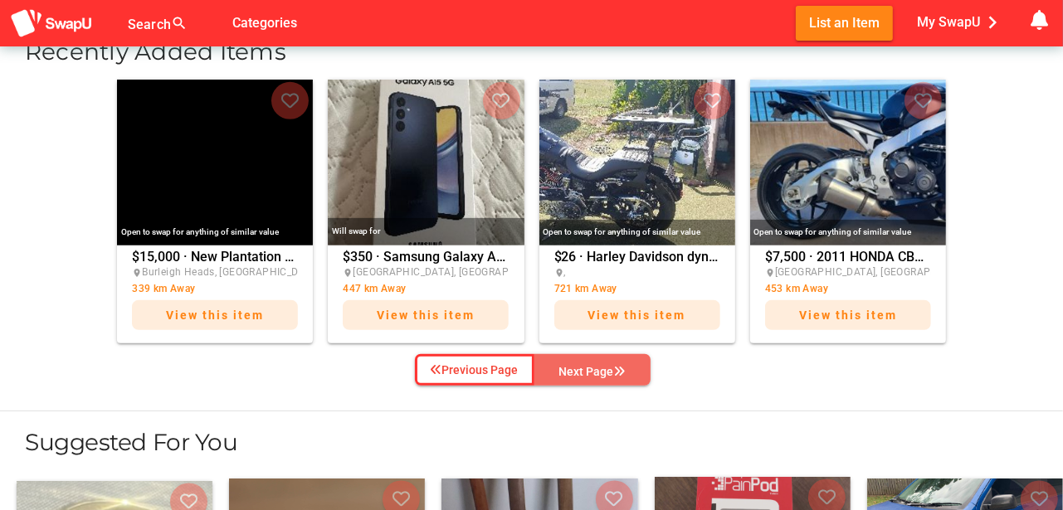
click at [593, 365] on div "Next Page" at bounding box center [592, 372] width 66 height 20
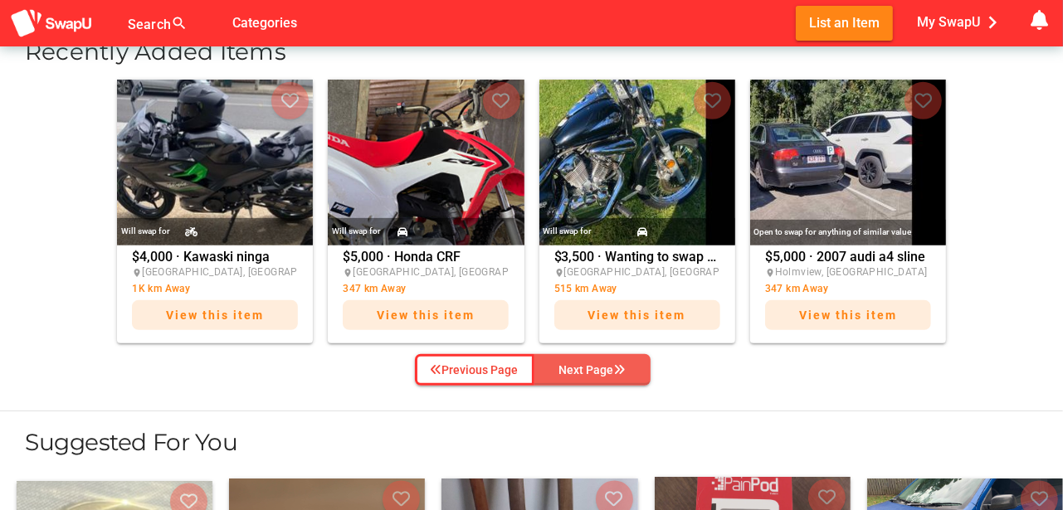
click at [593, 365] on div "Next Page" at bounding box center [592, 370] width 66 height 20
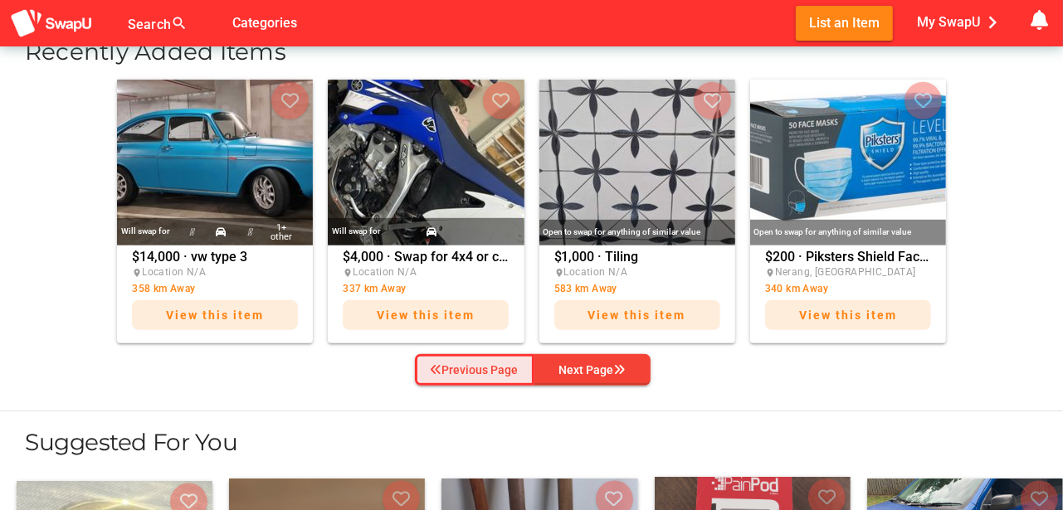
click at [473, 369] on div "Previous Page" at bounding box center [474, 370] width 88 height 20
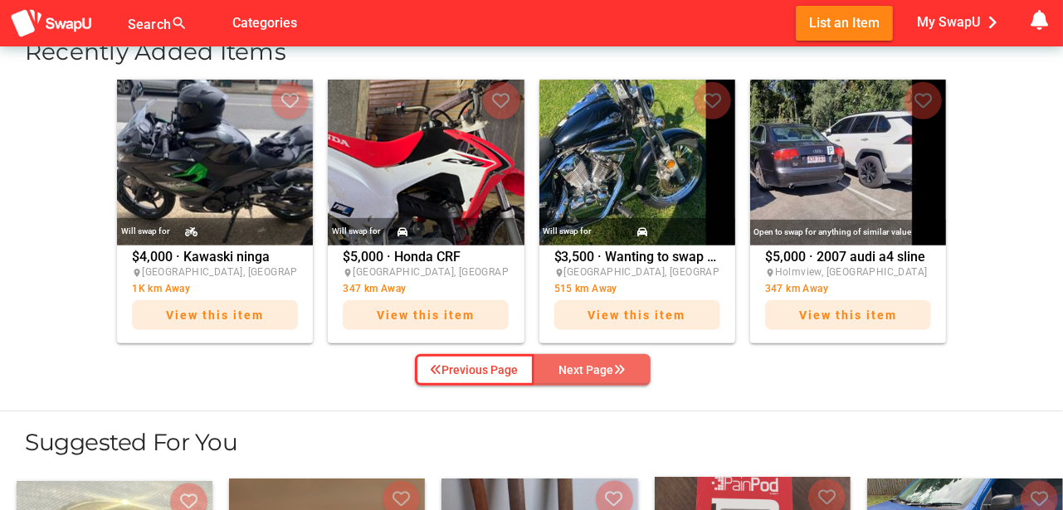
click at [597, 367] on div "Next Page" at bounding box center [592, 370] width 66 height 20
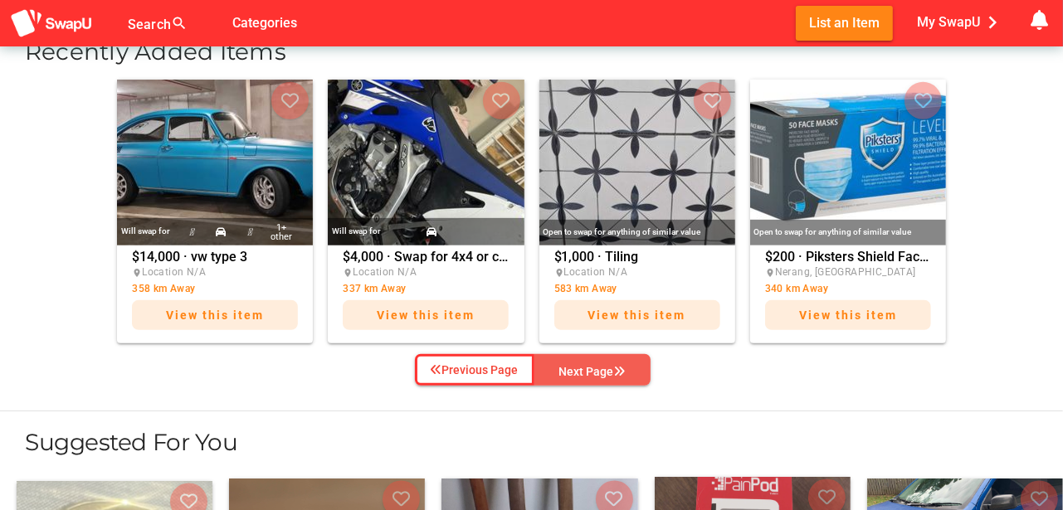
click at [597, 367] on div "Next Page" at bounding box center [592, 372] width 66 height 20
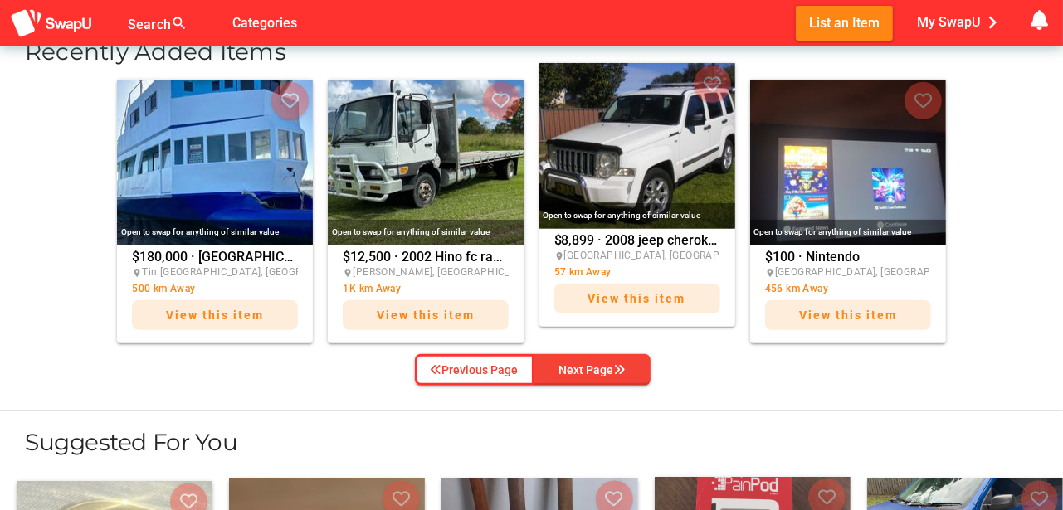
click at [653, 160] on img at bounding box center [637, 146] width 196 height 166
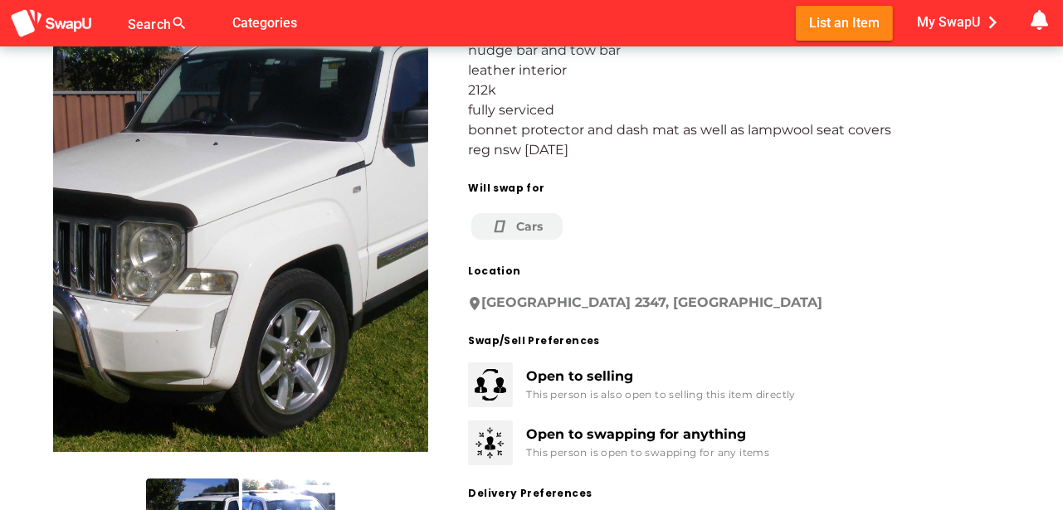
scroll to position [27, 0]
